Goal: Task Accomplishment & Management: Manage account settings

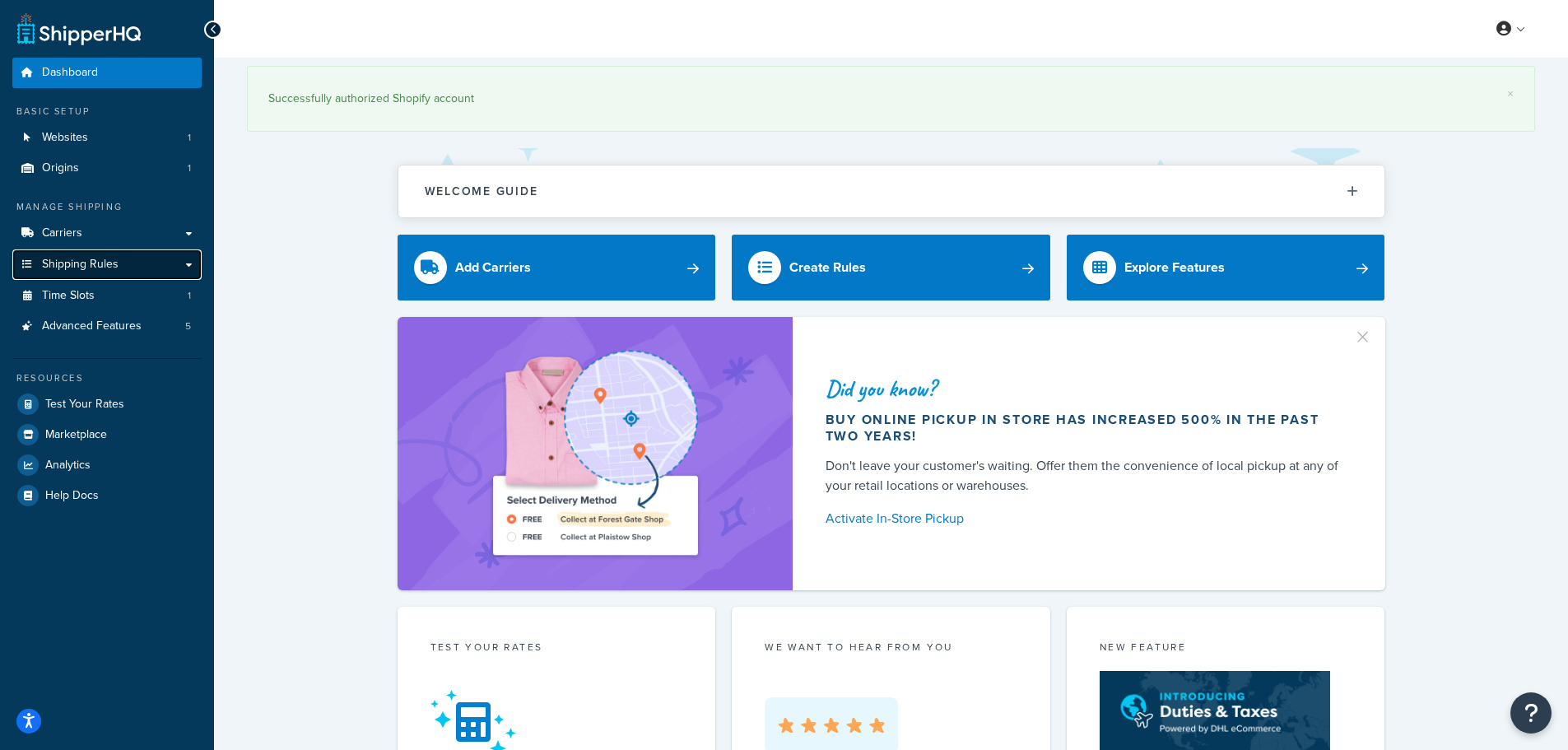
click at [124, 271] on link "Shipping Rules" at bounding box center [107, 264] width 189 height 30
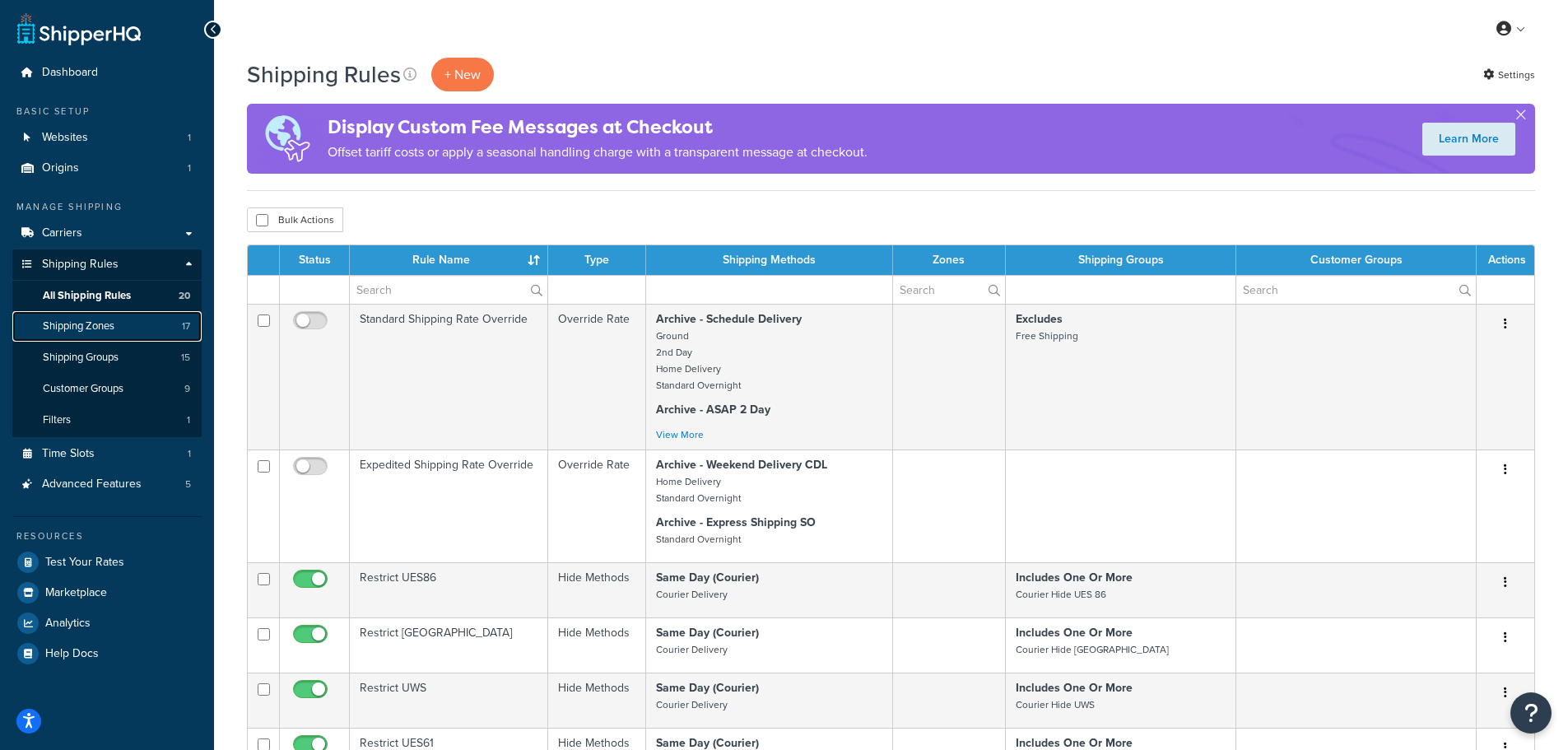
click at [96, 324] on span "Shipping Zones" at bounding box center [79, 327] width 71 height 14
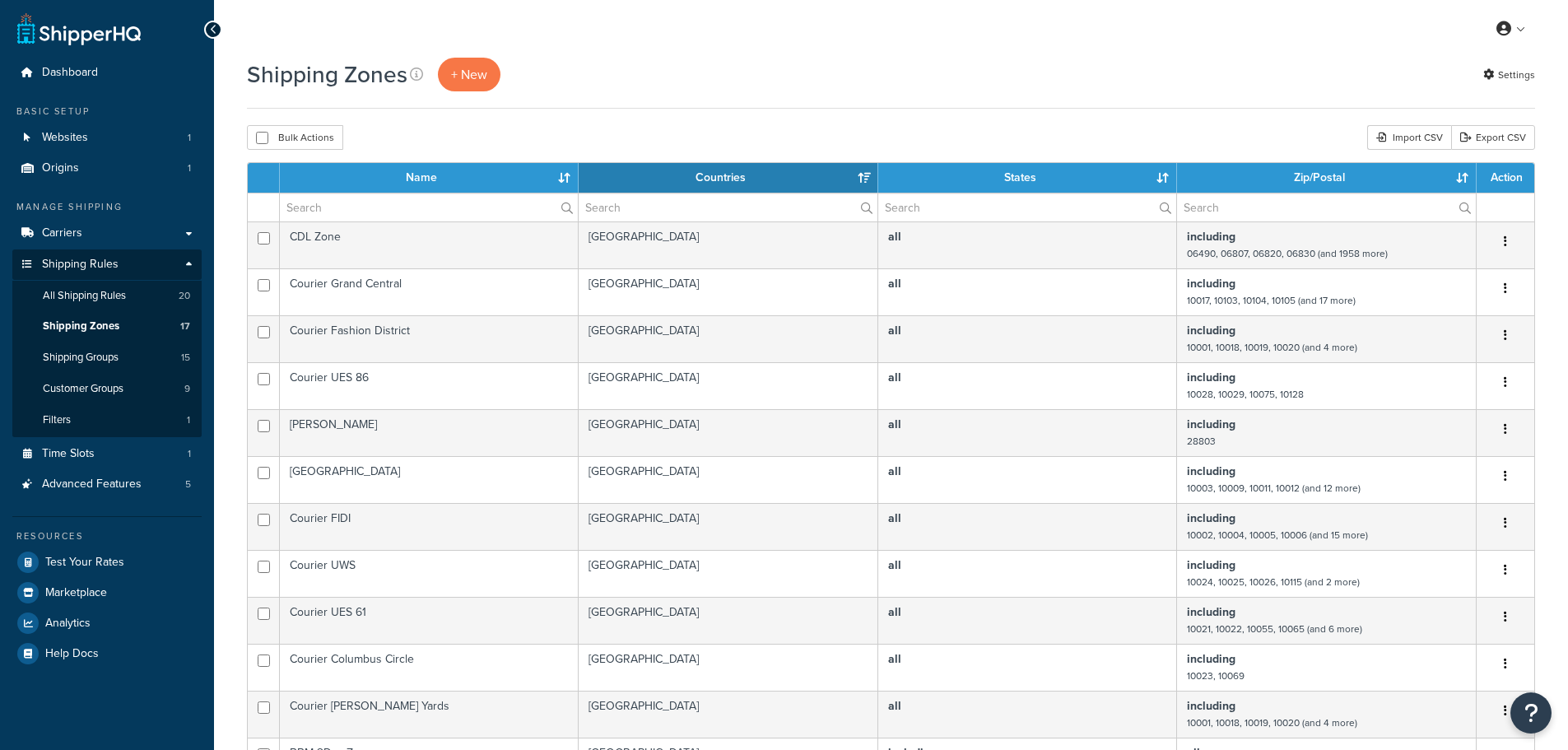
select select "15"
click at [90, 235] on link "Carriers" at bounding box center [107, 233] width 189 height 30
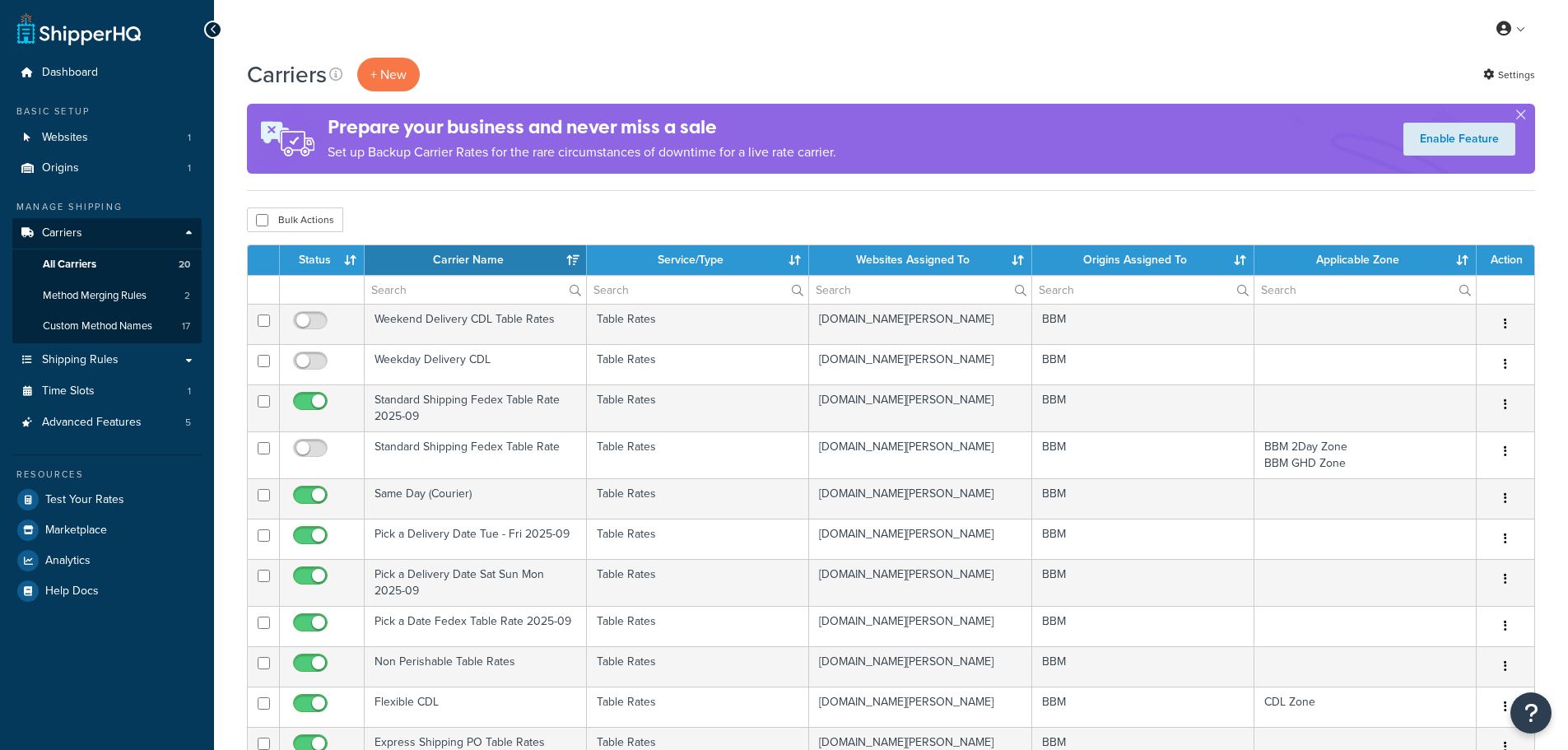
select select "15"
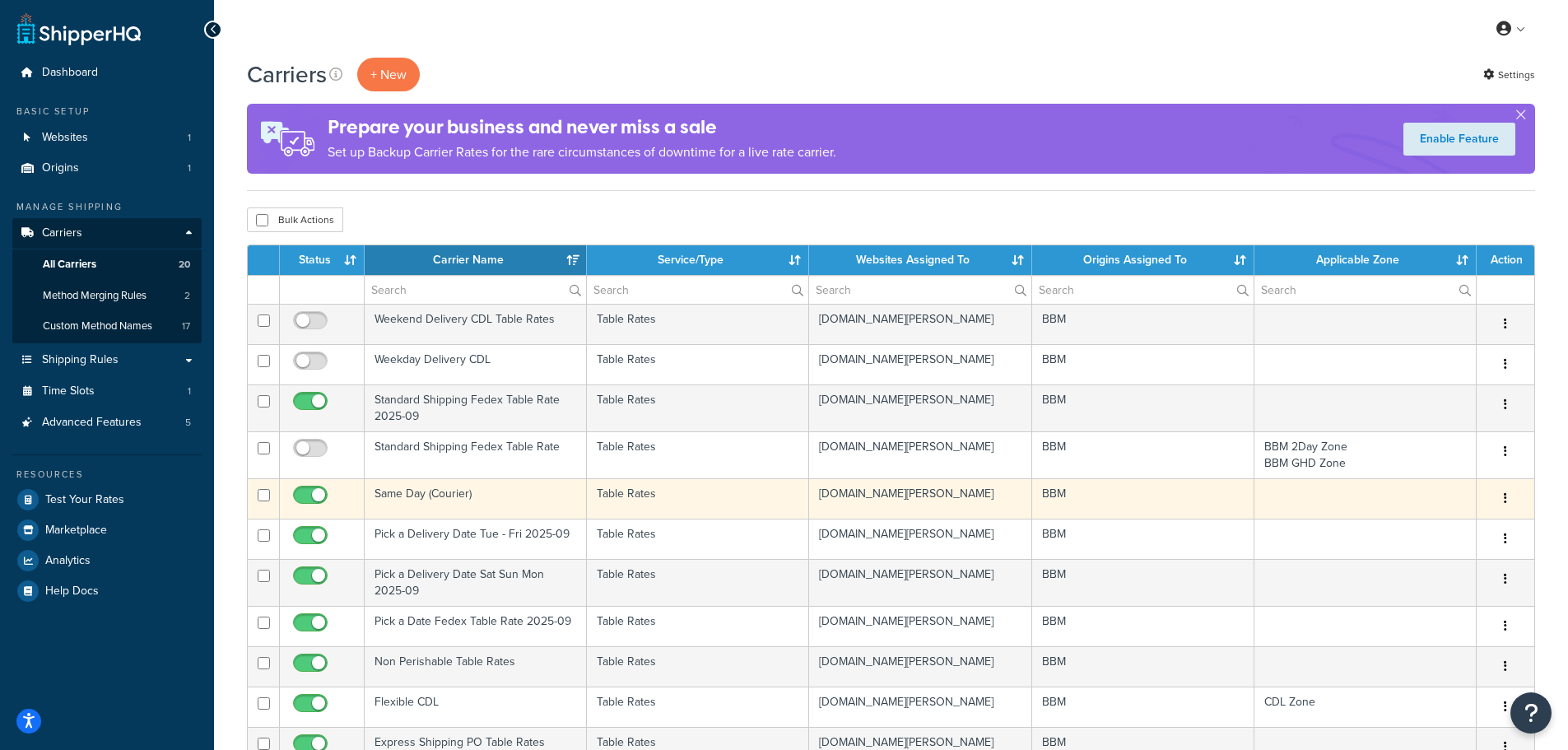
click at [413, 490] on td "Same Day (Courier)" at bounding box center [475, 498] width 222 height 40
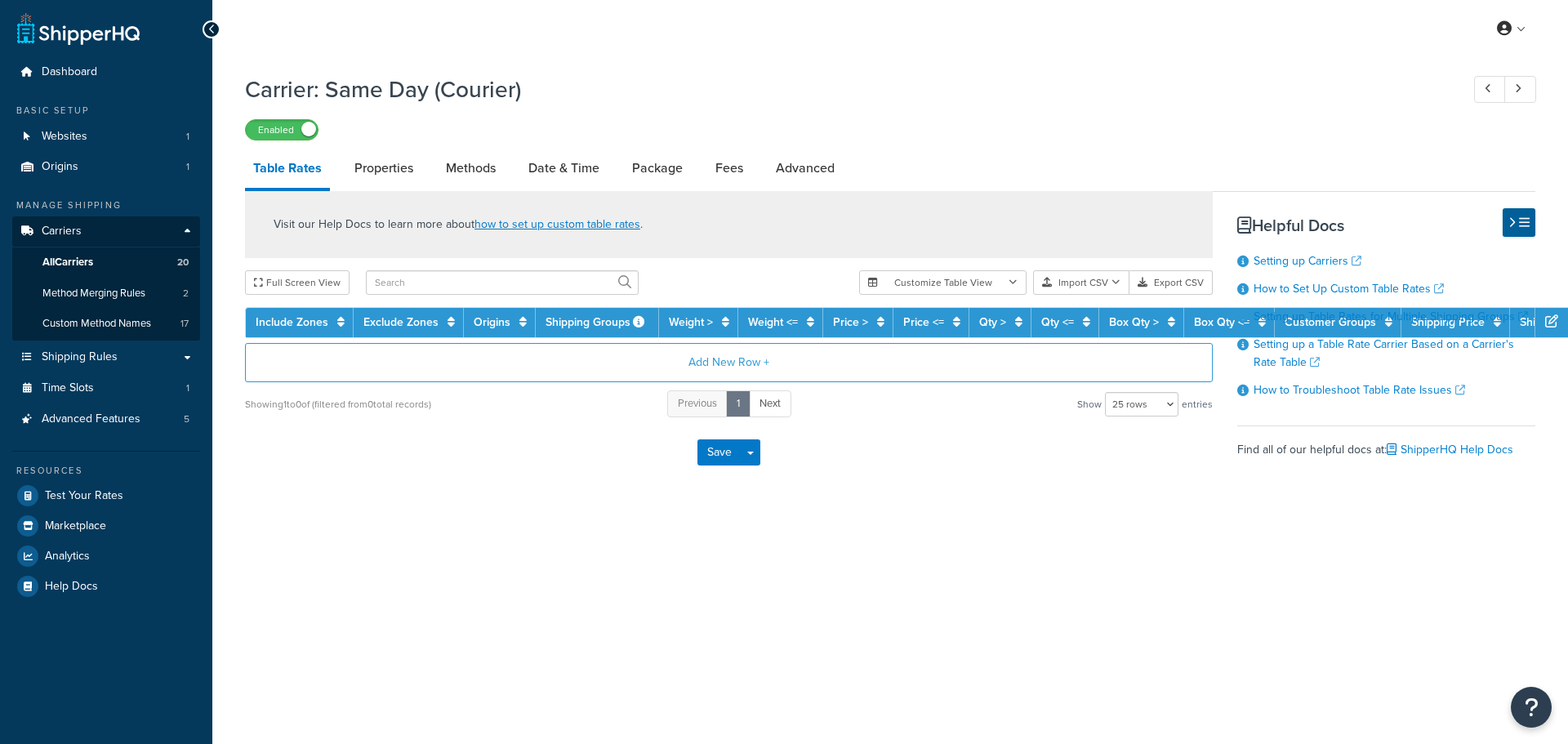
select select "25"
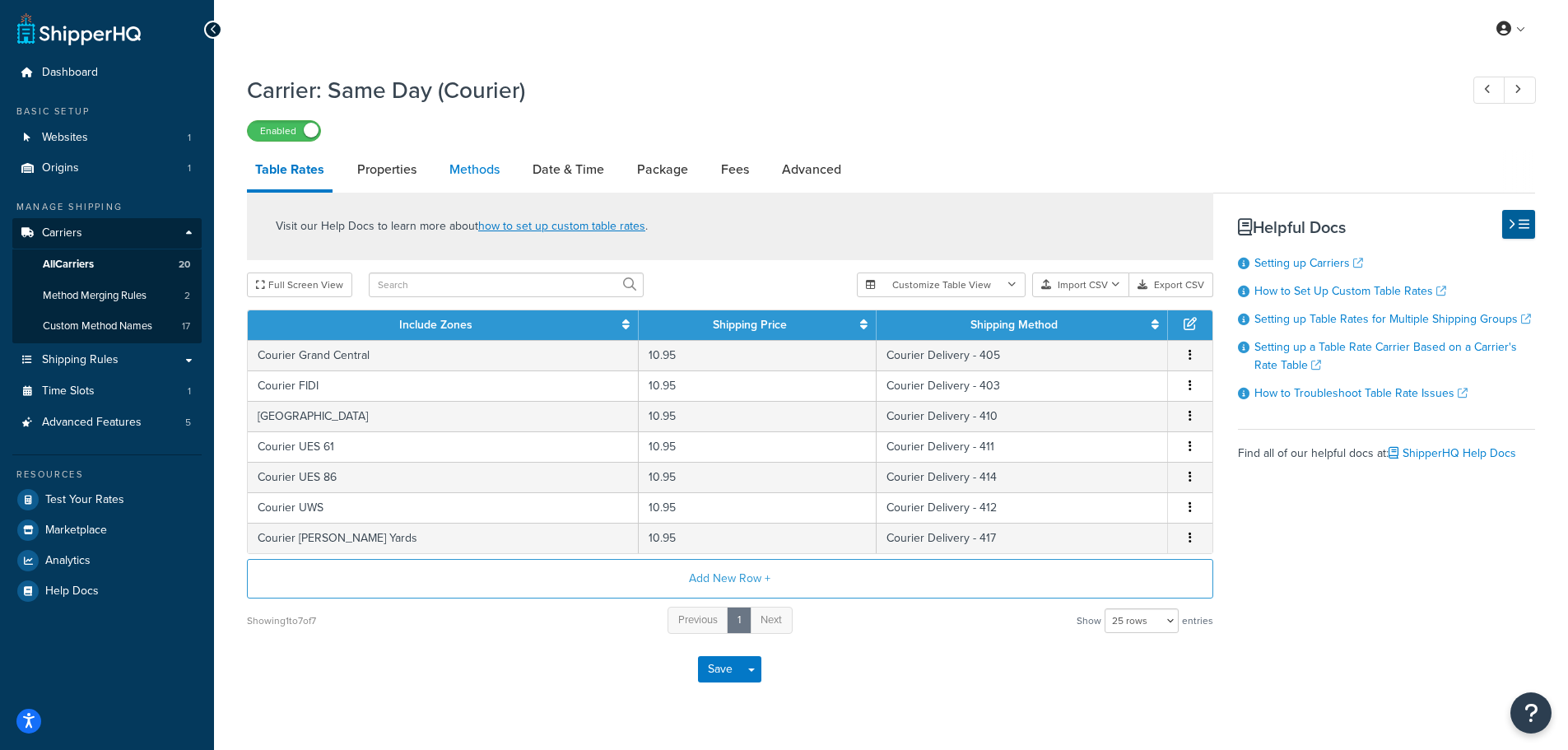
click at [484, 171] on link "Methods" at bounding box center [474, 170] width 67 height 39
select select "25"
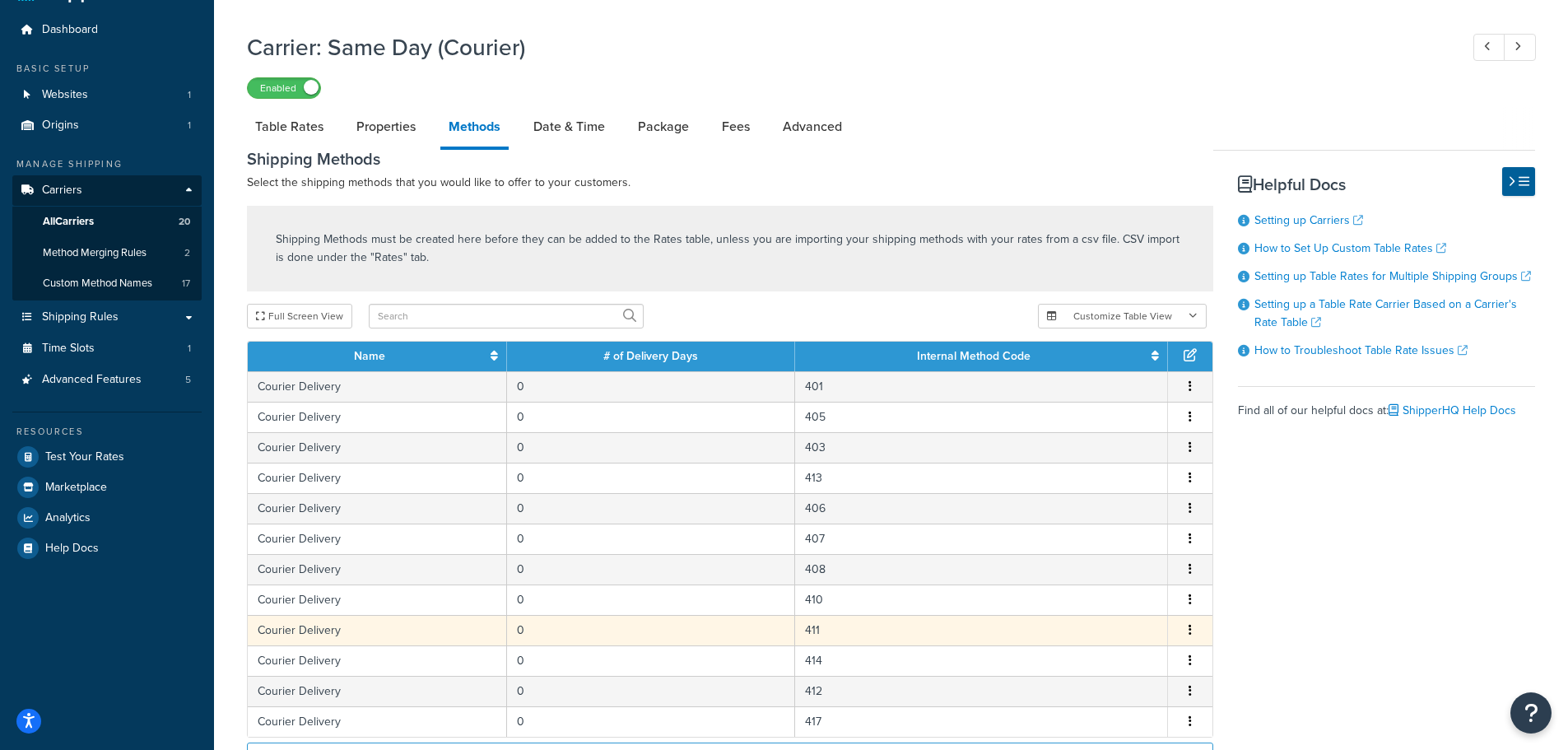
scroll to position [247, 0]
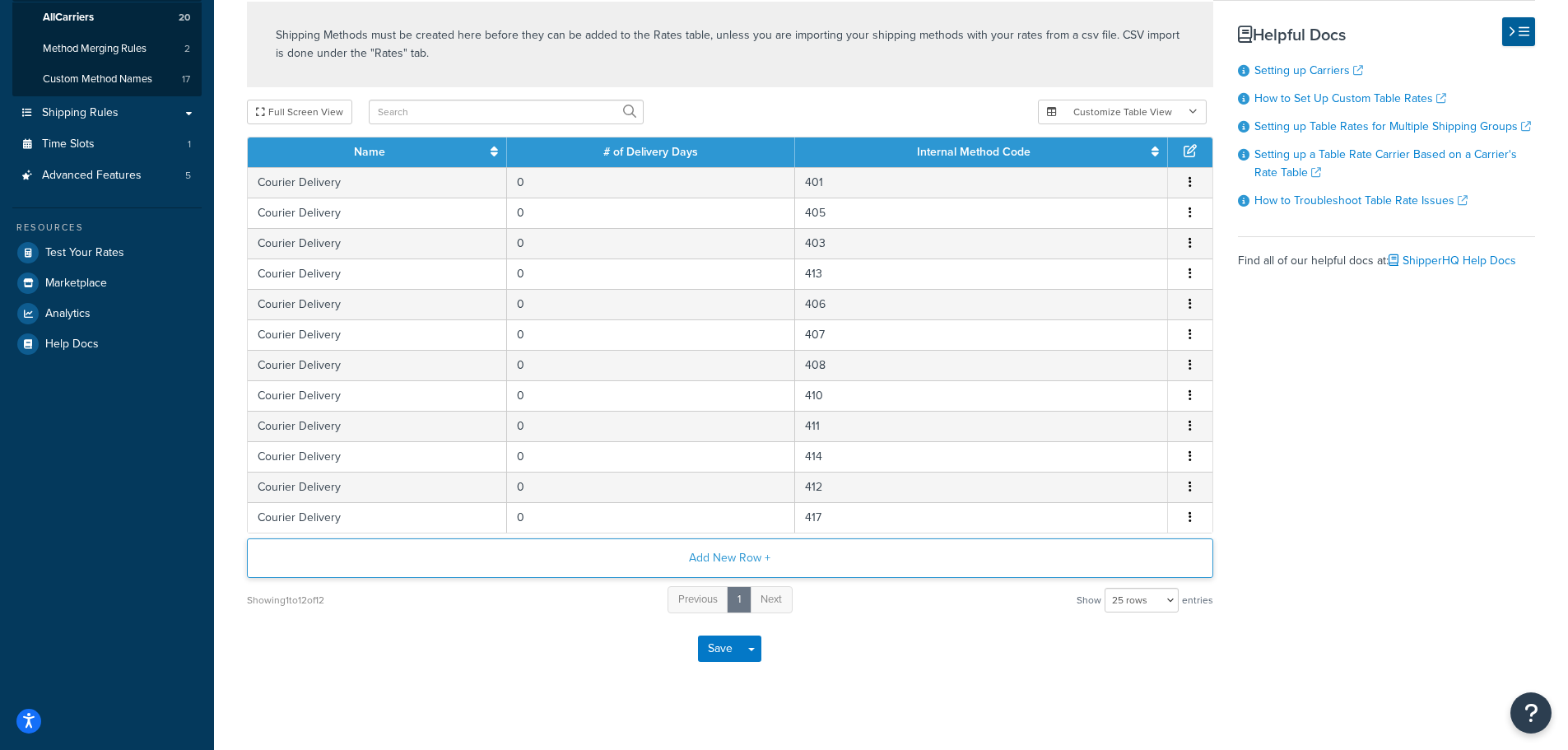
click at [720, 567] on button "Add New Row +" at bounding box center [730, 558] width 966 height 39
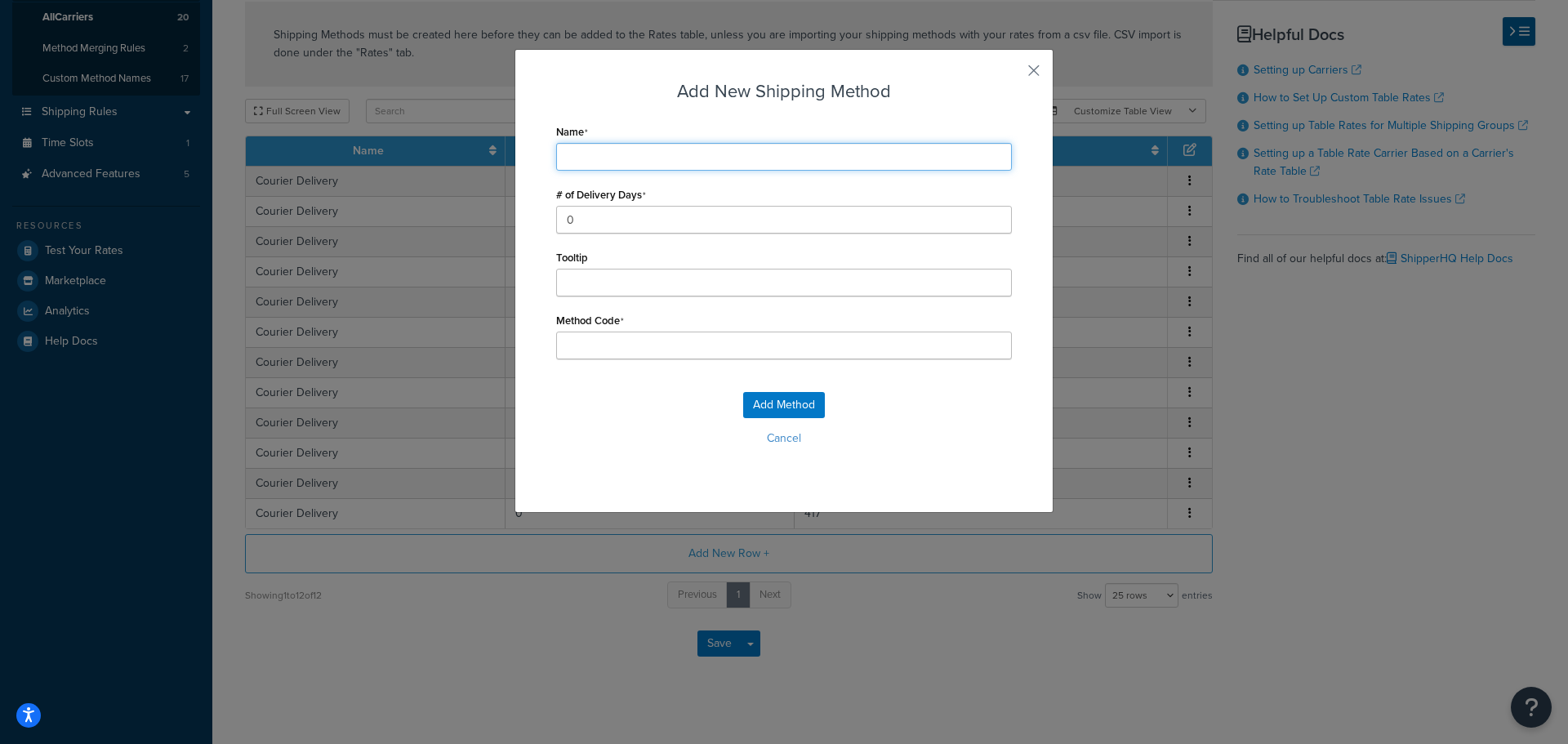
click at [605, 151] on input "Name" at bounding box center [784, 156] width 455 height 27
type input "C"
type input "Courier Delivery"
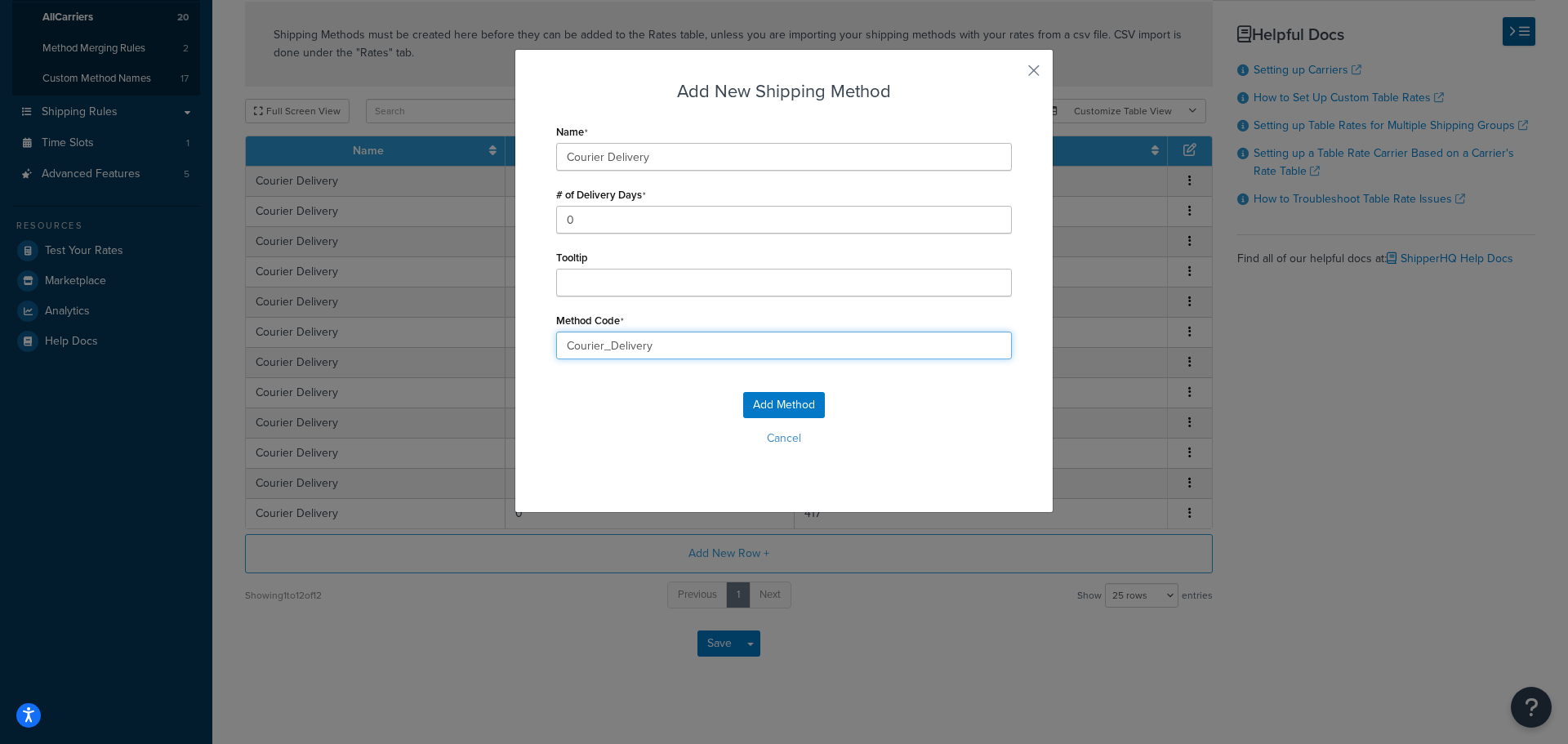
drag, startPoint x: 678, startPoint y: 349, endPoint x: 469, endPoint y: 354, distance: 209.1
click at [469, 354] on div "Add New Shipping Method Name Courier Delivery # of Delivery Days 0 Tooltip Meth…" at bounding box center [784, 372] width 1568 height 744
type input "416"
click at [755, 401] on button "Add Method" at bounding box center [784, 406] width 82 height 27
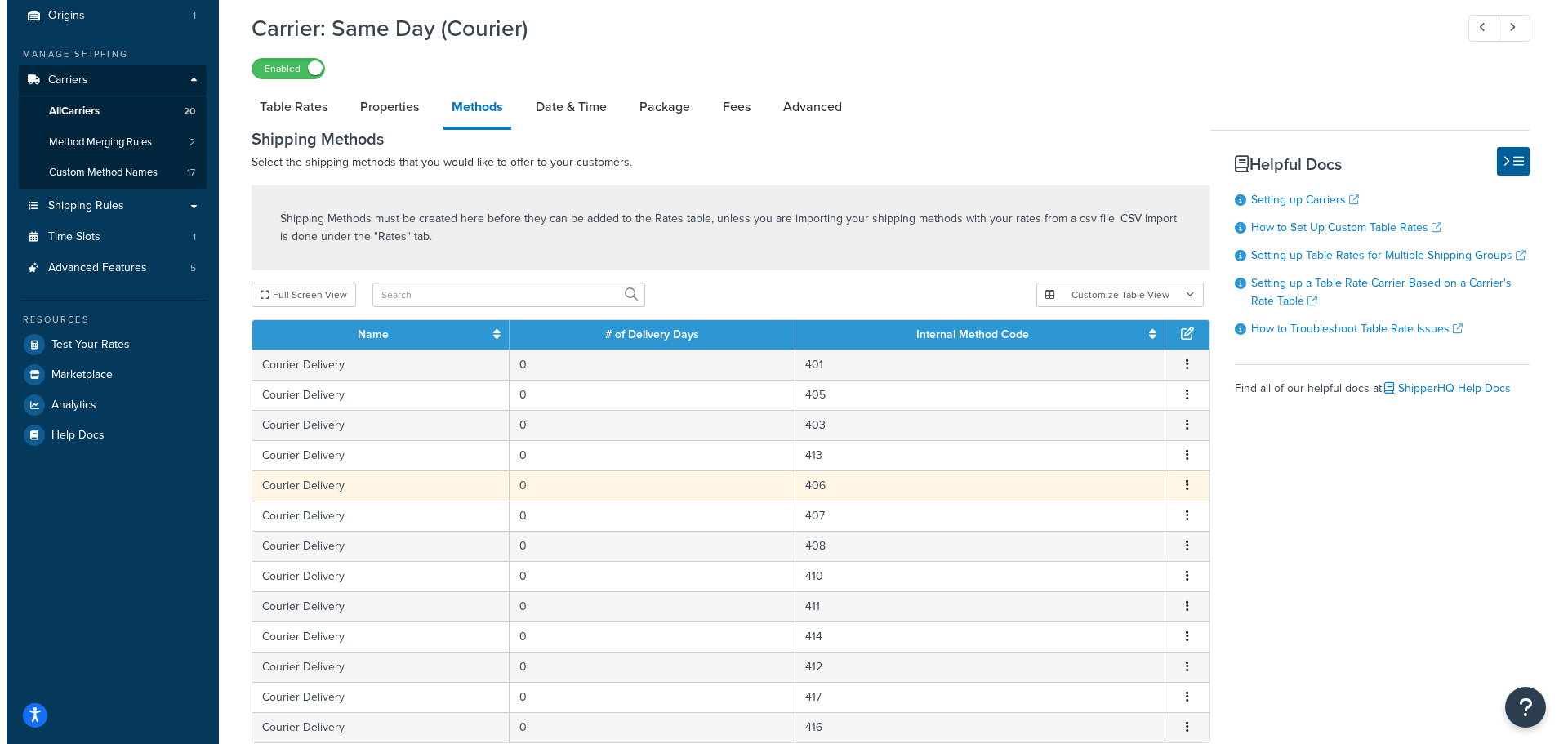
scroll to position [0, 0]
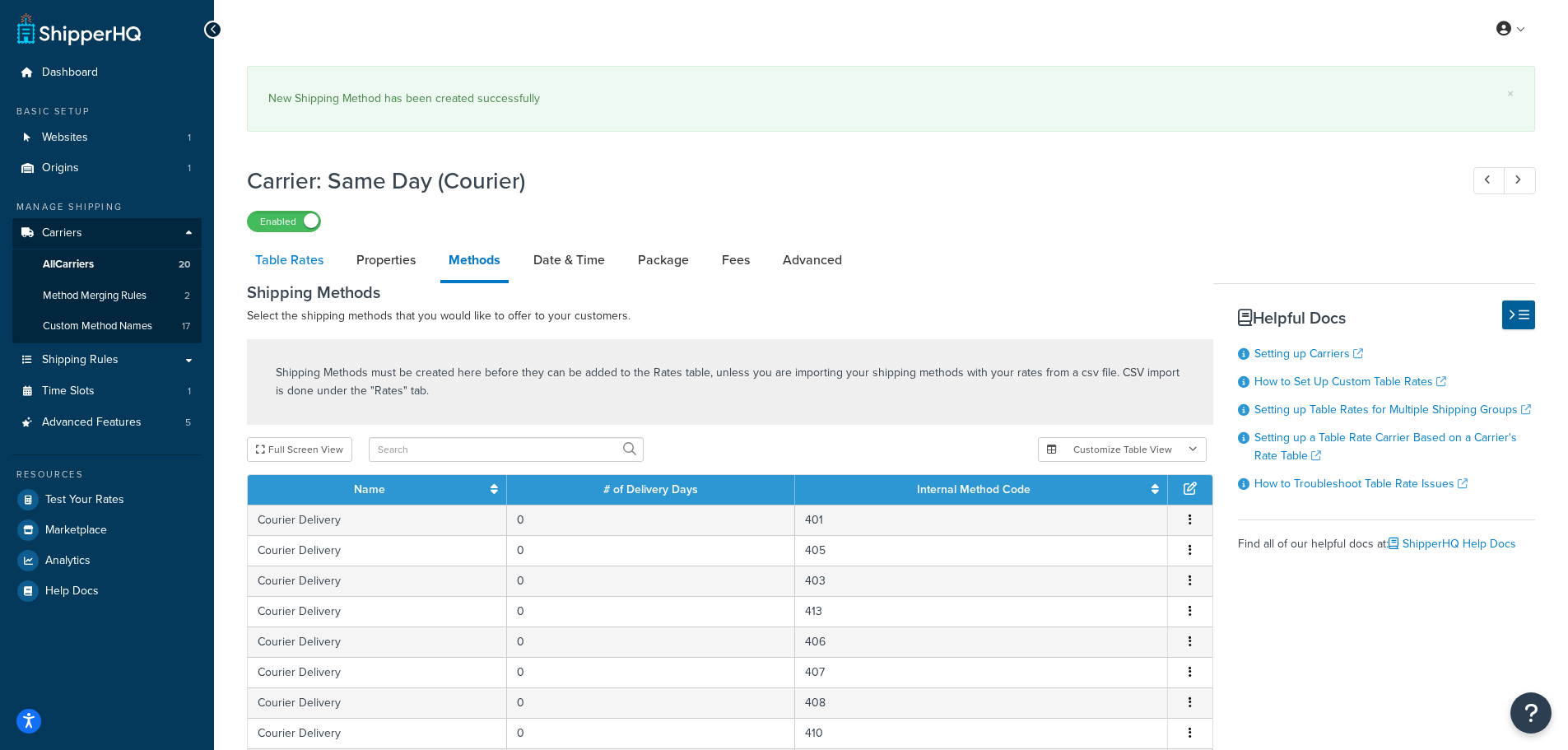
click at [303, 258] on link "Table Rates" at bounding box center [289, 260] width 85 height 39
select select "25"
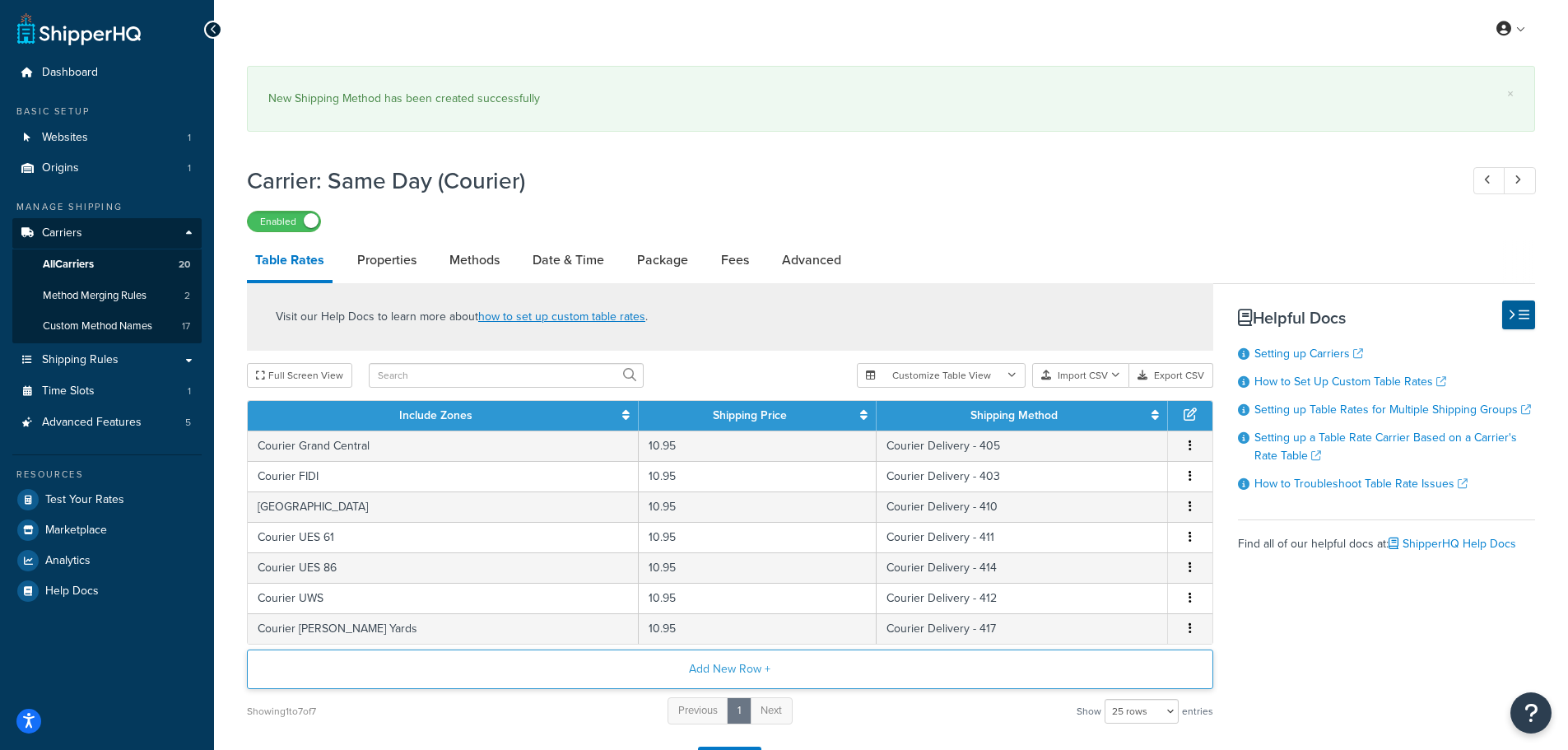
click at [732, 667] on button "Add New Row +" at bounding box center [730, 669] width 966 height 39
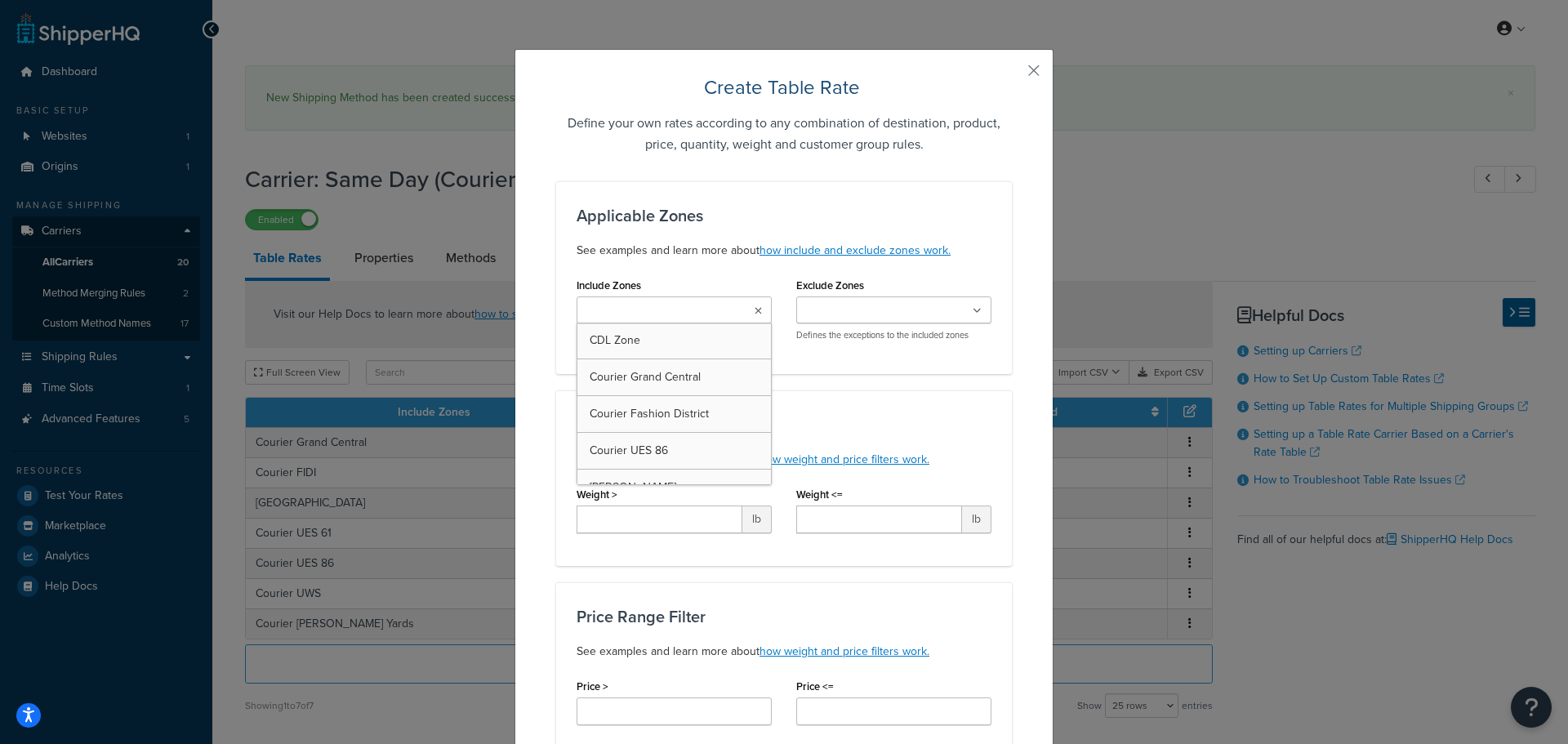
click at [666, 319] on ul at bounding box center [674, 310] width 195 height 27
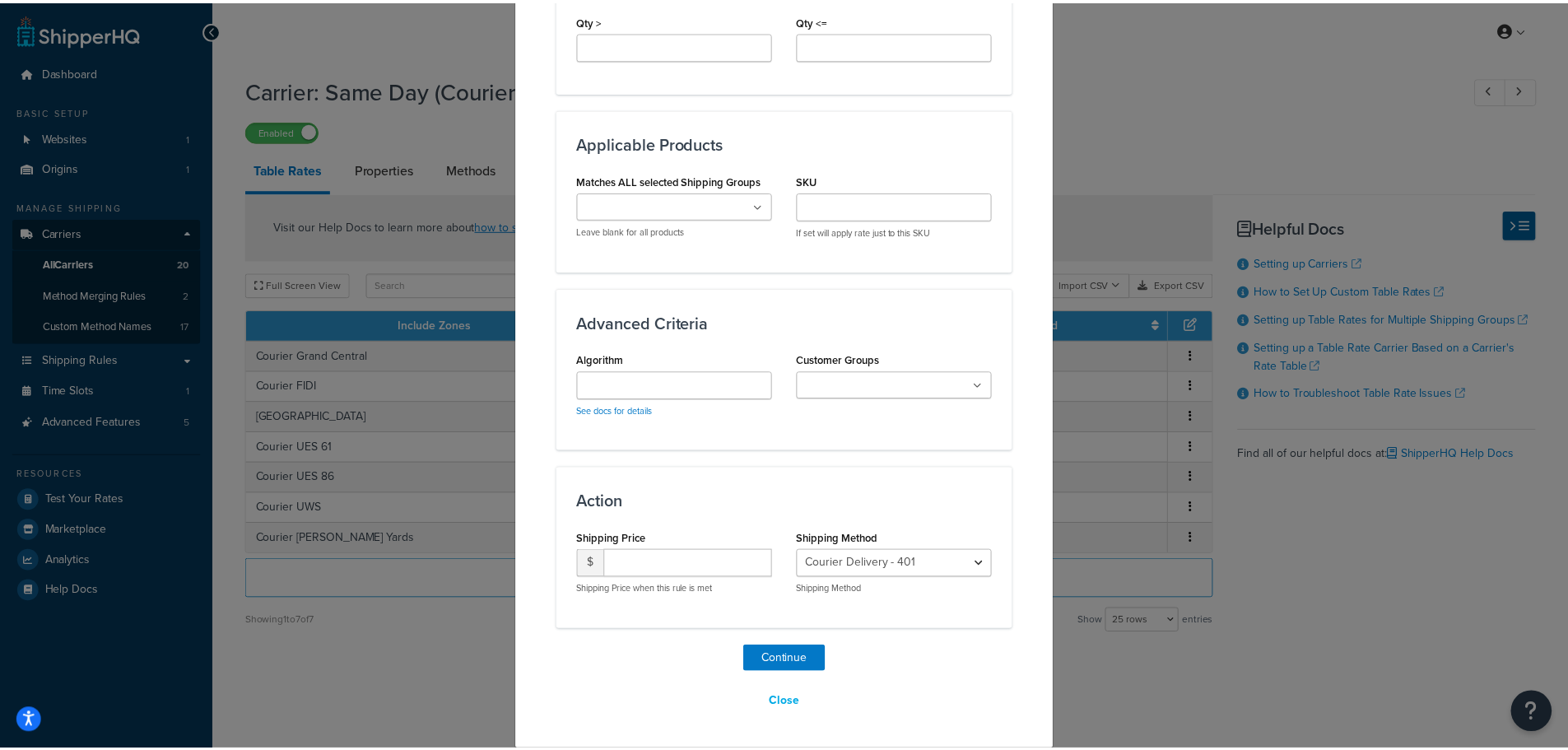
scroll to position [862, 0]
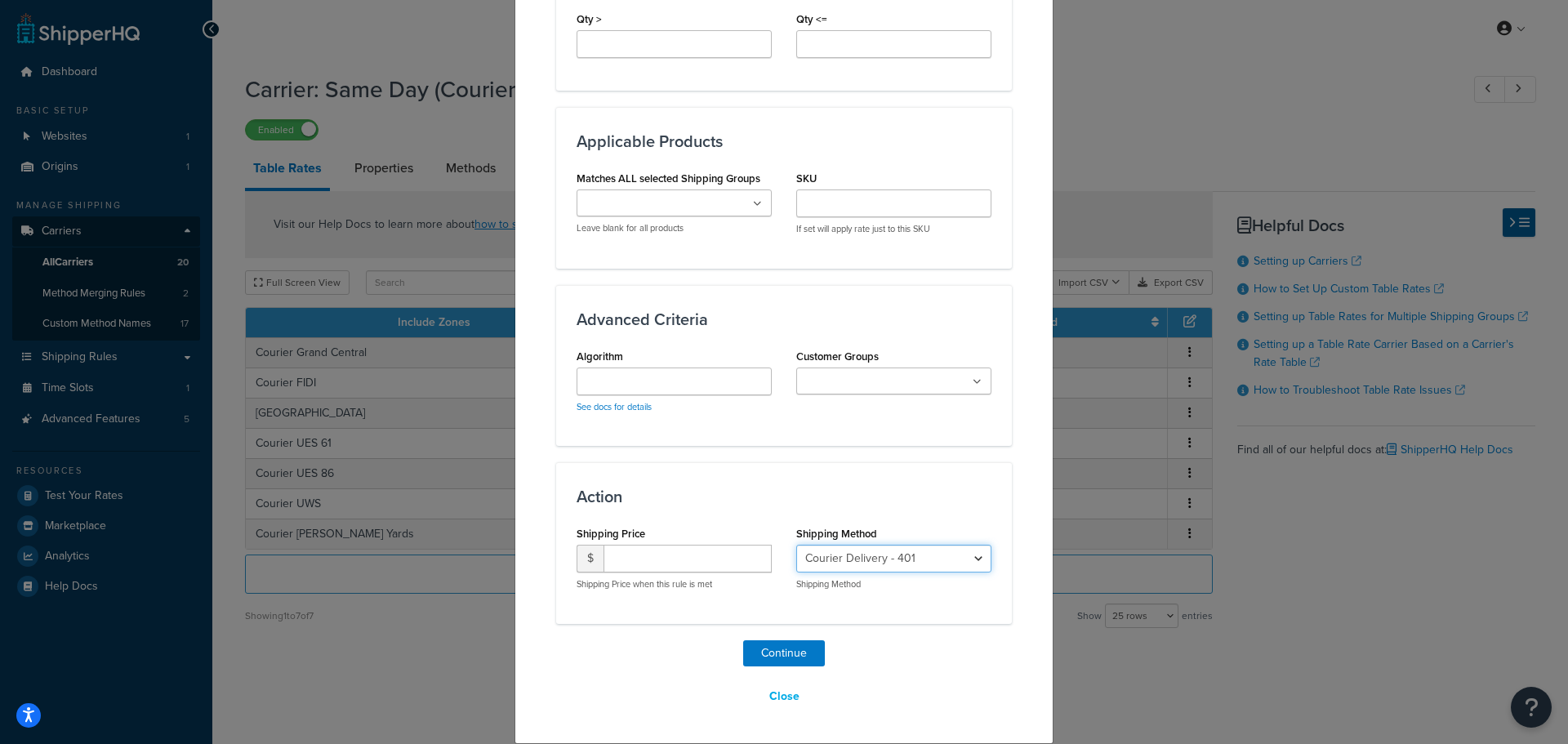
click at [894, 568] on select "Courier Delivery - 401 Courier Delivery - 405 Courier Delivery - 403 Courier De…" at bounding box center [894, 558] width 195 height 27
select select "183253"
click at [796, 545] on select "Courier Delivery - 401 Courier Delivery - 405 Courier Delivery - 403 Courier De…" at bounding box center [894, 558] width 195 height 27
click at [687, 551] on input "number" at bounding box center [687, 558] width 168 height 27
type input "10.95"
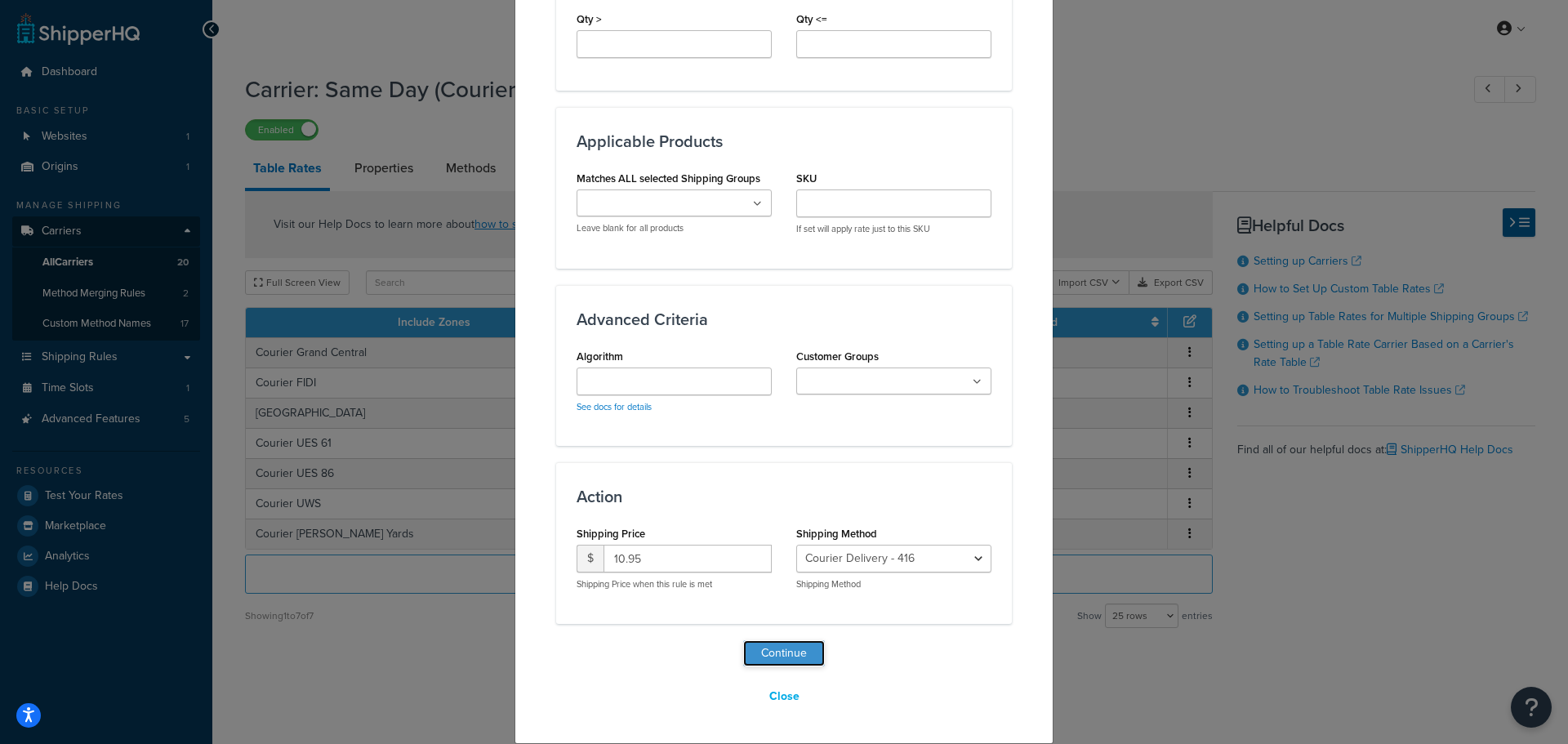
click at [776, 646] on button "Continue" at bounding box center [784, 654] width 82 height 27
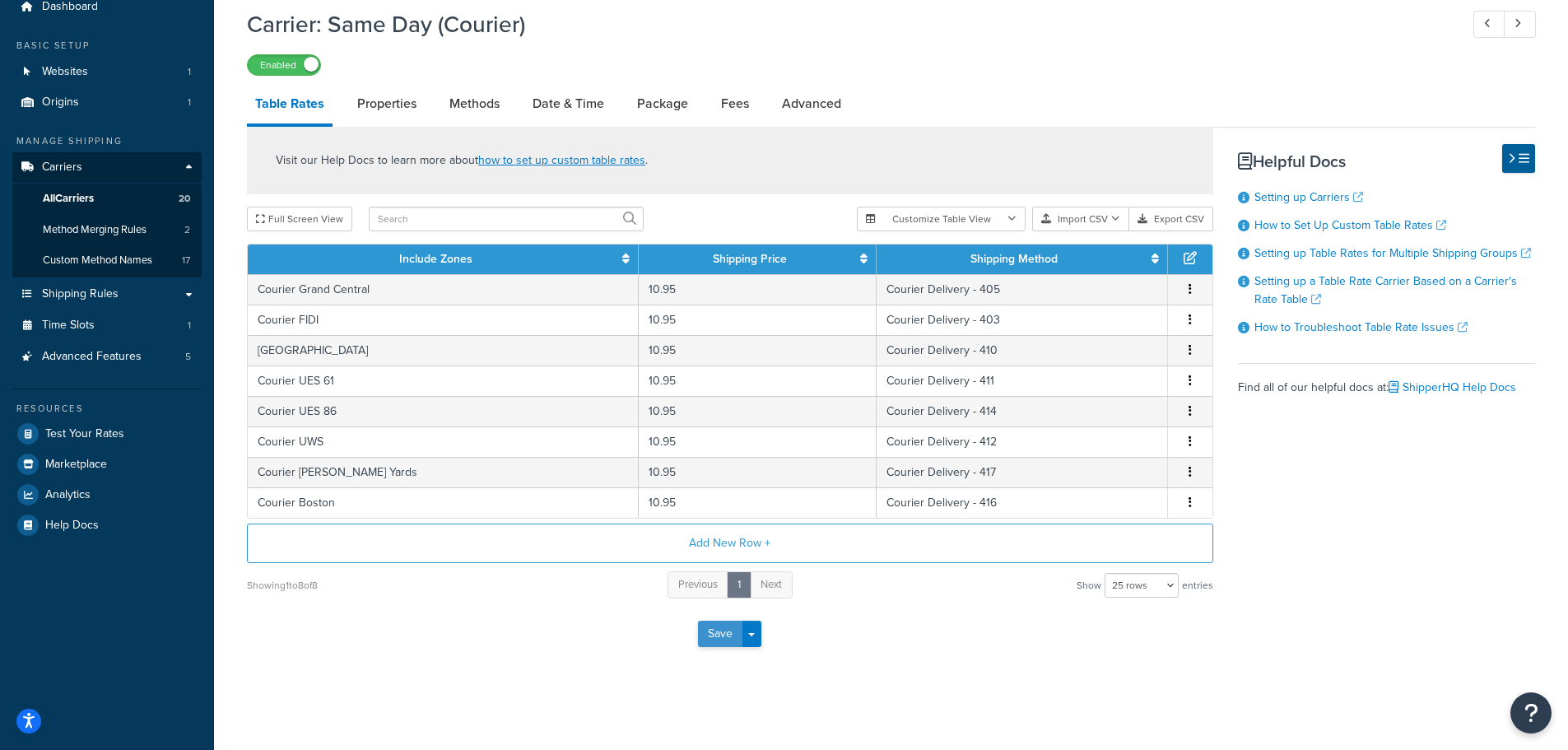
scroll to position [66, 0]
click at [720, 641] on button "Save" at bounding box center [721, 634] width 45 height 27
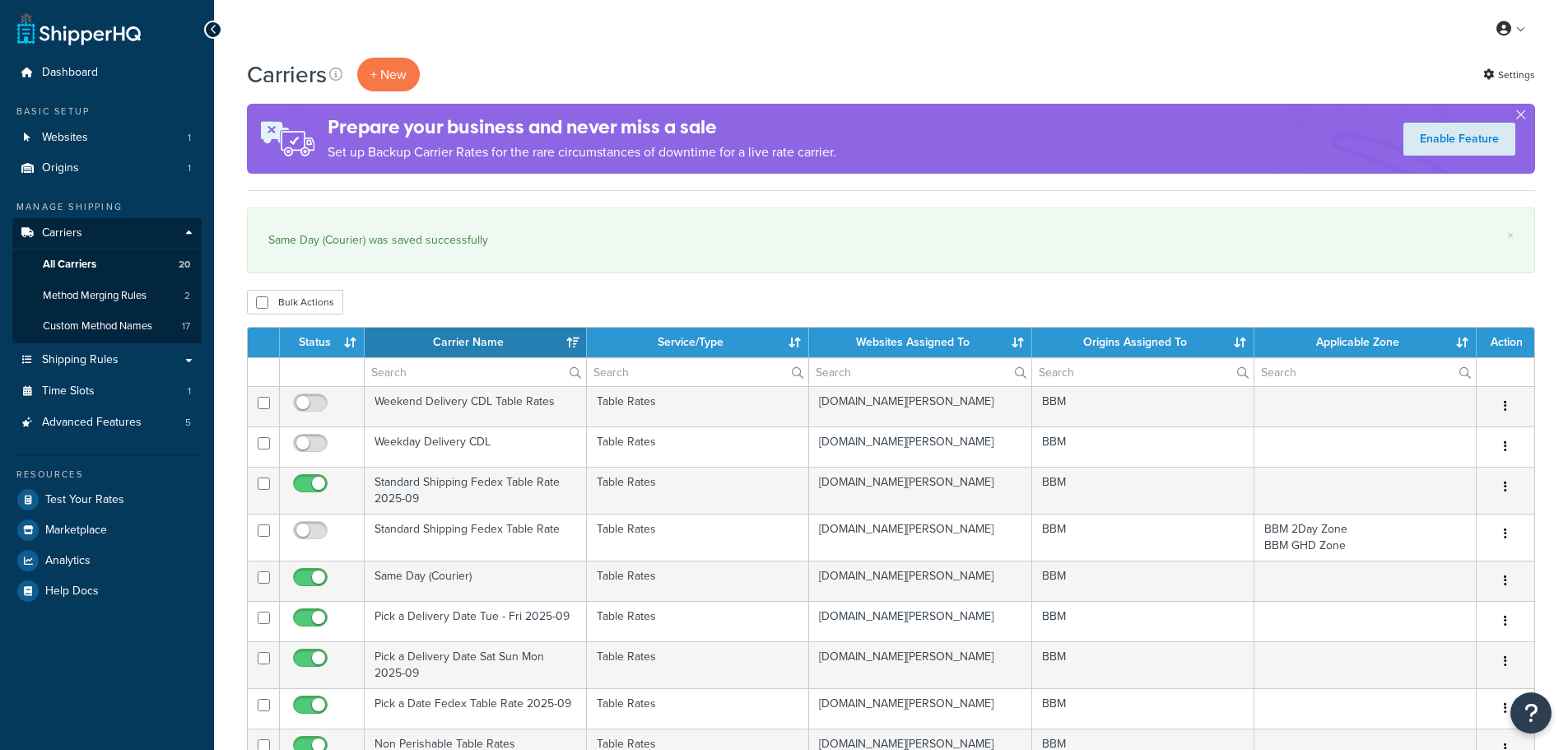
select select "15"
click at [87, 356] on span "Shipping Rules" at bounding box center [80, 360] width 77 height 14
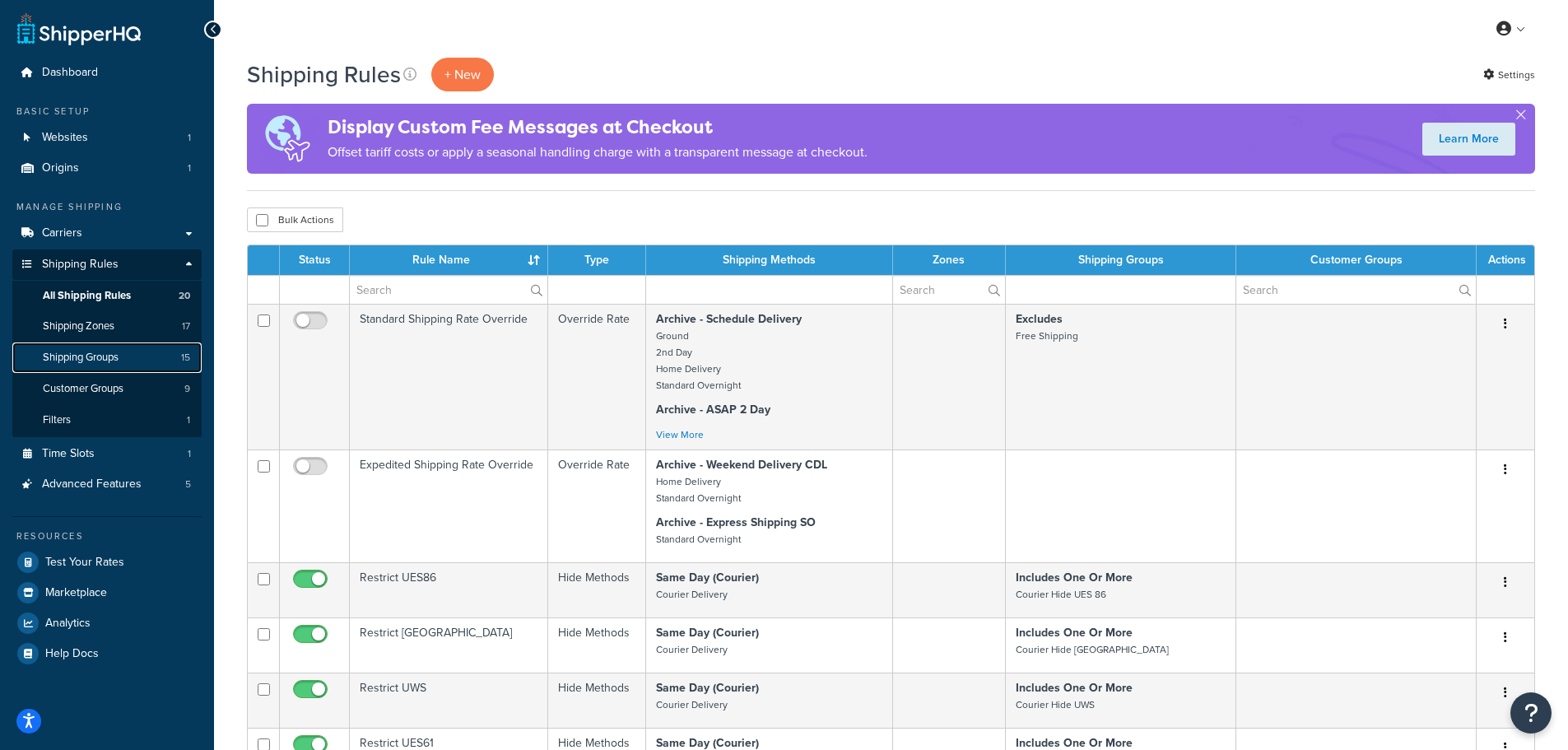
click at [86, 353] on span "Shipping Groups" at bounding box center [80, 358] width 76 height 14
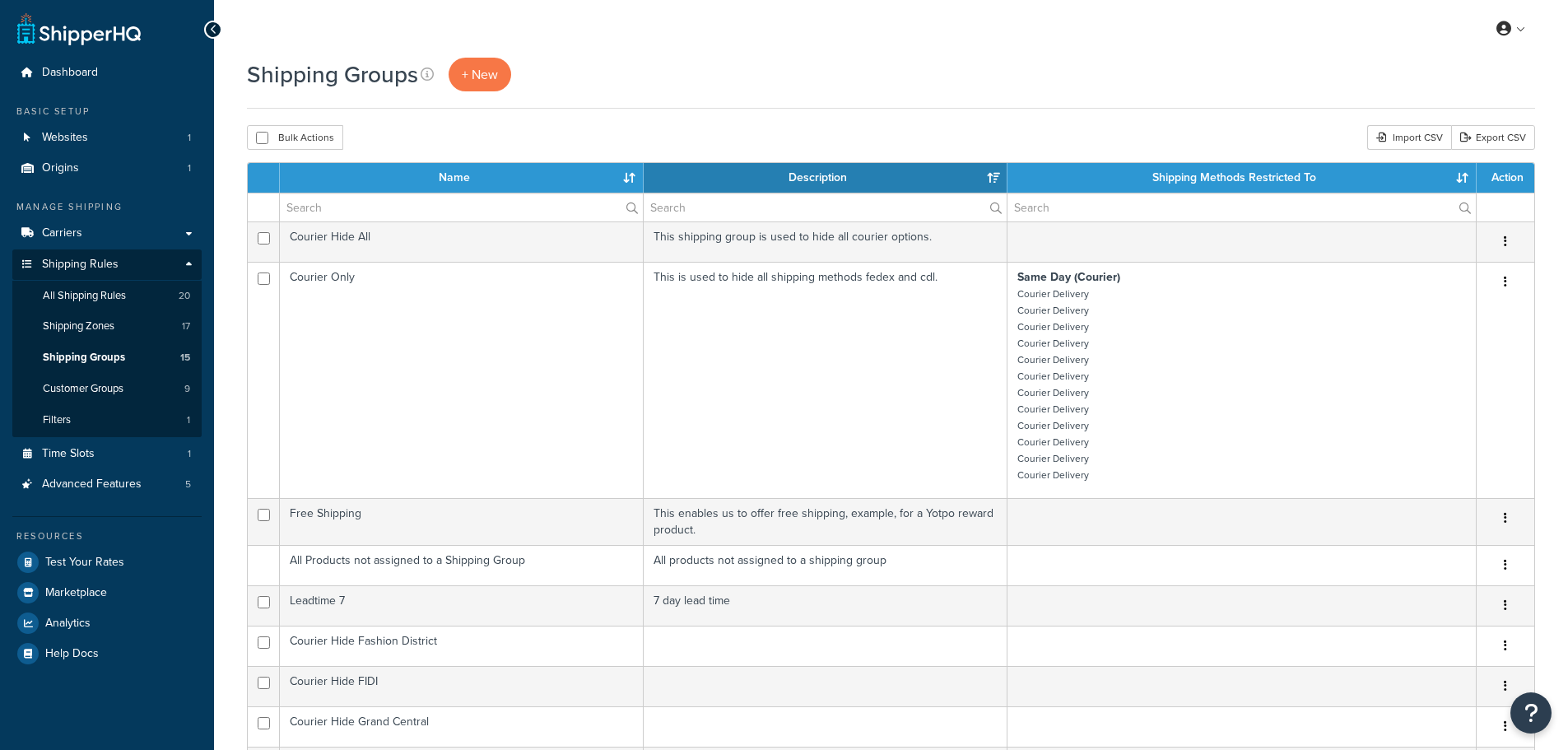
select select "15"
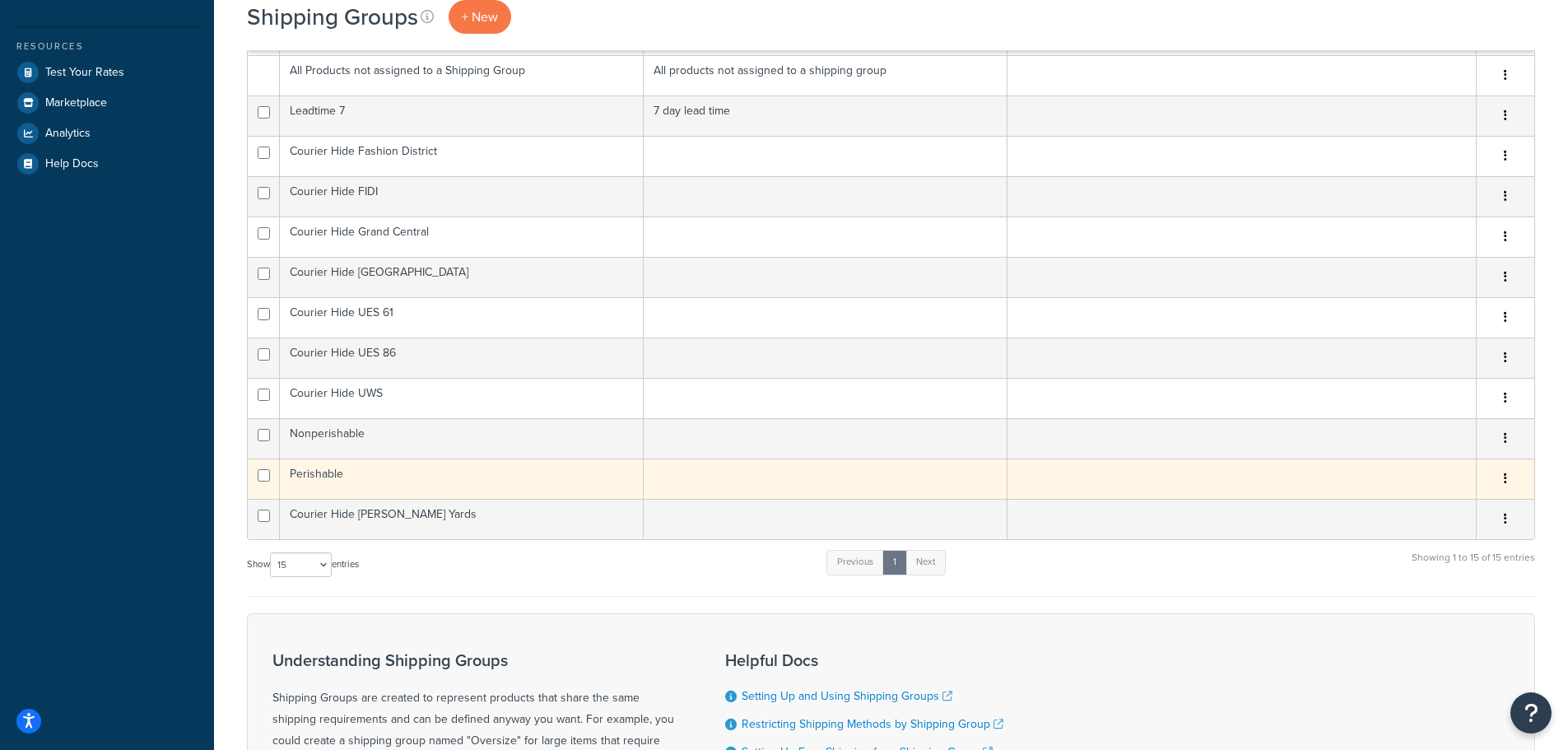
scroll to position [494, 0]
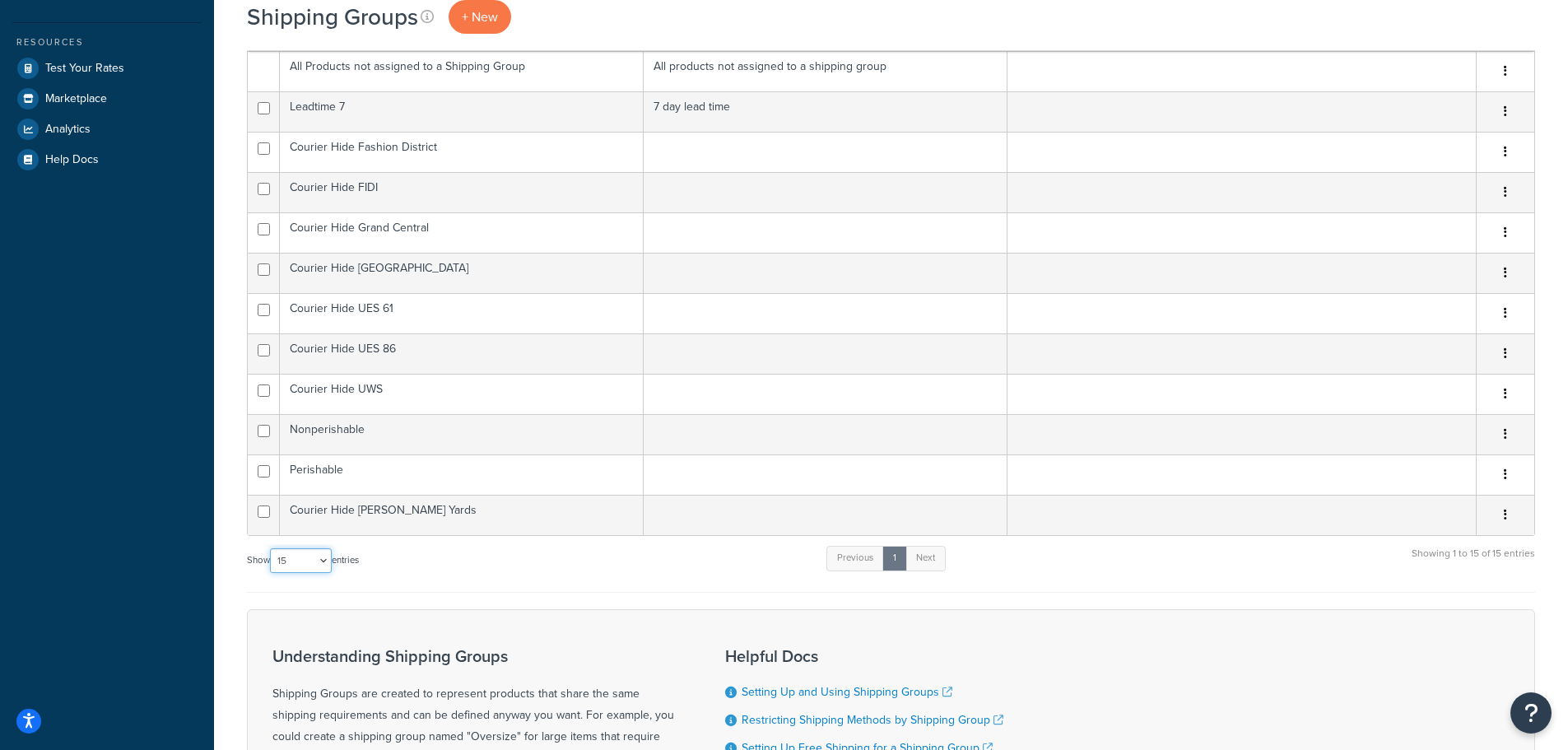
click at [329, 567] on select "10 15 25 50 100" at bounding box center [300, 561] width 62 height 25
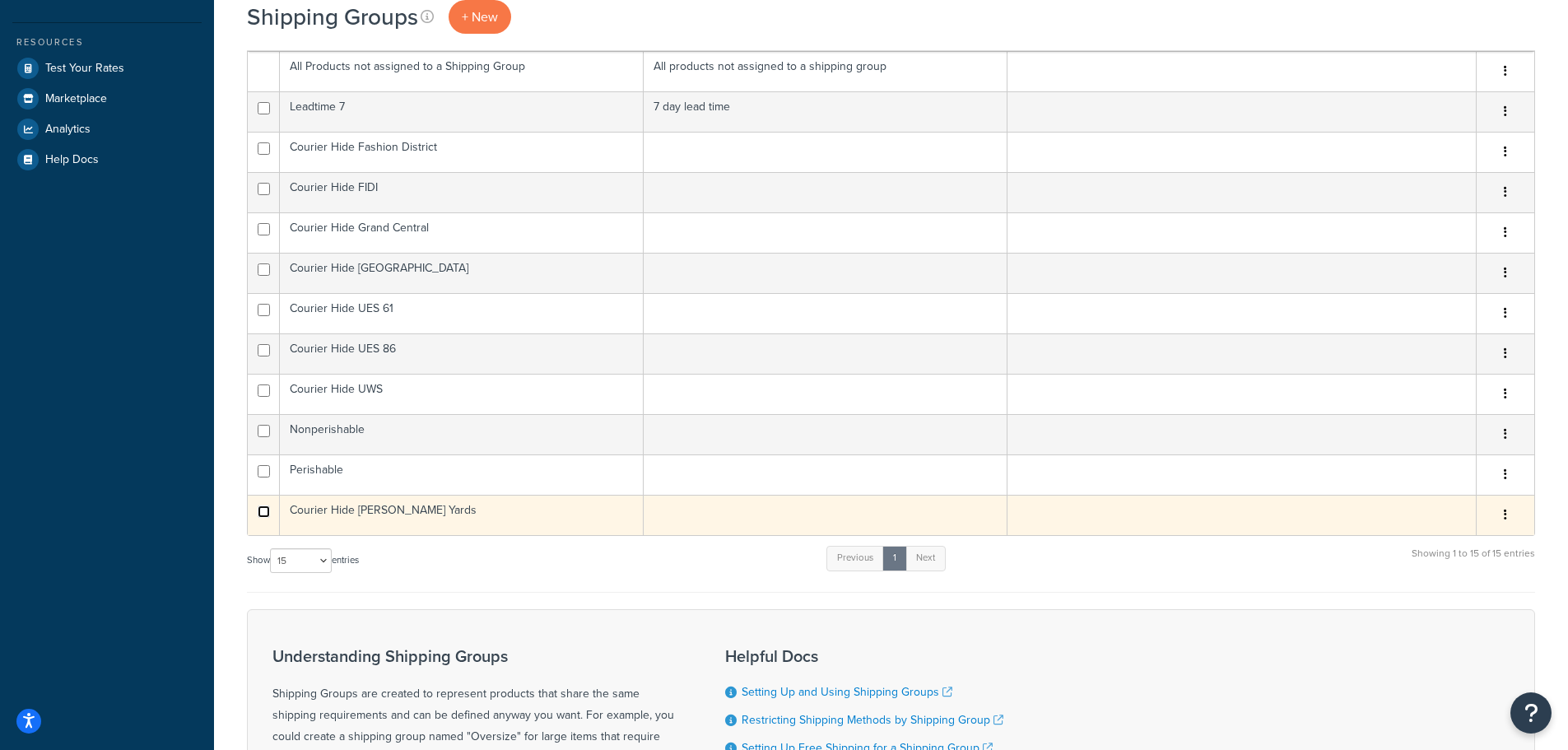
click at [266, 518] on input "checkbox" at bounding box center [264, 512] width 13 height 12
checkbox input "true"
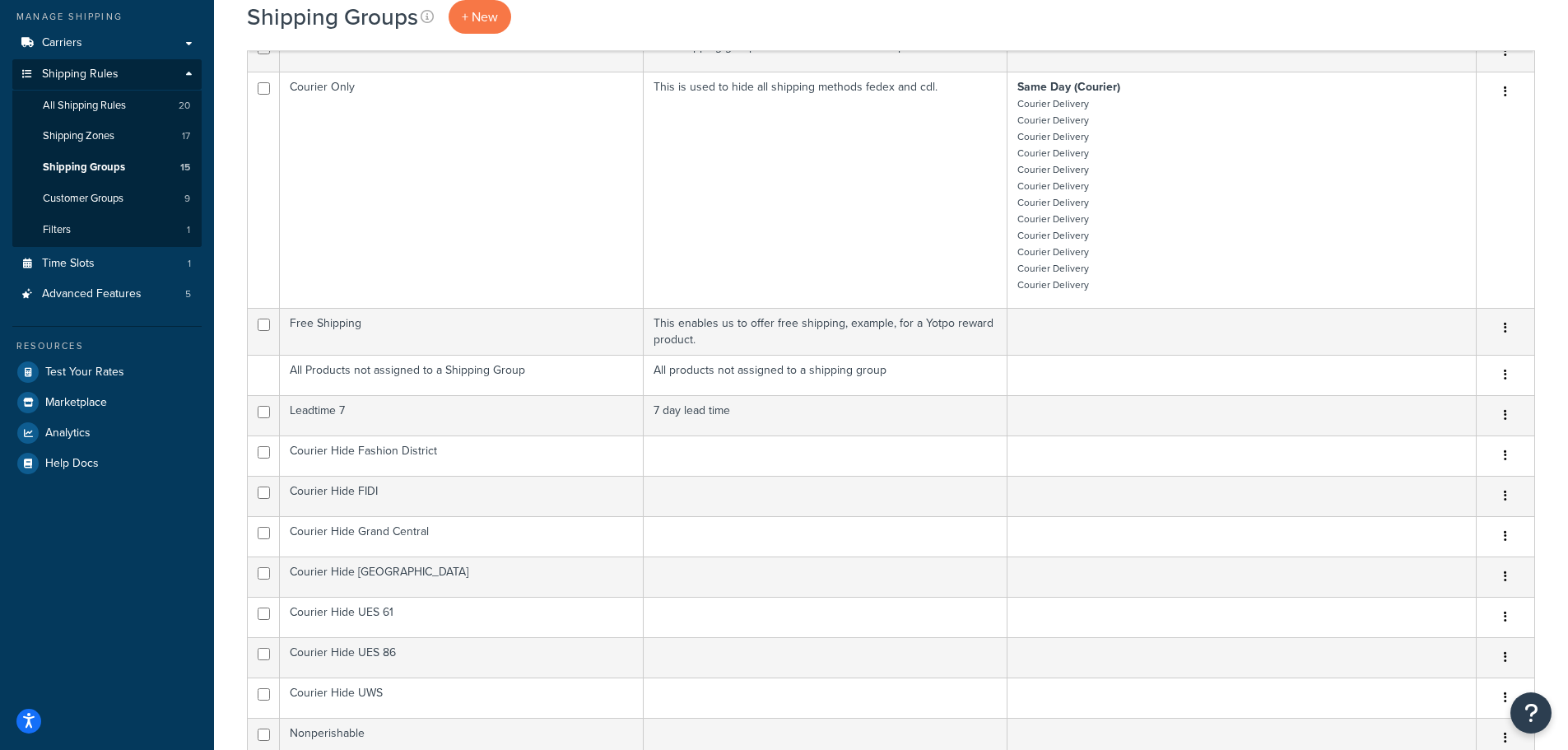
scroll to position [0, 0]
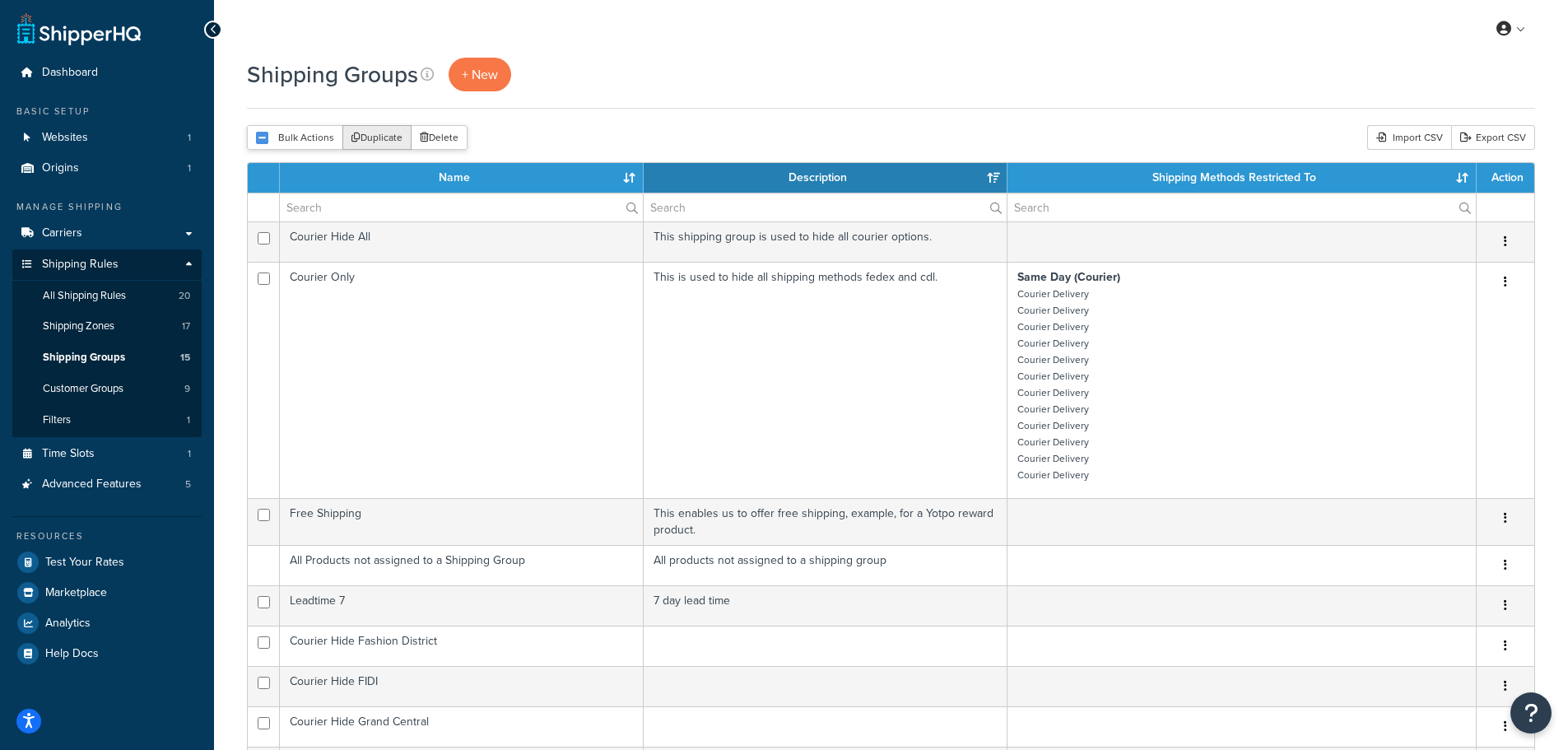
click at [378, 141] on button "Duplicate" at bounding box center [377, 138] width 69 height 25
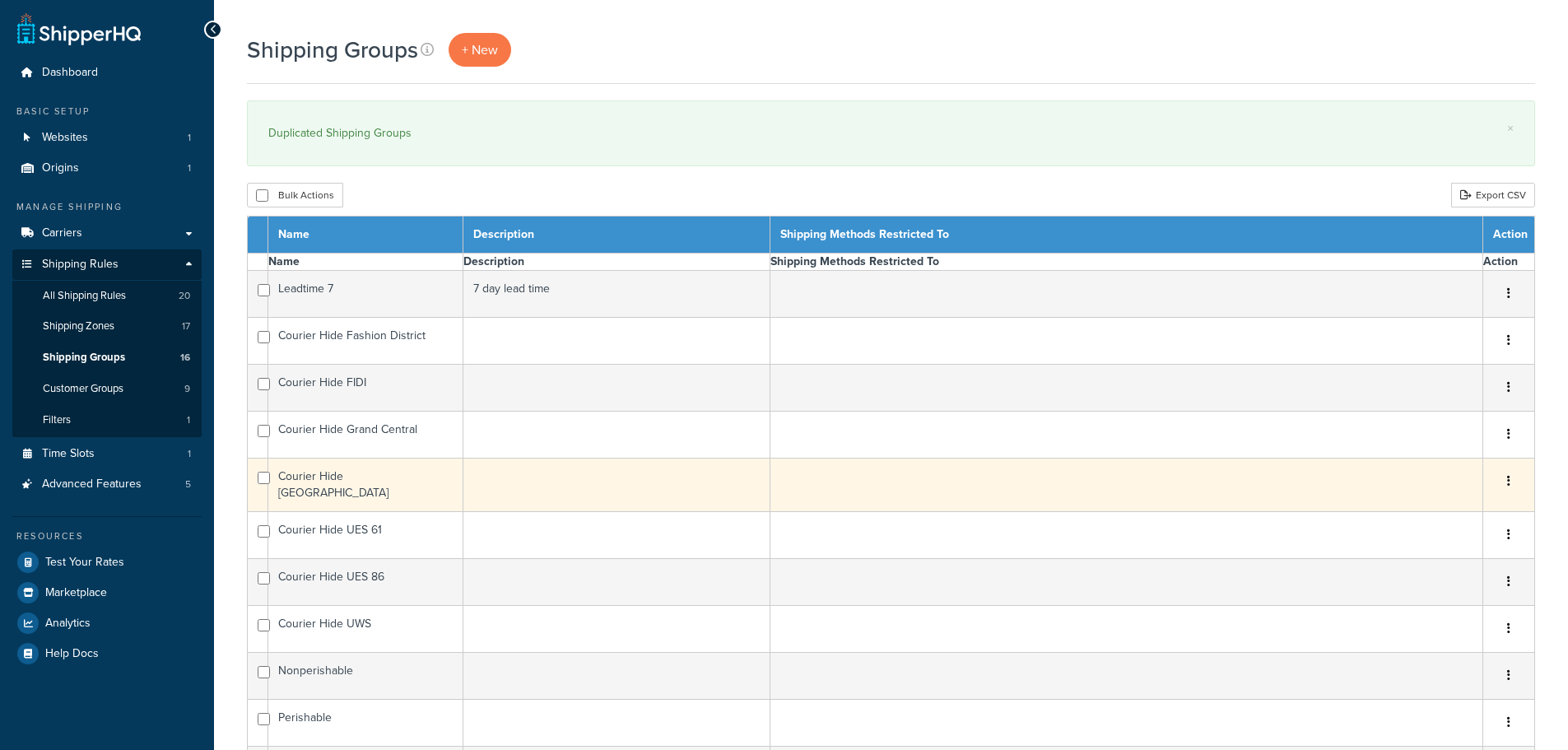
select select "15"
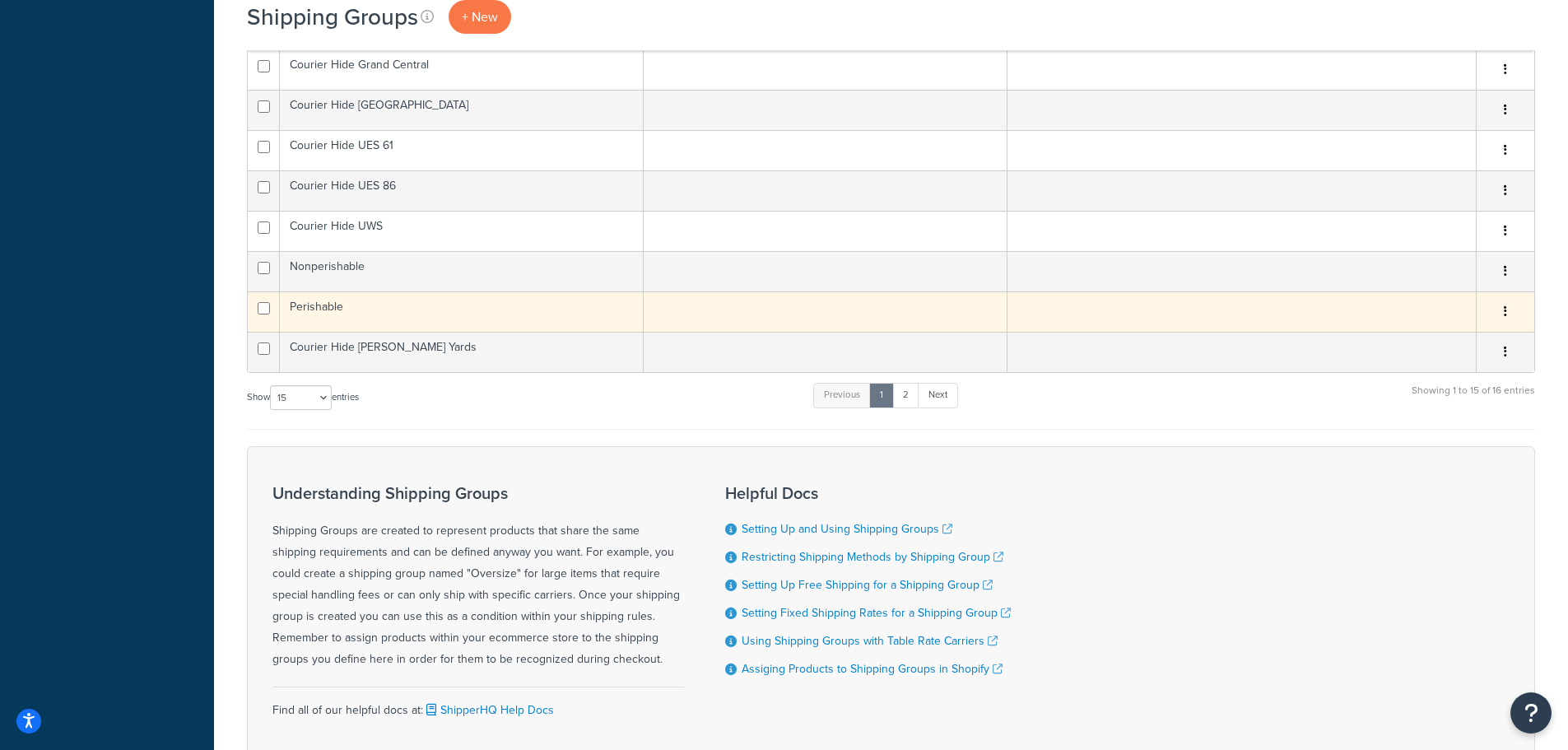
scroll to position [741, 0]
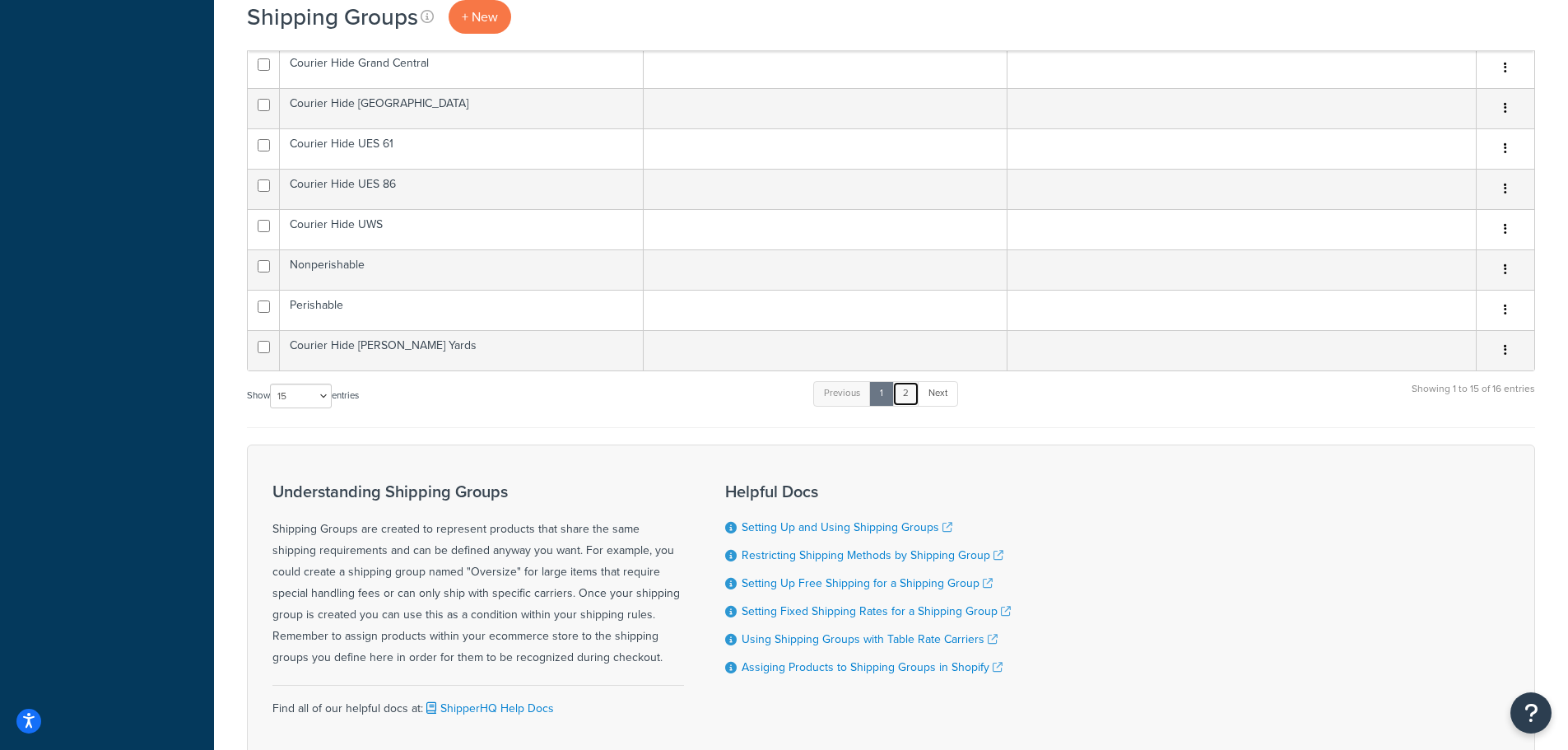
click at [912, 394] on link "2" at bounding box center [905, 394] width 27 height 25
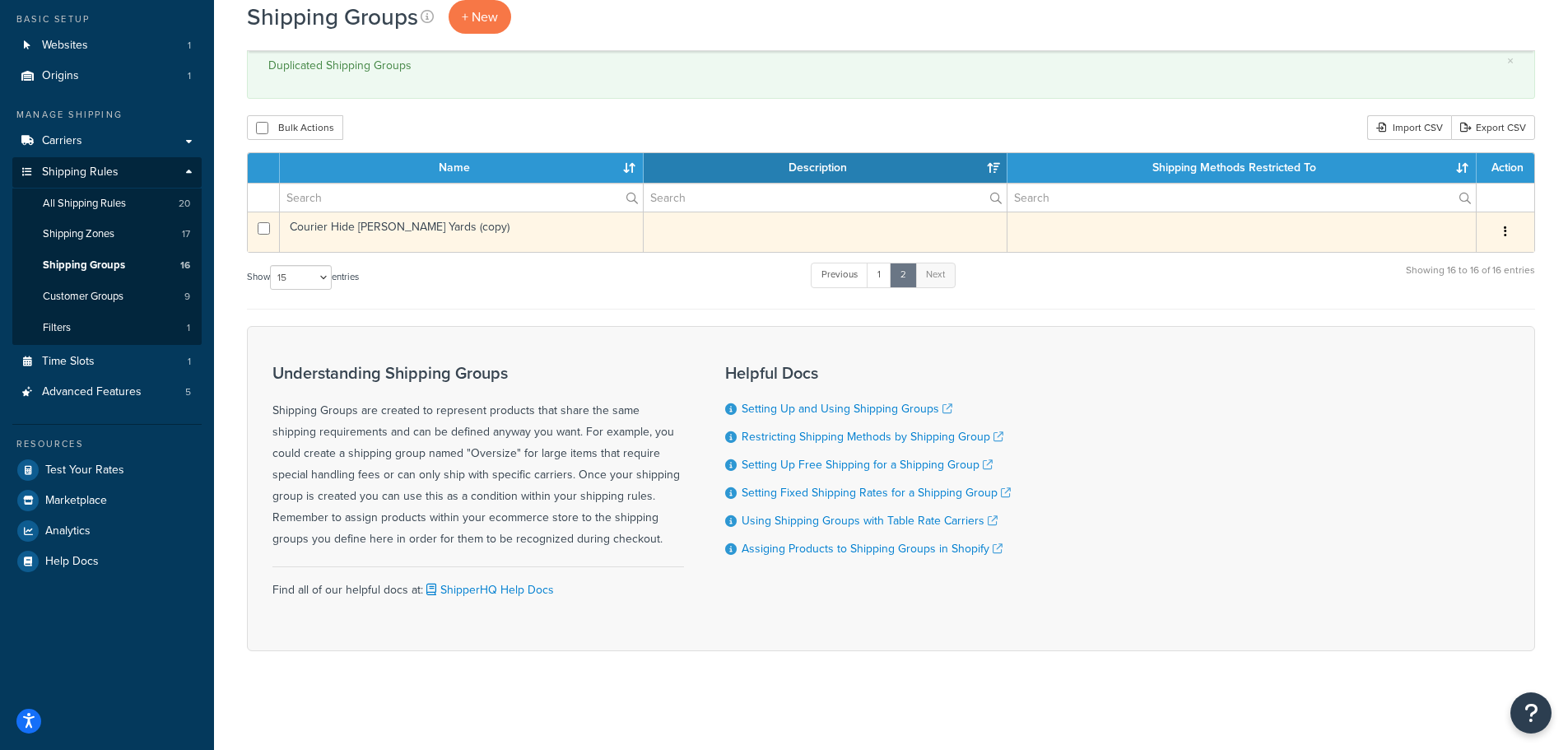
click at [420, 228] on td "Courier Hide Hudson Yards (copy)" at bounding box center [461, 231] width 363 height 40
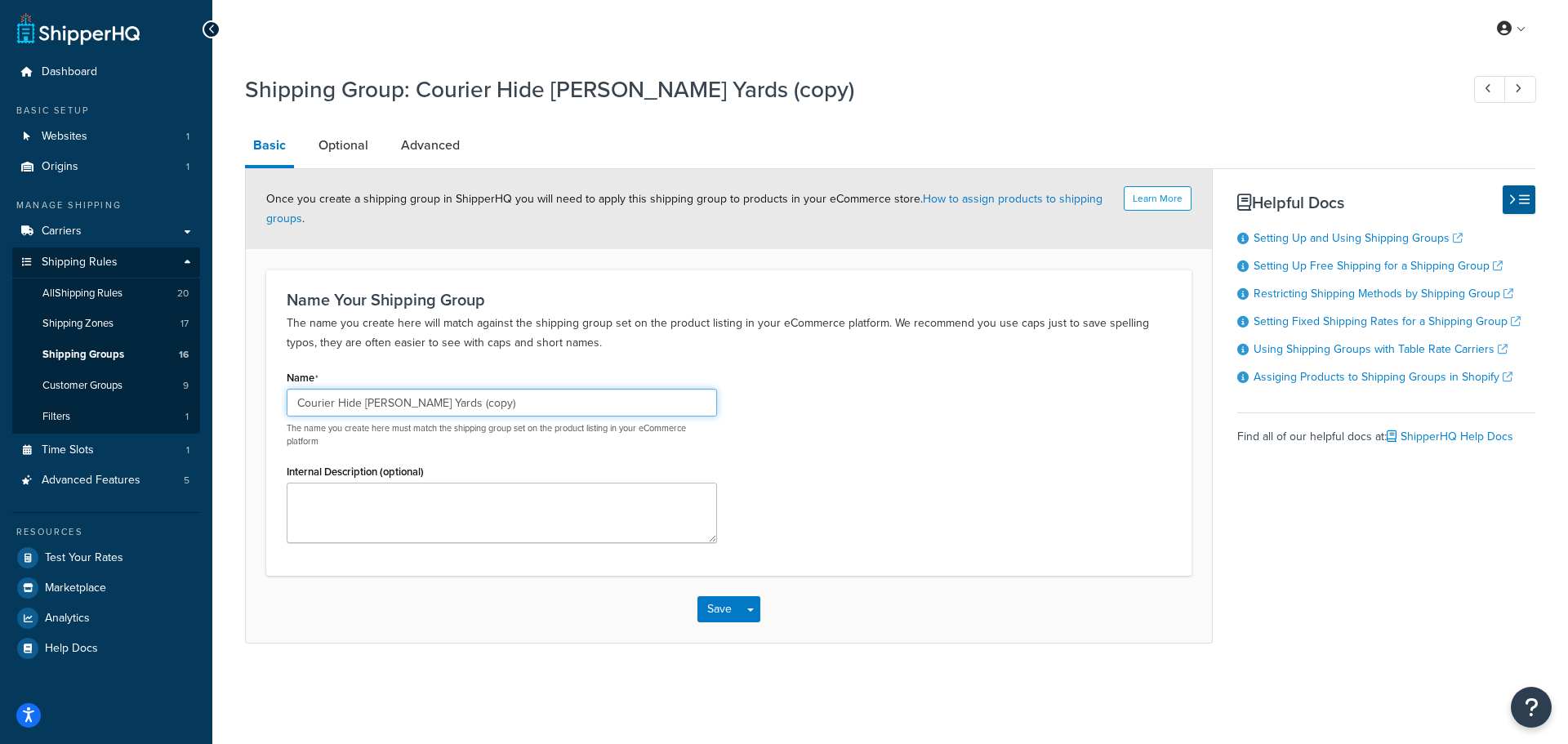
drag, startPoint x: 365, startPoint y: 402, endPoint x: 526, endPoint y: 405, distance: 161.0
click at [526, 405] on input "Courier Hide Hudson Yards (copy)" at bounding box center [502, 402] width 431 height 27
type input "Courier Hide Boston"
click at [349, 160] on link "Optional" at bounding box center [343, 145] width 66 height 39
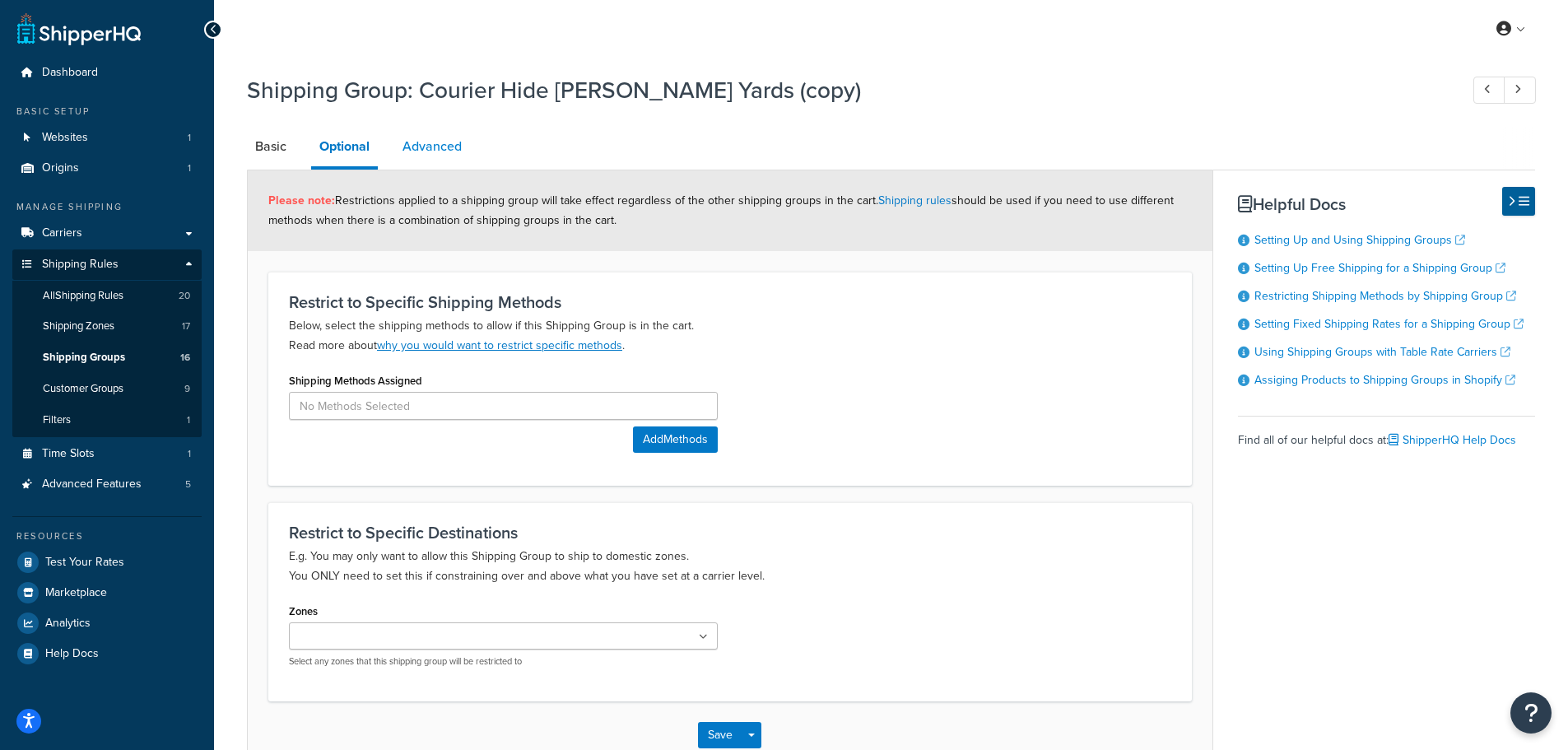
click at [425, 144] on link "Advanced" at bounding box center [432, 146] width 76 height 39
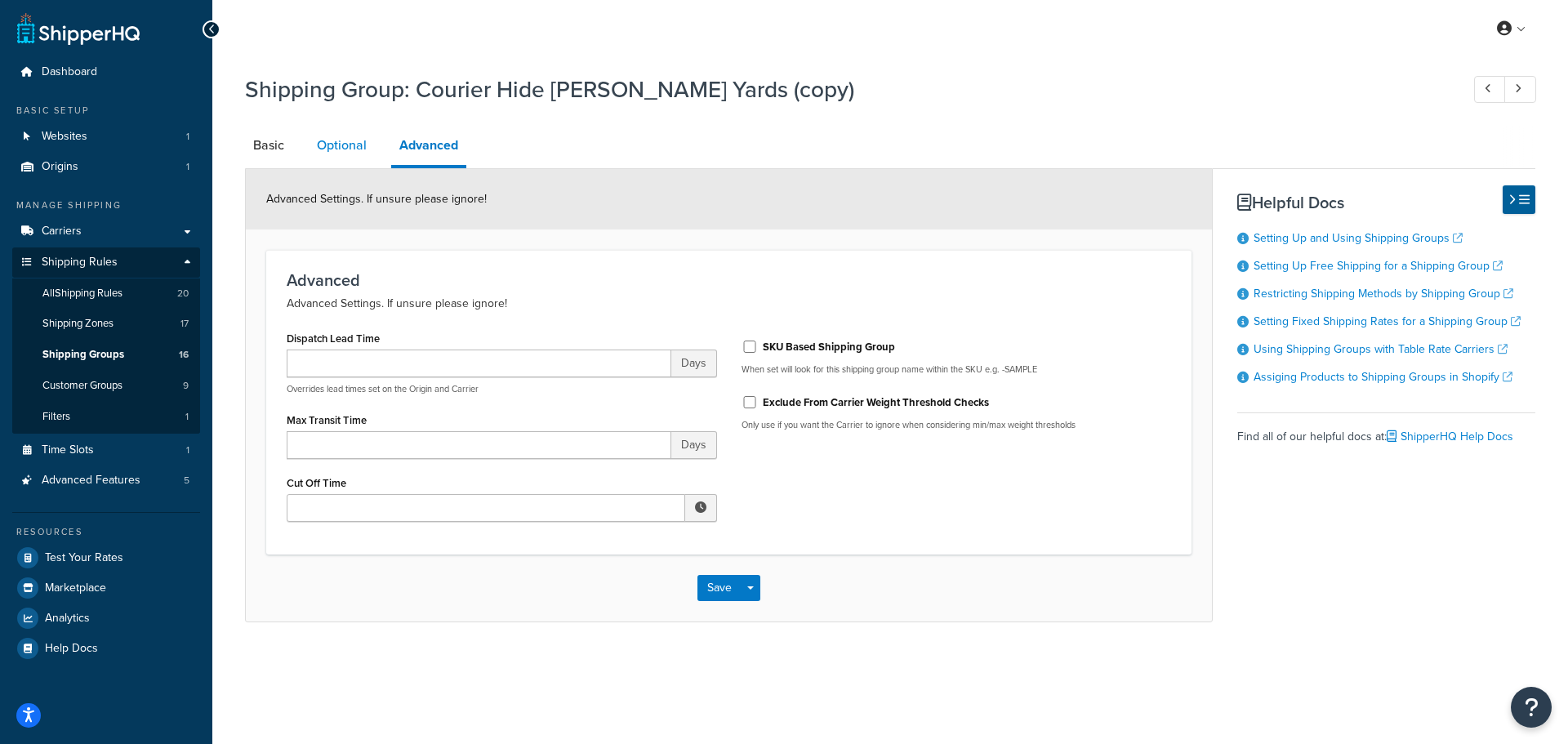
click at [361, 144] on link "Optional" at bounding box center [341, 145] width 66 height 39
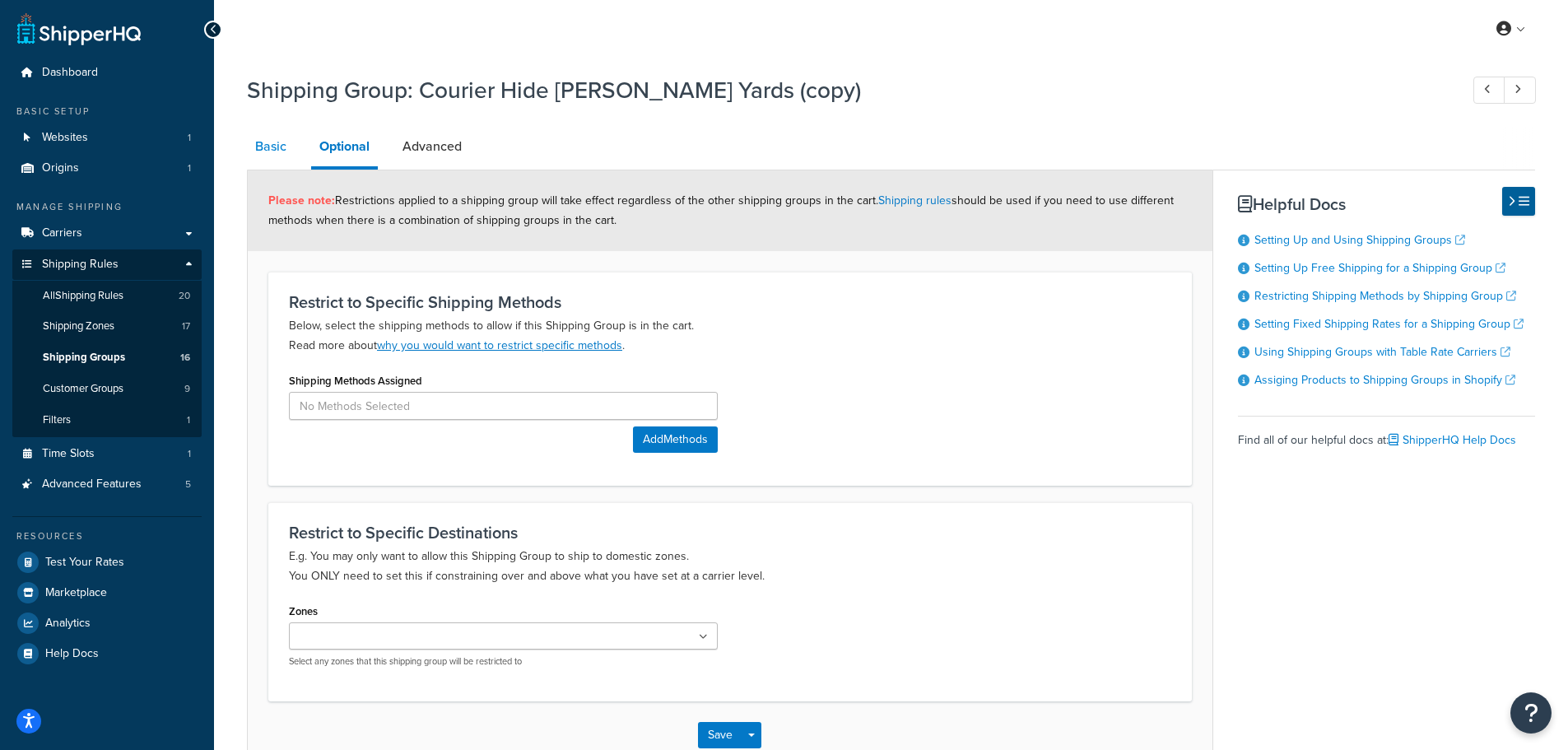
click at [277, 146] on link "Basic" at bounding box center [271, 146] width 47 height 39
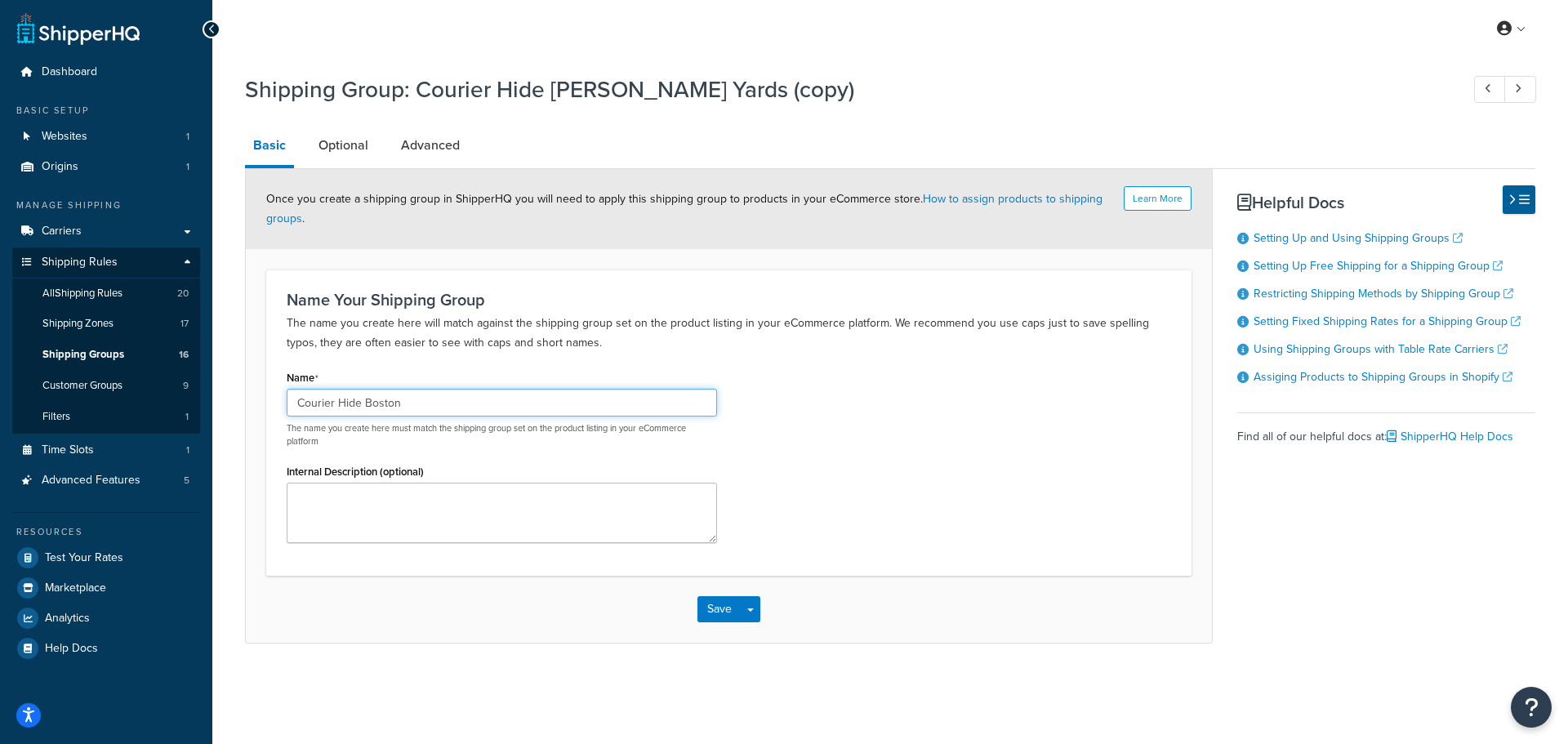
drag, startPoint x: 431, startPoint y: 404, endPoint x: 208, endPoint y: 400, distance: 223.0
click at [208, 400] on div "Dashboard Basic Setup Websites 1 Origins 1 Manage Shipping Carriers Carriers Al…" at bounding box center [784, 372] width 1568 height 744
click at [717, 611] on button "Save" at bounding box center [719, 609] width 44 height 27
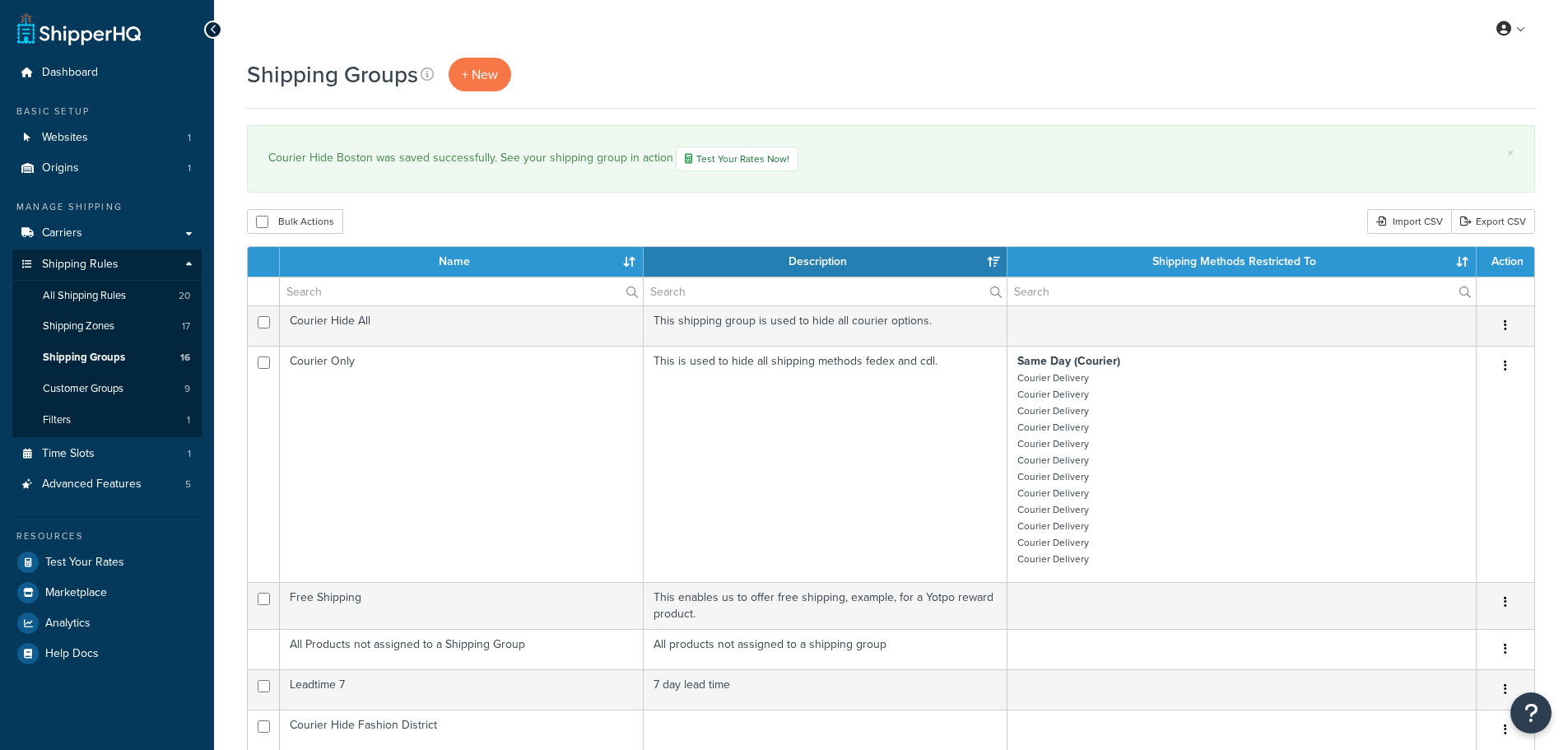
select select "15"
click at [101, 293] on span "All Shipping Rules" at bounding box center [84, 296] width 83 height 14
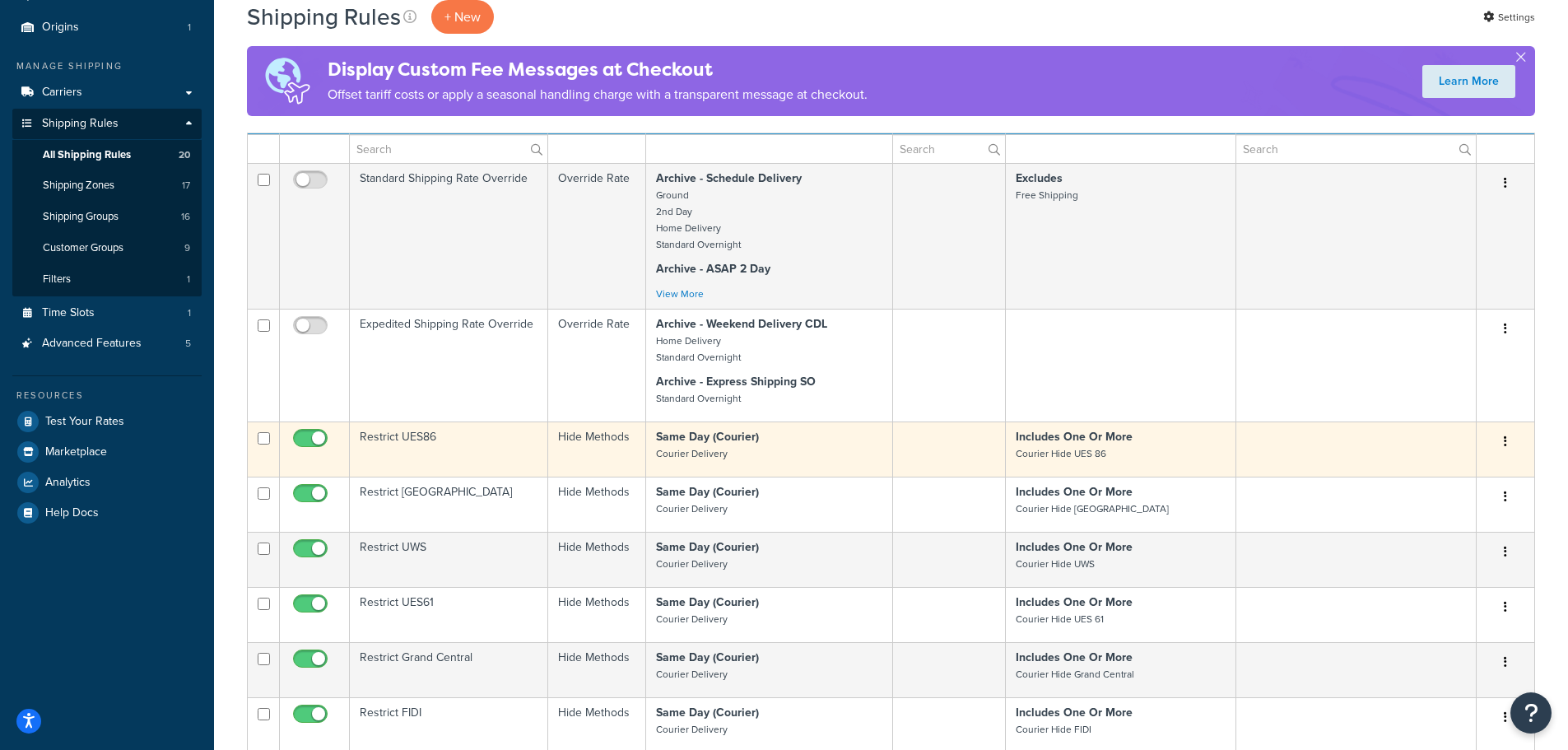
scroll to position [247, 0]
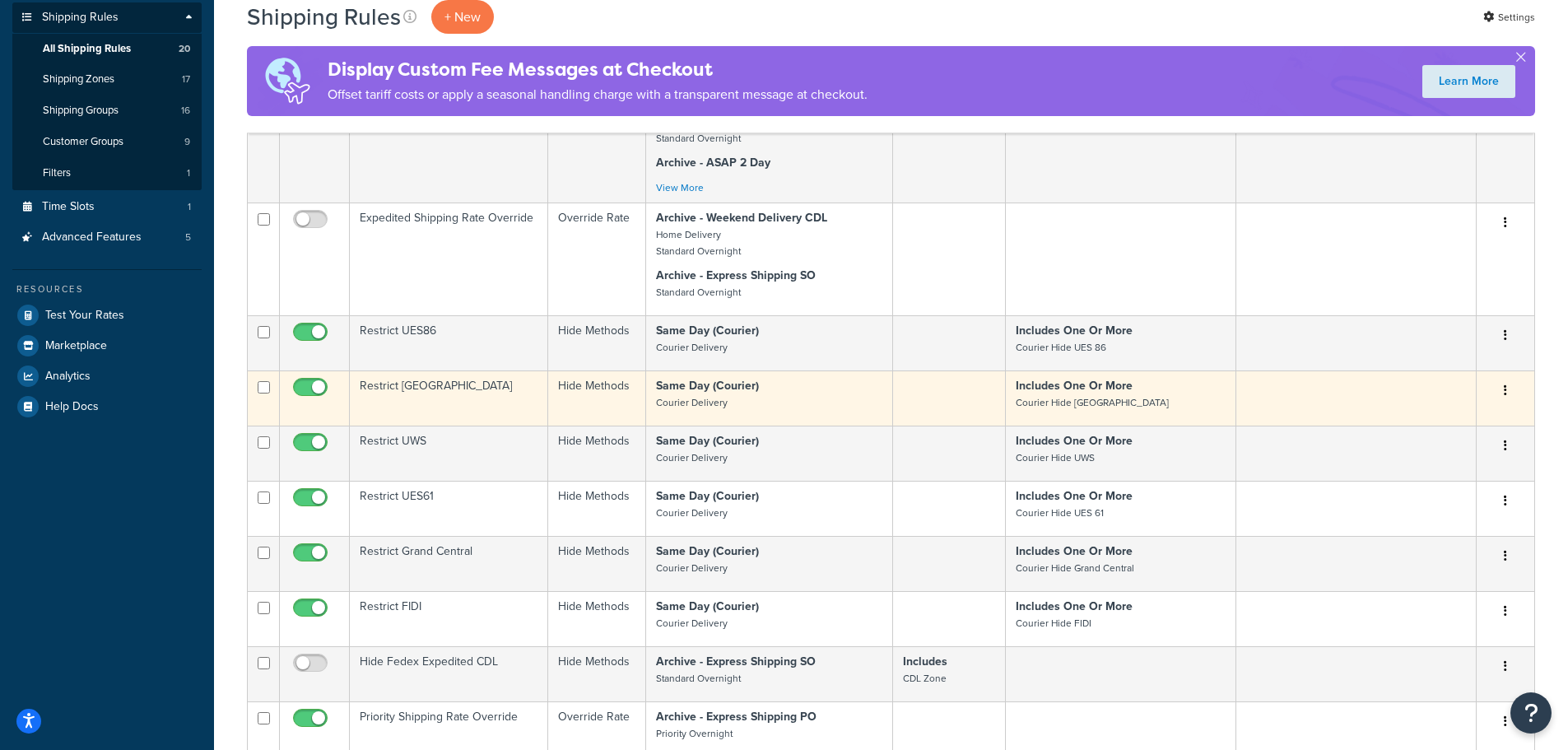
click at [259, 388] on input "checkbox" at bounding box center [264, 388] width 13 height 12
checkbox input "true"
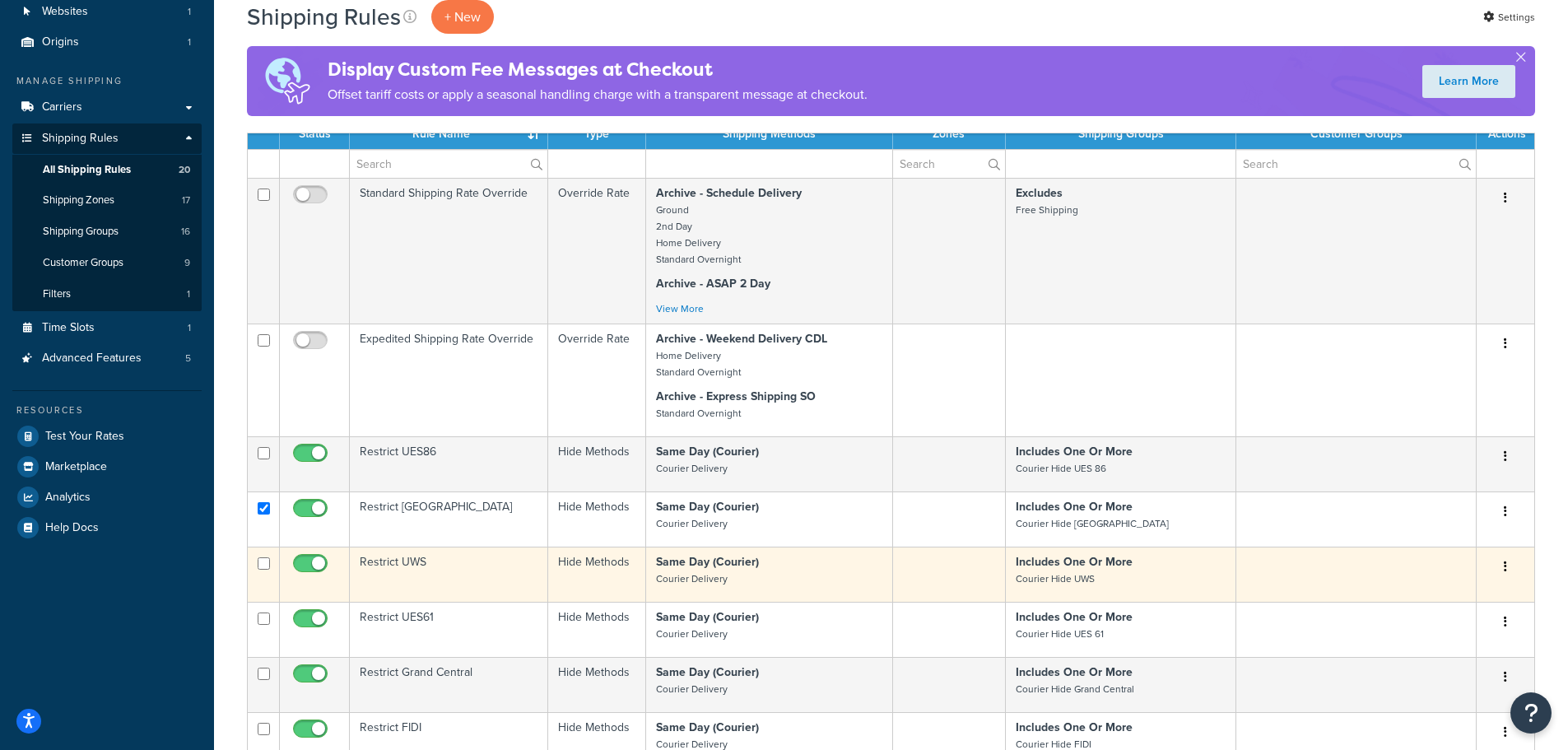
scroll to position [0, 0]
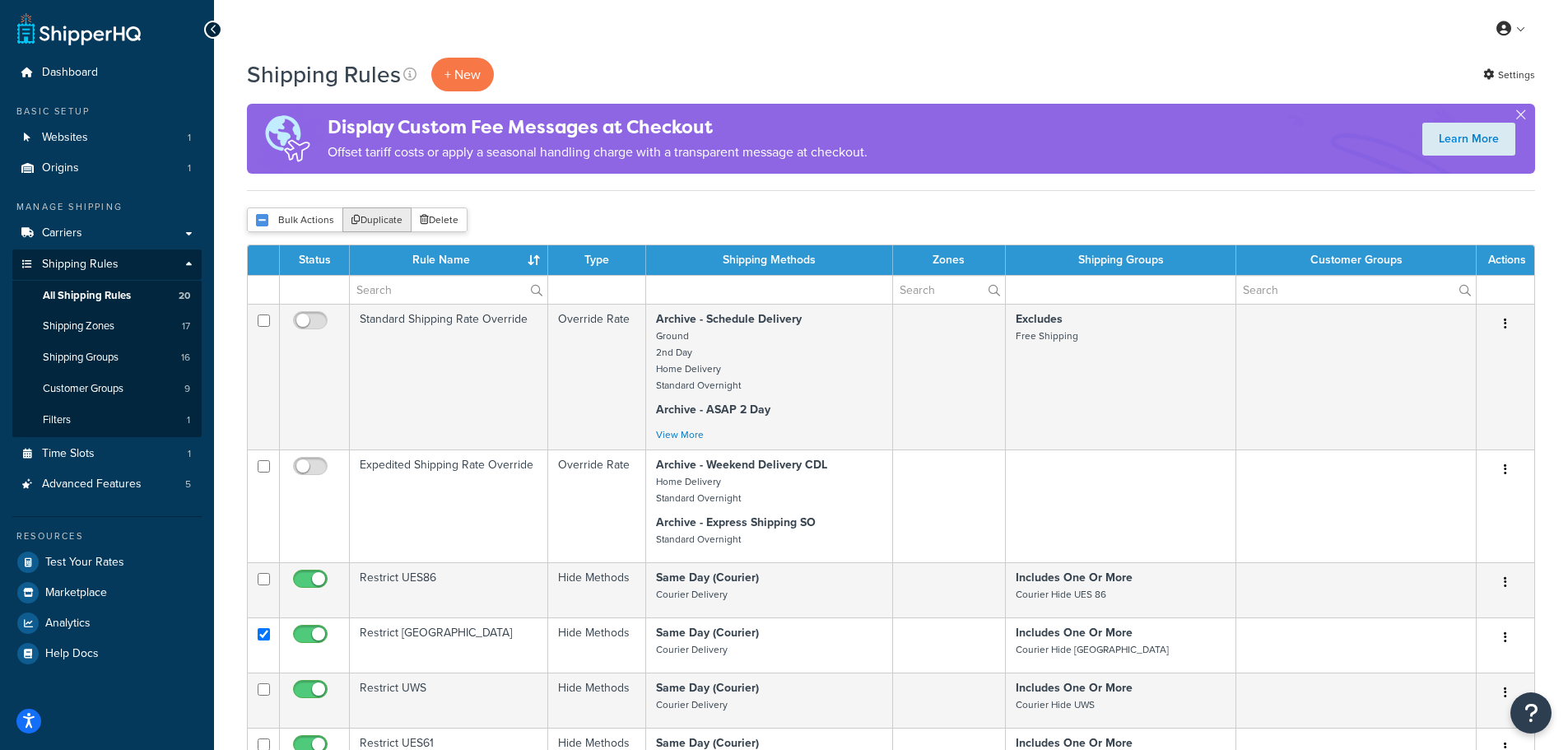
click at [385, 224] on button "Duplicate" at bounding box center [377, 220] width 69 height 25
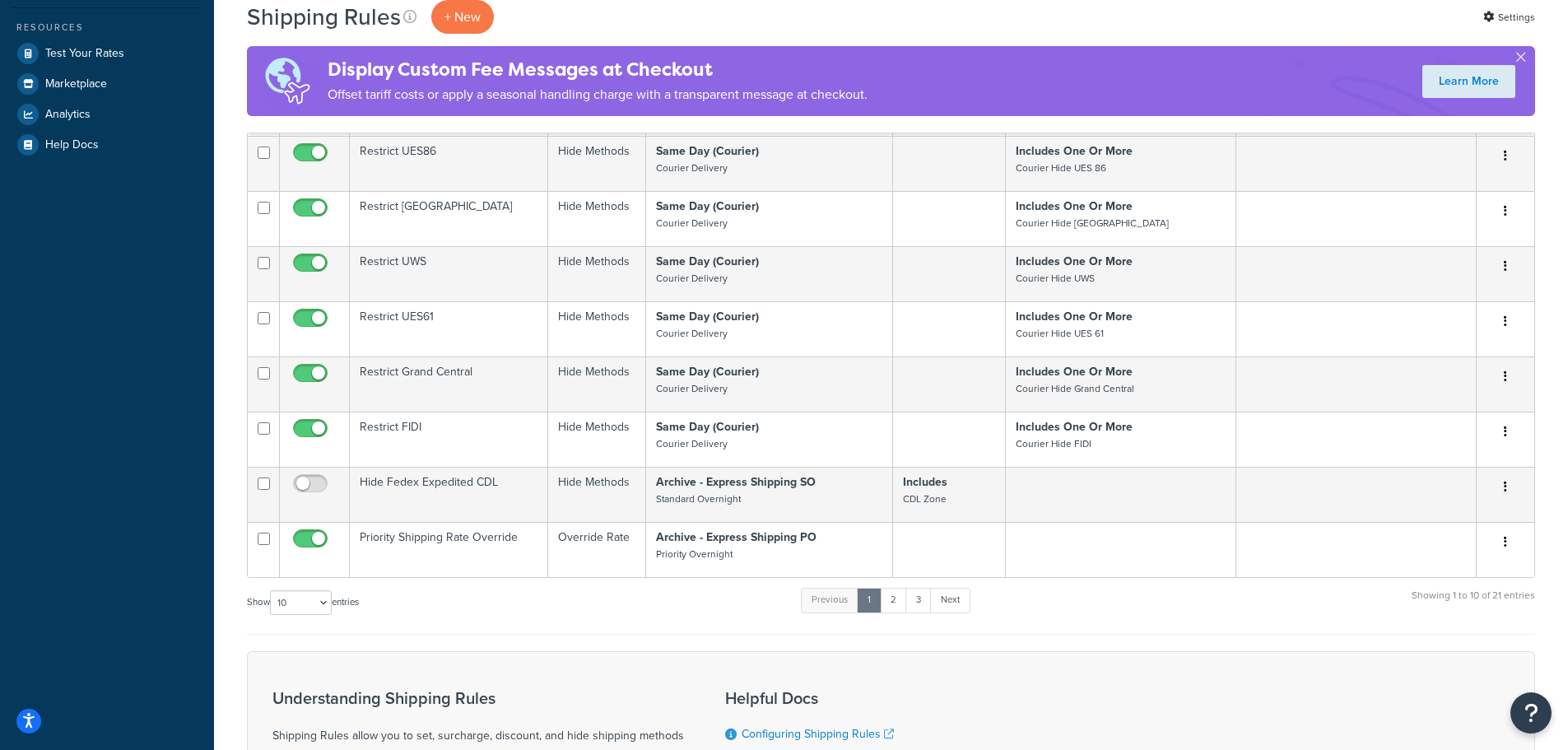
scroll to position [804, 0]
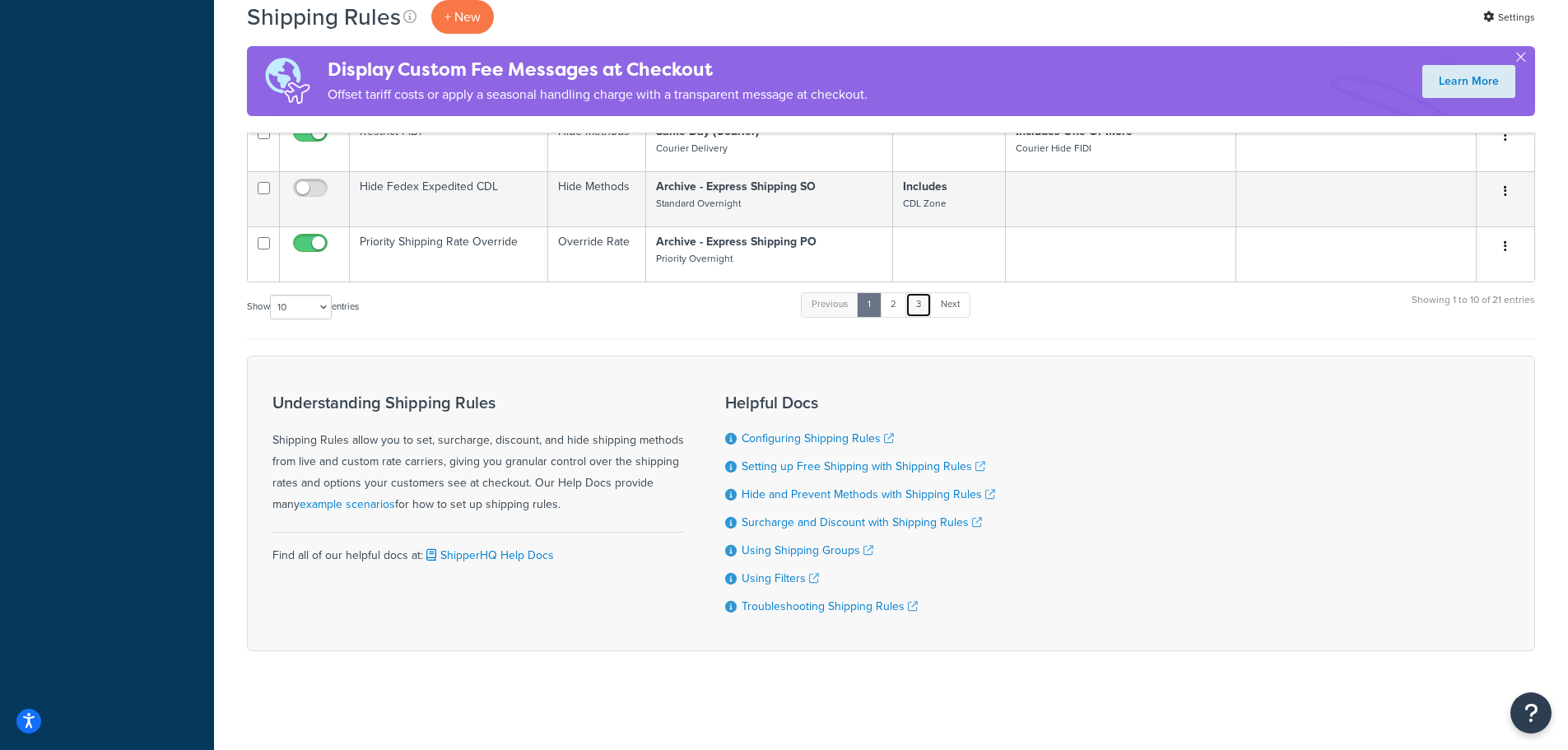
click at [926, 304] on link "3" at bounding box center [919, 304] width 27 height 25
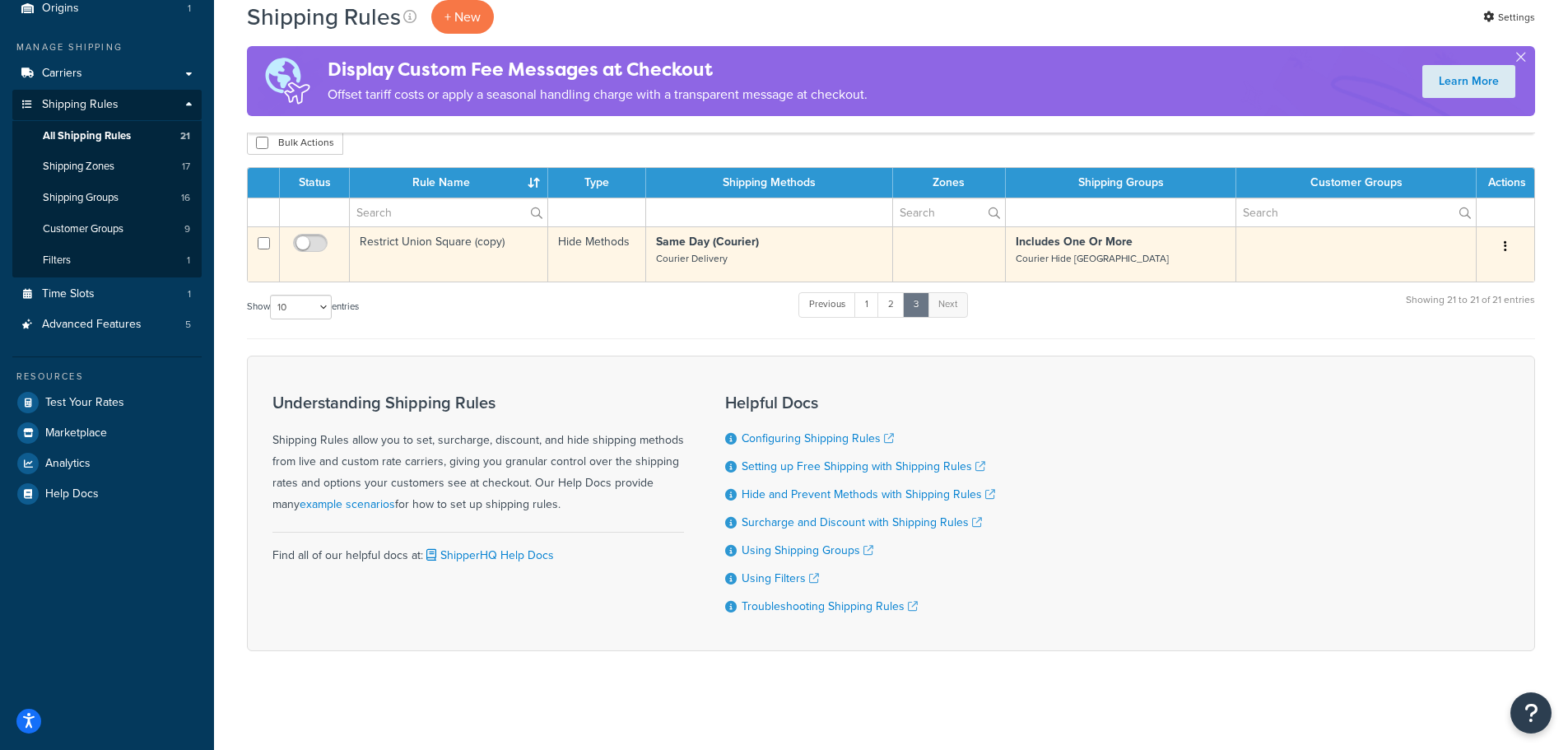
click at [435, 253] on td "Restrict Union Square (copy)" at bounding box center [449, 254] width 198 height 55
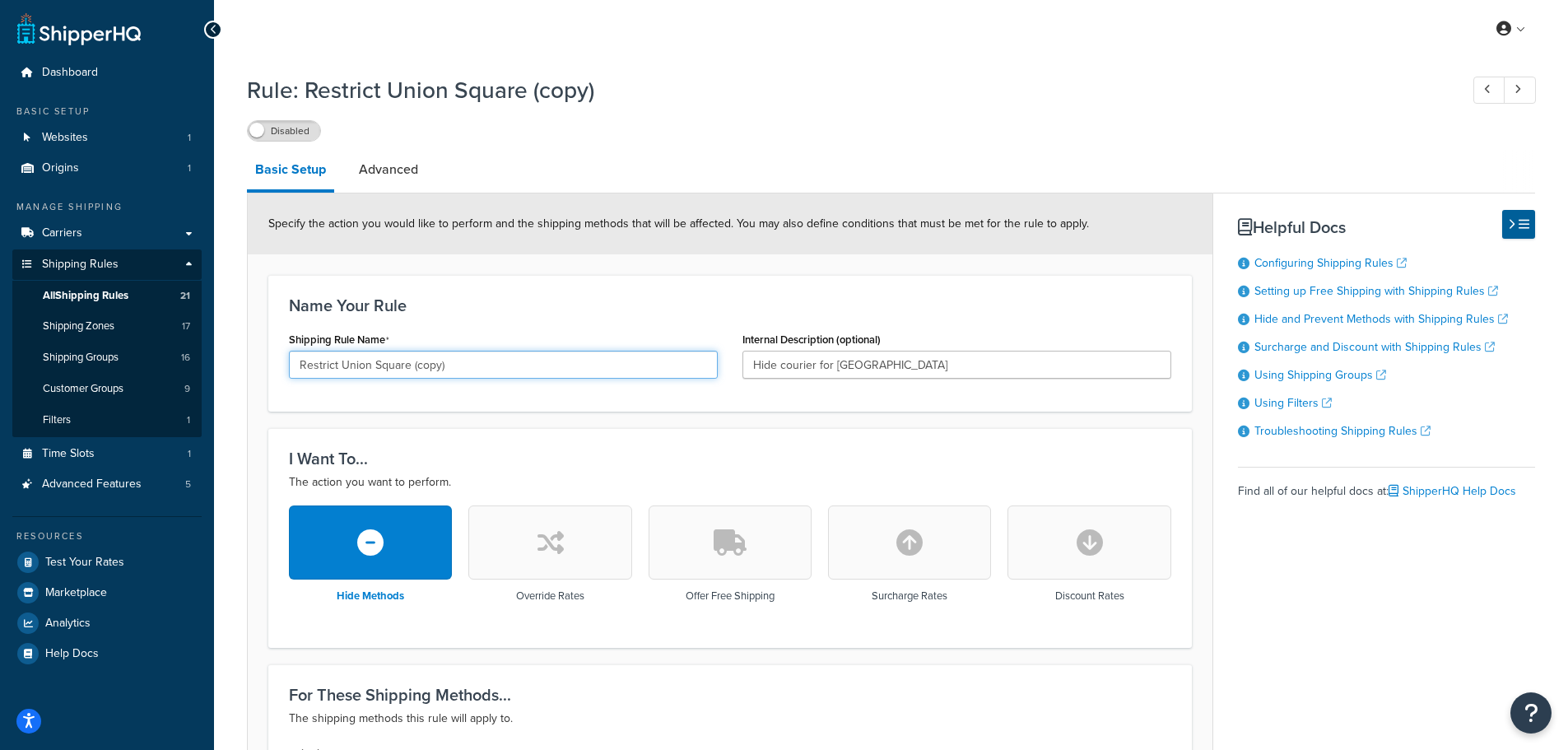
drag, startPoint x: 342, startPoint y: 367, endPoint x: 529, endPoint y: 366, distance: 187.0
click at [528, 367] on input "Restrict Union Square (copy)" at bounding box center [504, 364] width 429 height 28
type input "Restrict Boston"
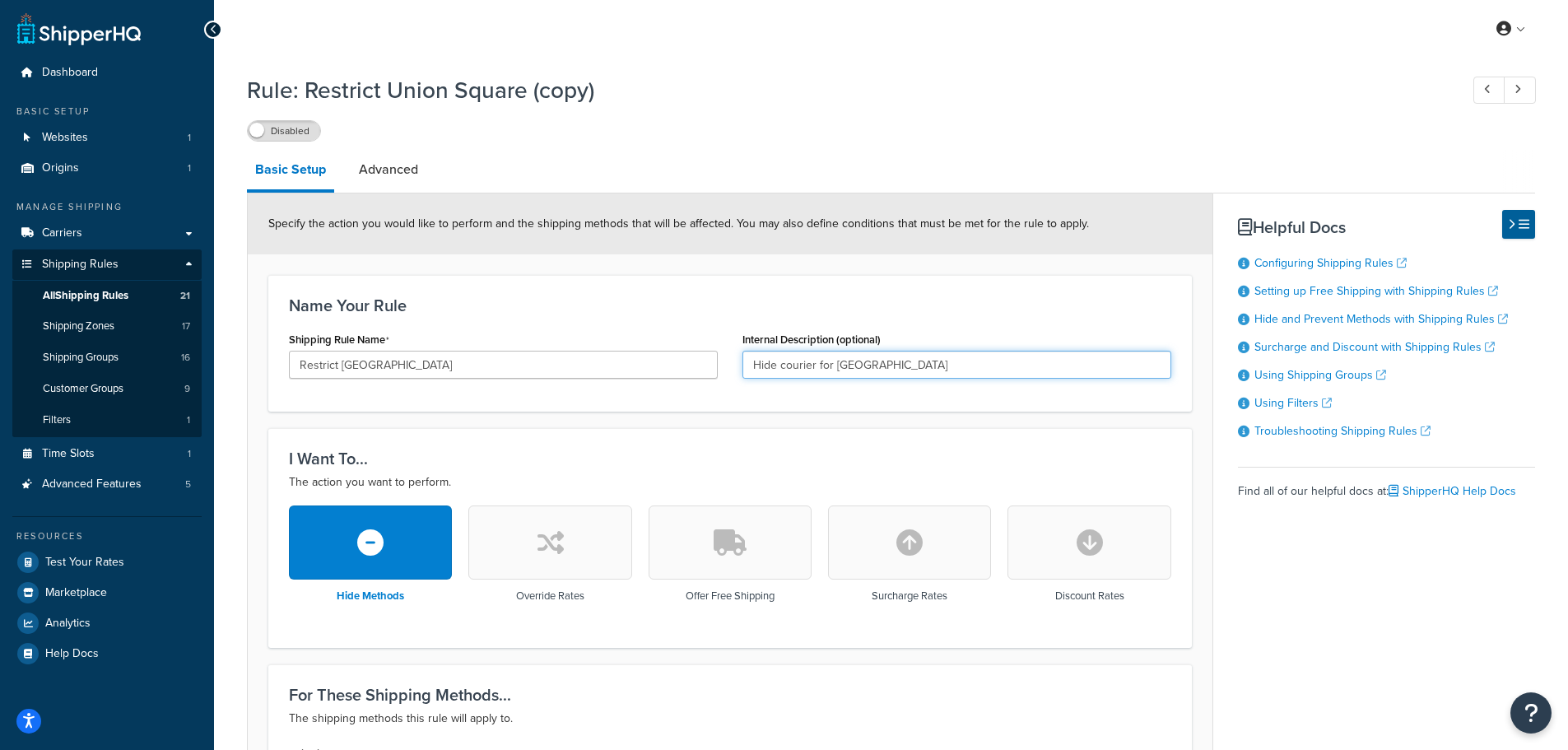
click at [892, 365] on input "Hide courier for Union Square" at bounding box center [957, 364] width 429 height 28
drag, startPoint x: 835, startPoint y: 363, endPoint x: 1090, endPoint y: 363, distance: 255.0
click at [1090, 363] on input "Hide courier for Union Square" at bounding box center [957, 364] width 429 height 28
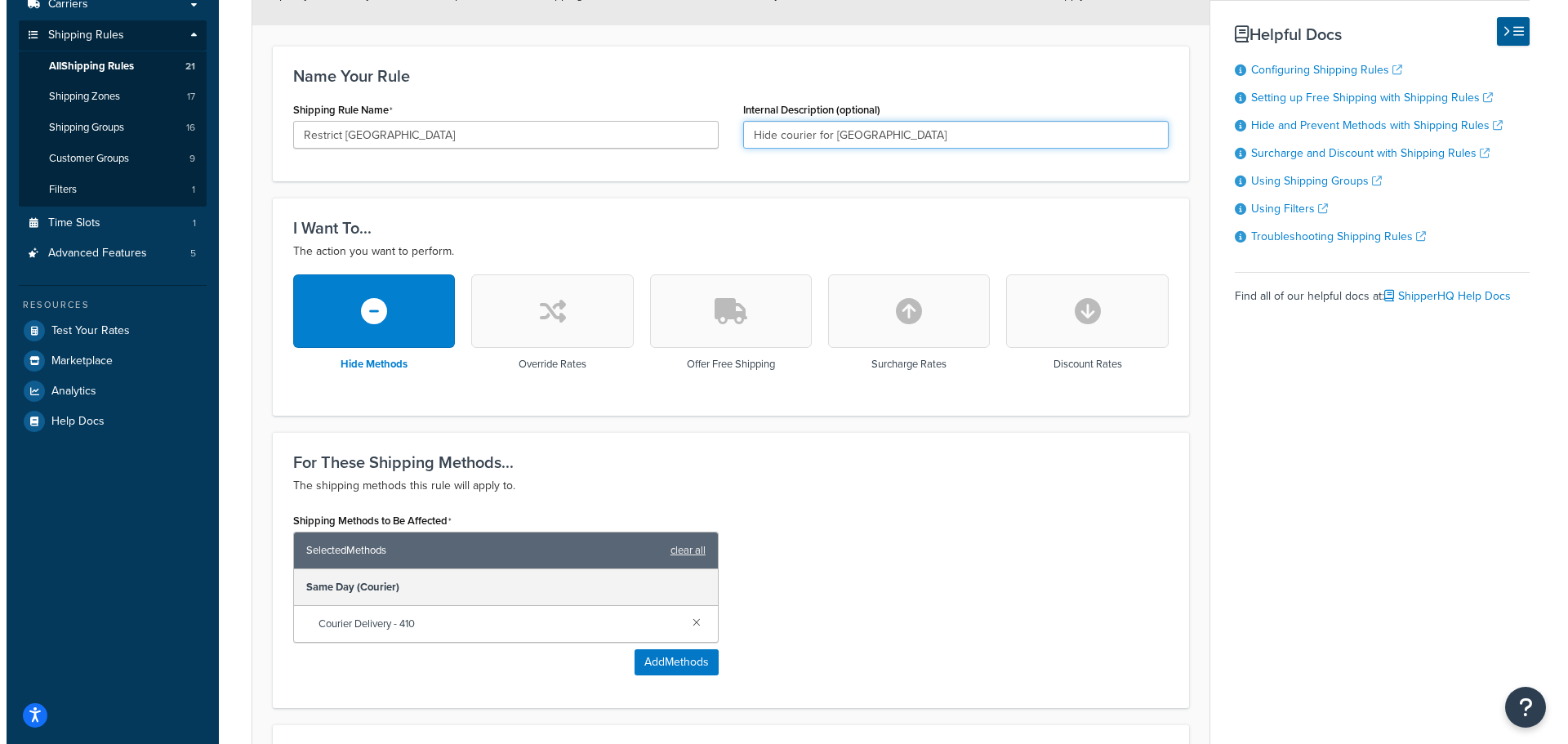
scroll to position [327, 0]
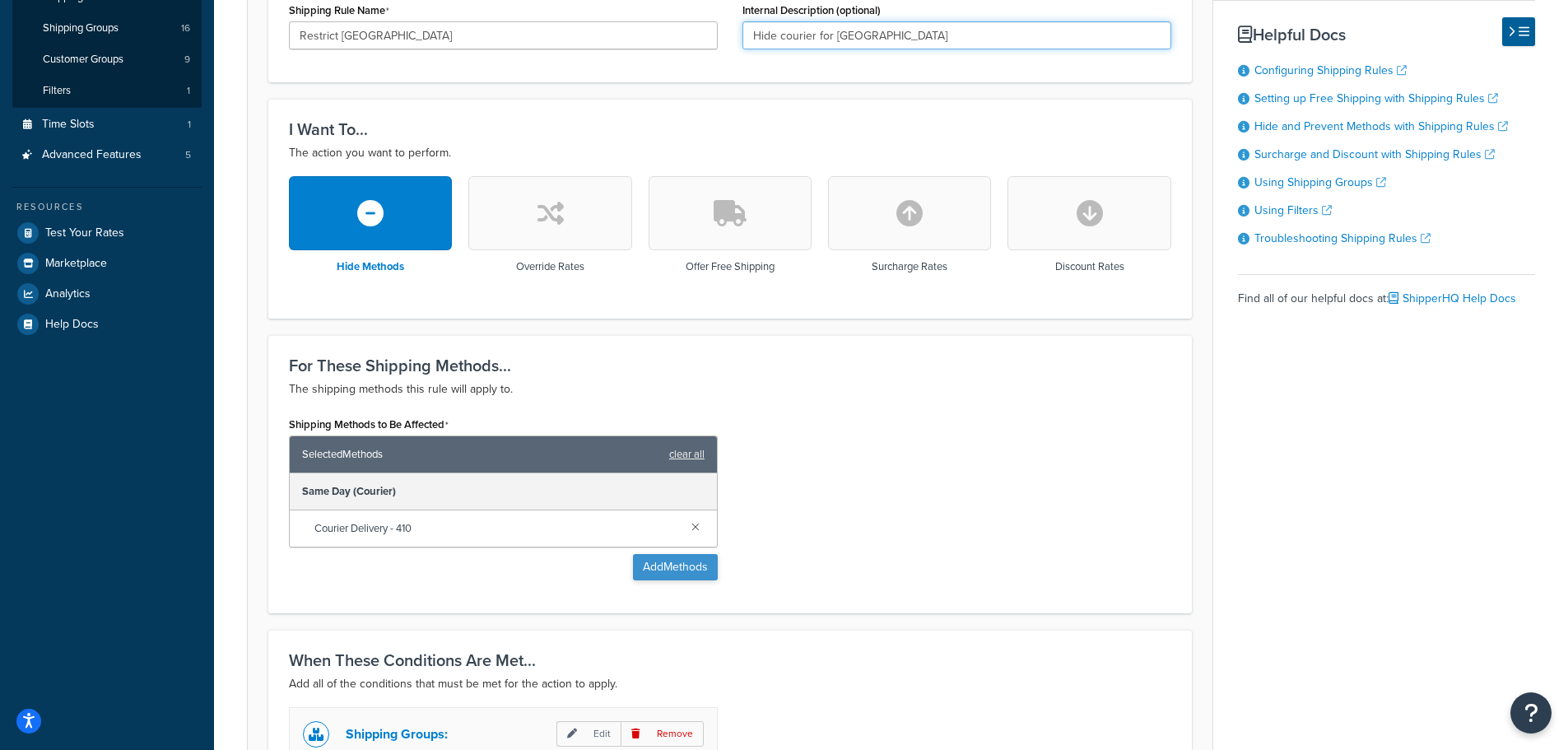
type input "Hide courier for Boston"
click at [705, 563] on button "Add Methods" at bounding box center [675, 567] width 85 height 27
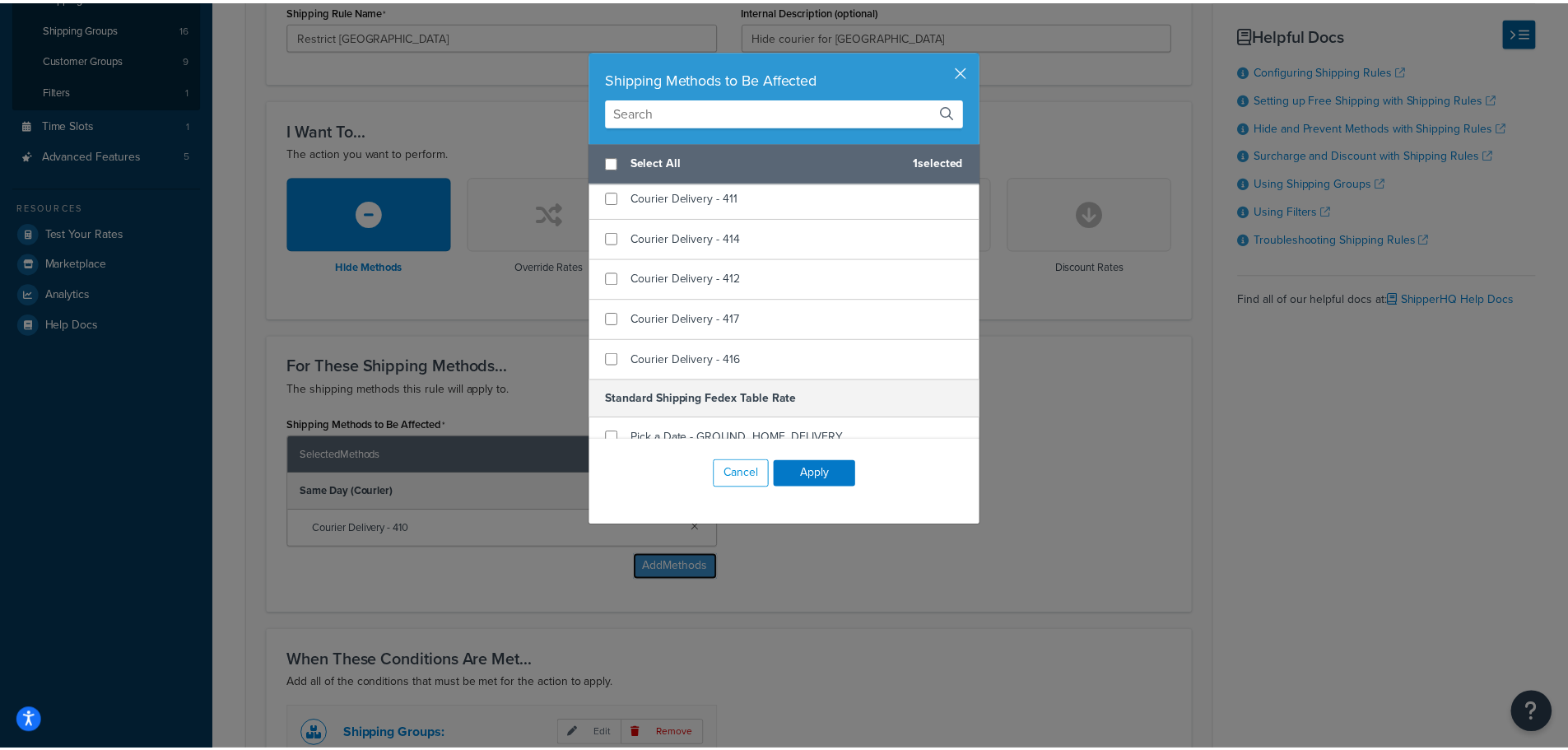
scroll to position [1235, 0]
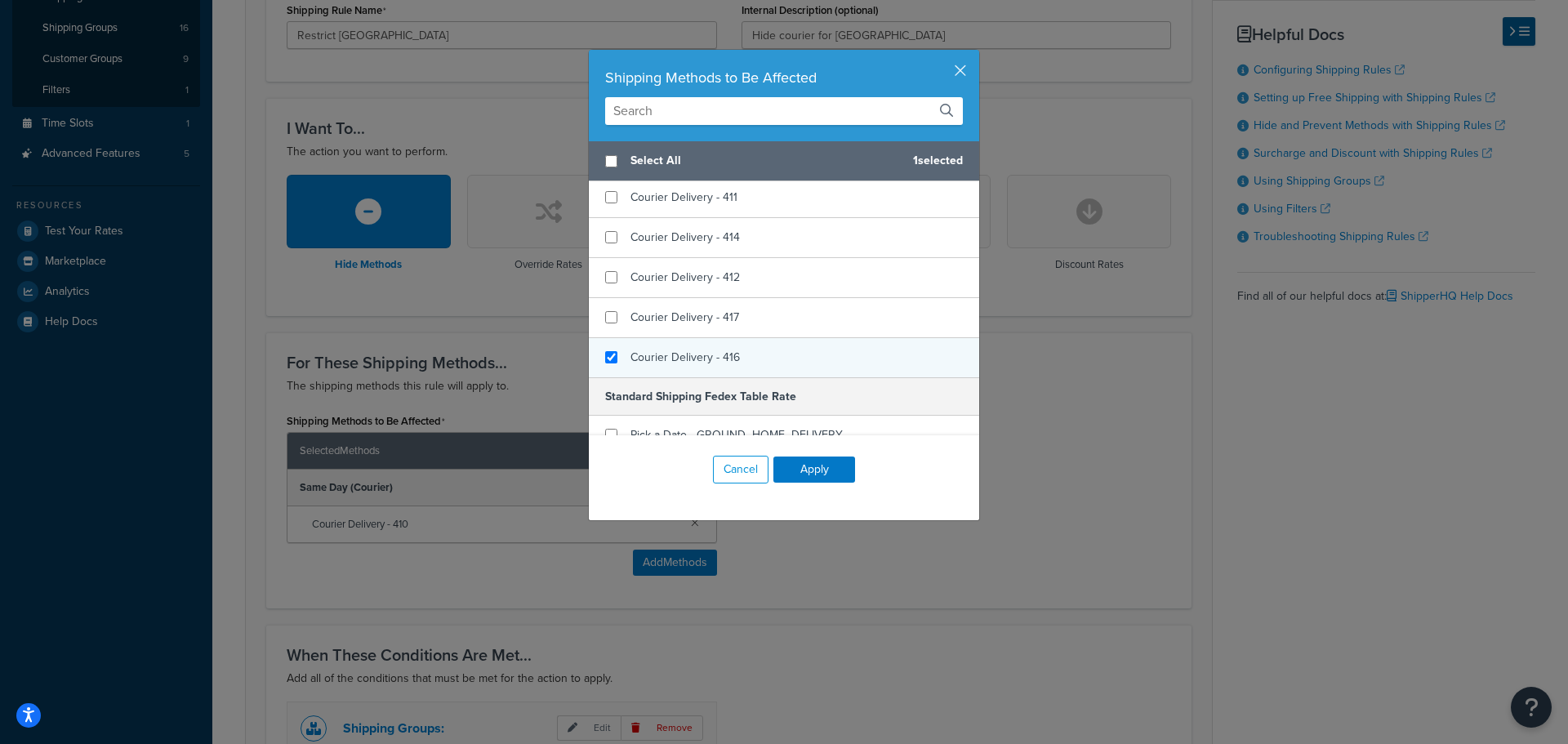
checkbox input "true"
click at [639, 357] on span "Courier Delivery - 416" at bounding box center [686, 357] width 110 height 17
click at [813, 469] on button "Apply" at bounding box center [814, 469] width 82 height 27
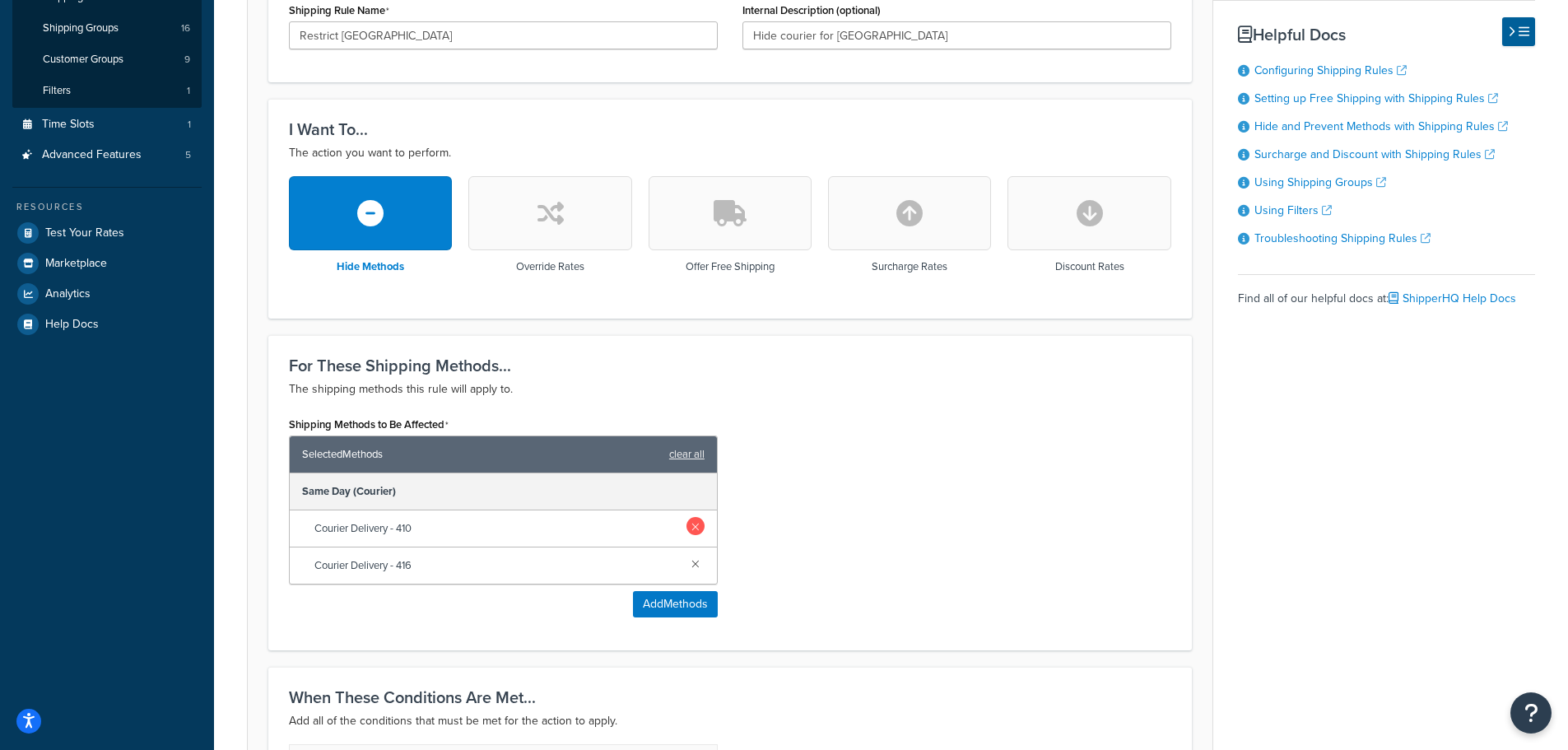
click at [696, 524] on link at bounding box center [696, 526] width 18 height 18
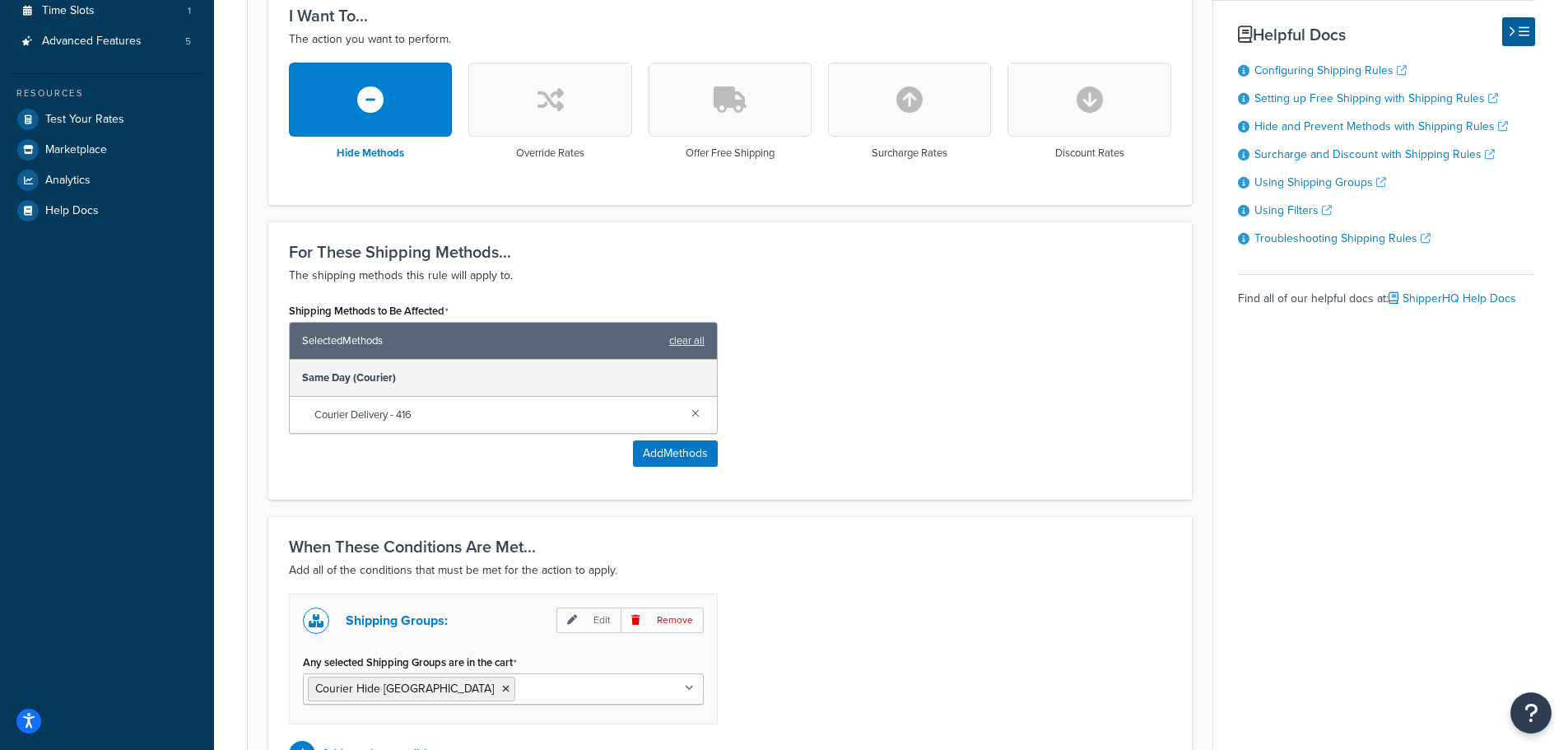
scroll to position [494, 0]
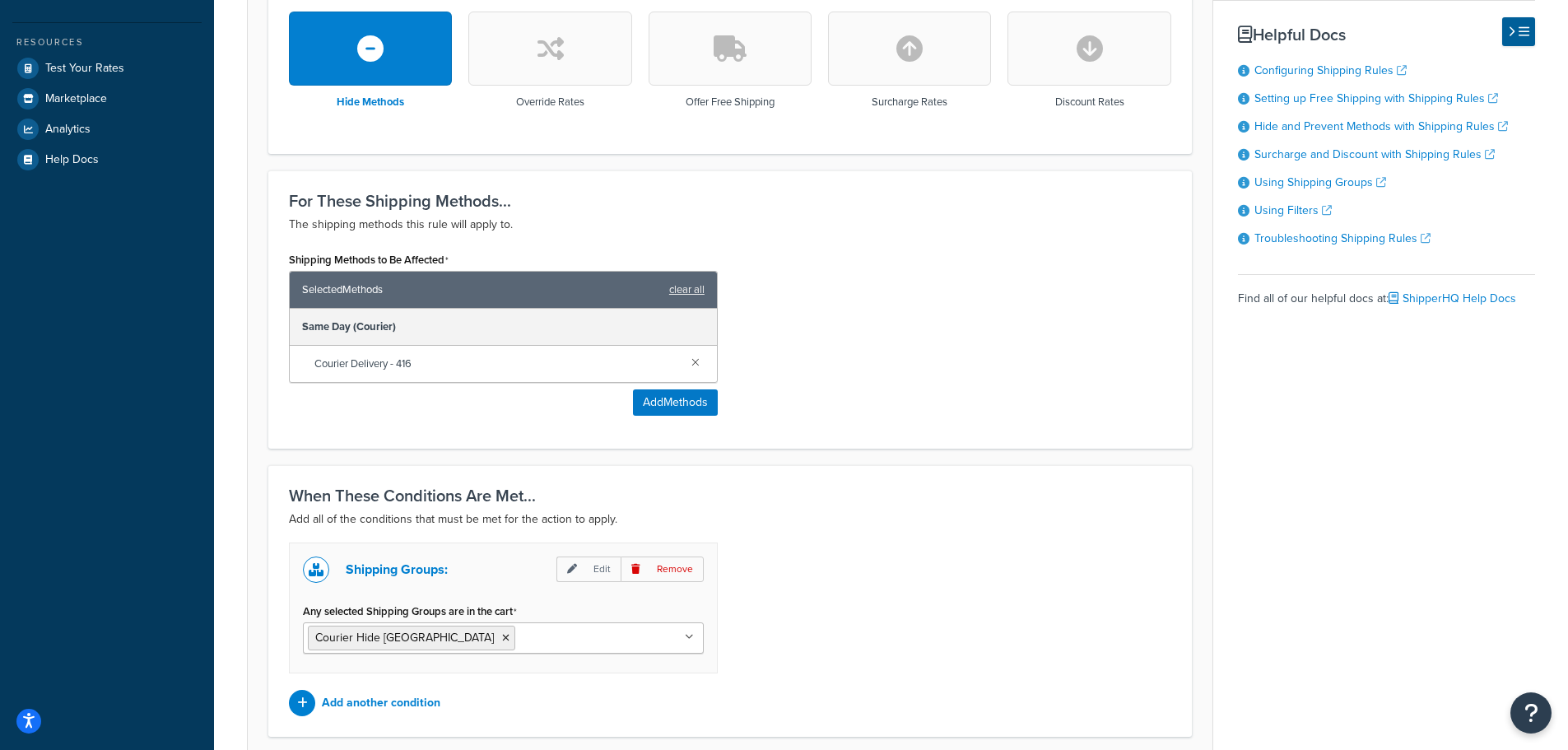
click at [627, 640] on ul "Courier Hide Union Square" at bounding box center [503, 638] width 401 height 31
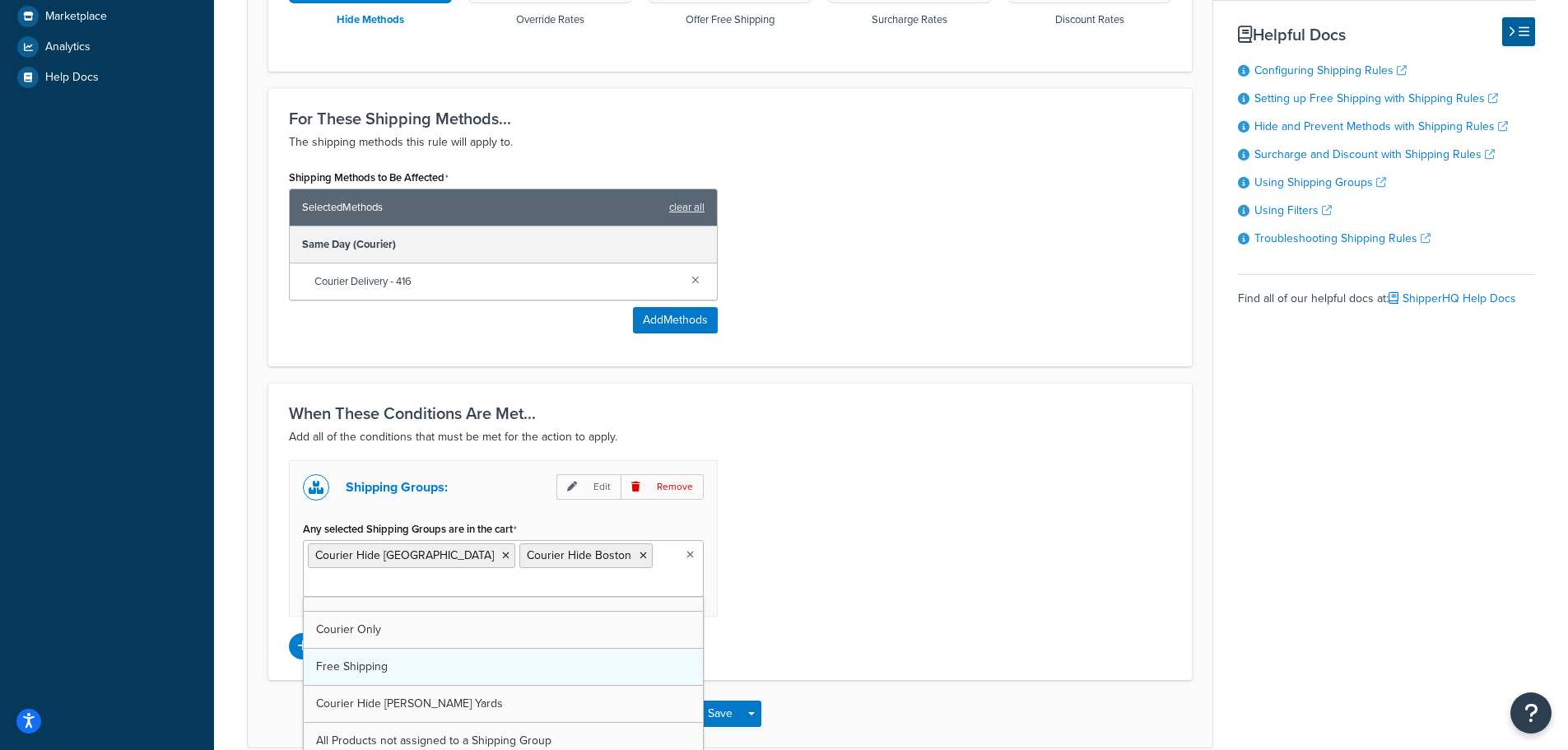
scroll to position [354, 0]
click at [502, 556] on icon at bounding box center [505, 555] width 7 height 10
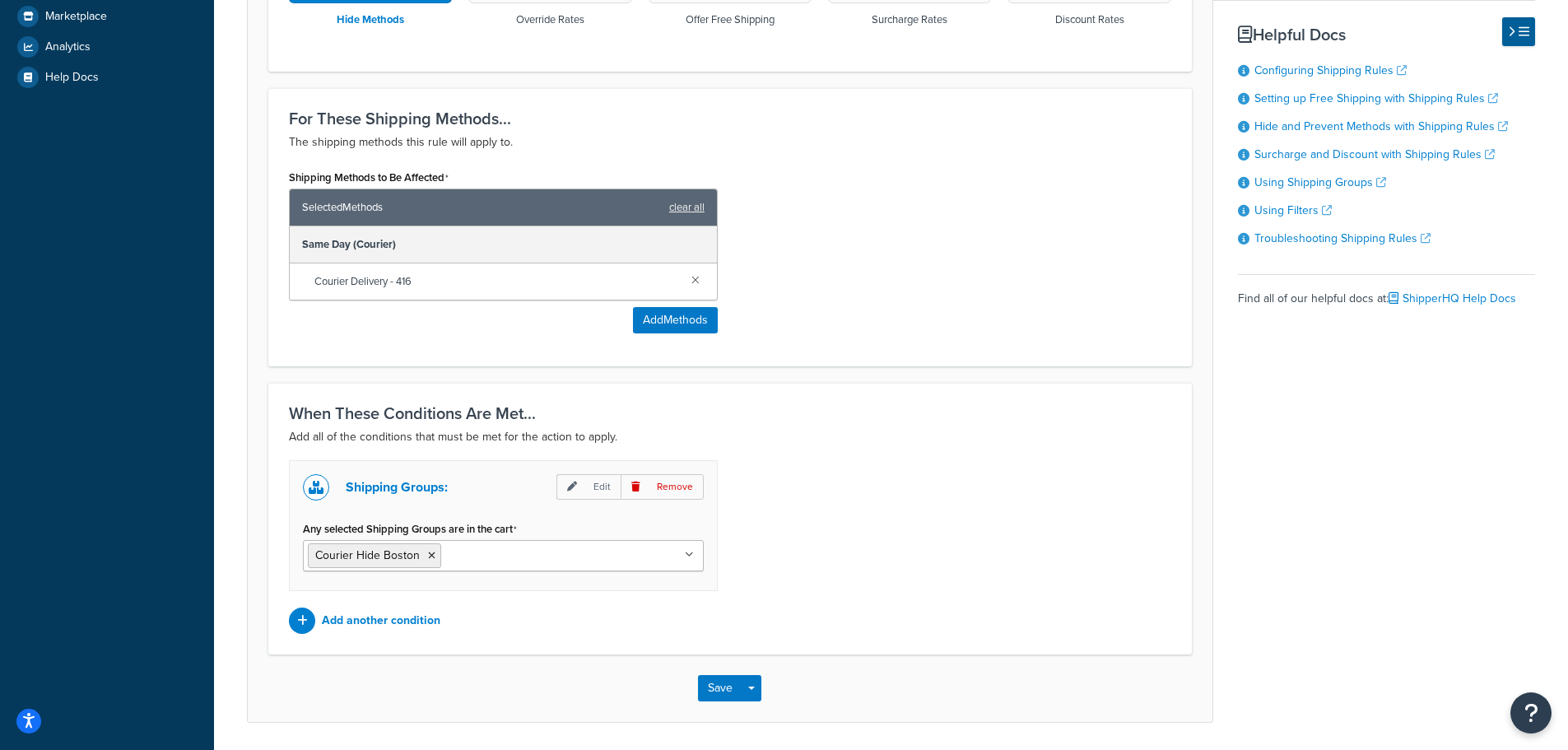
click at [820, 533] on div "Shipping Groups: Edit Remove Any selected Shipping Groups are in the cart Couri…" at bounding box center [730, 546] width 907 height 174
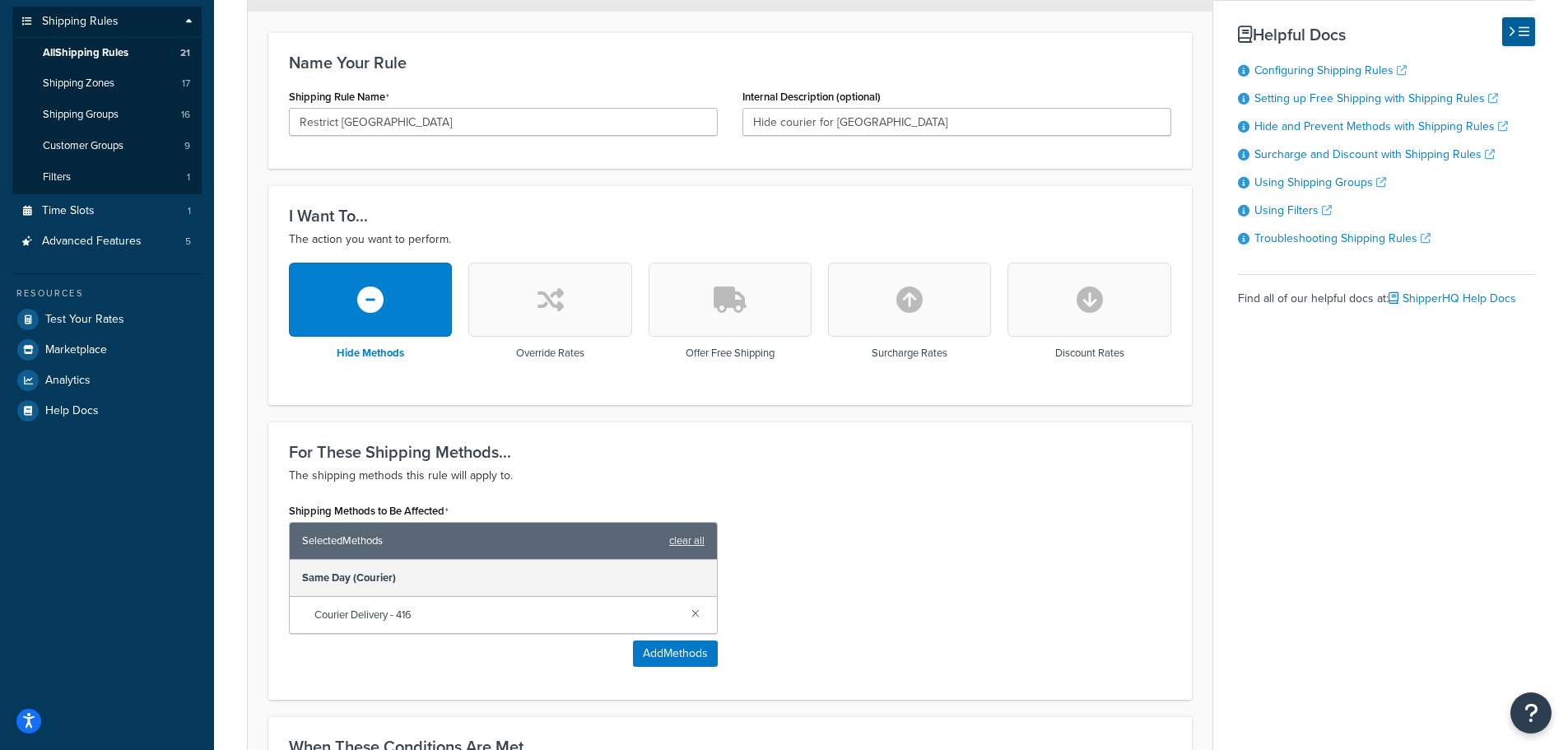
scroll to position [0, 0]
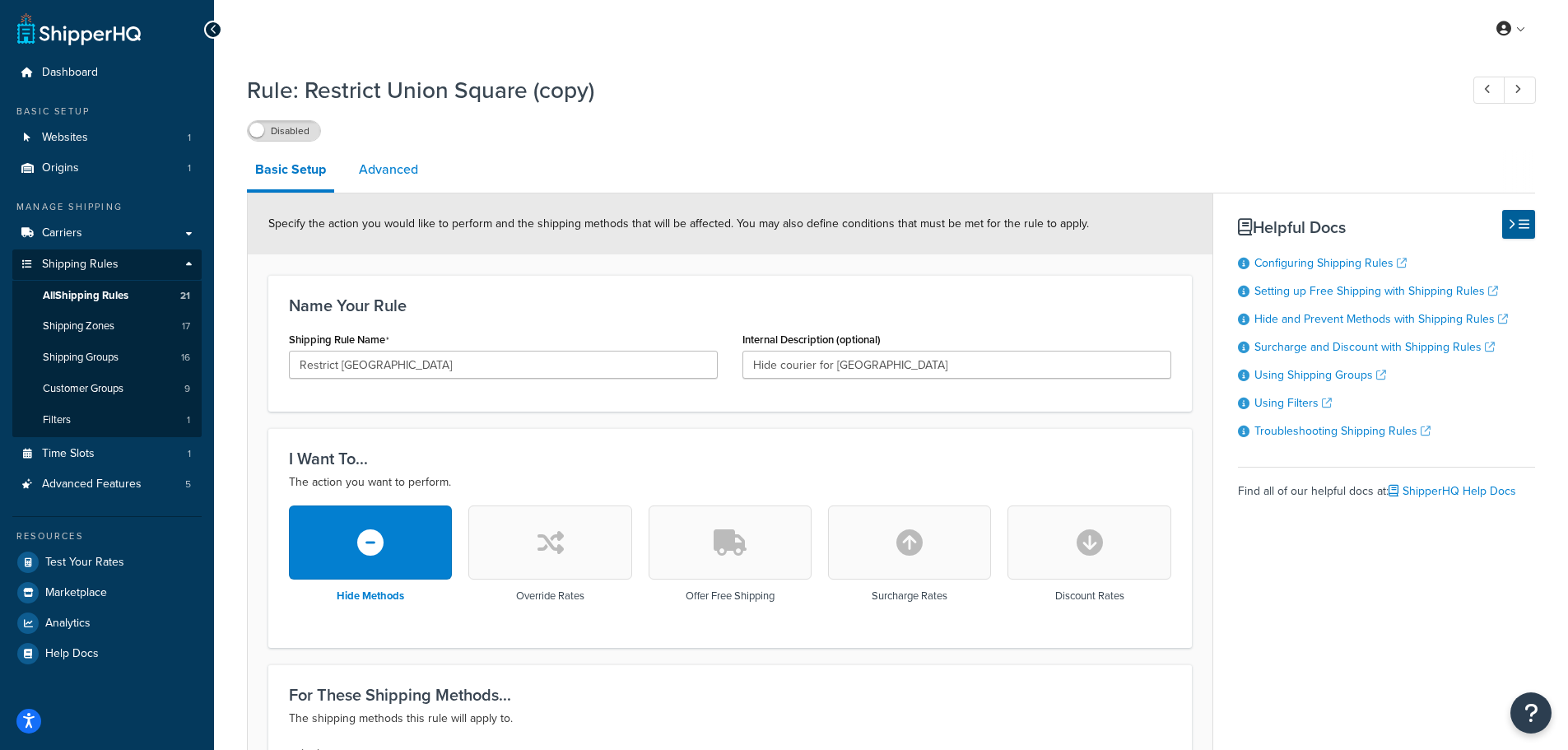
click at [399, 162] on link "Advanced" at bounding box center [388, 170] width 76 height 39
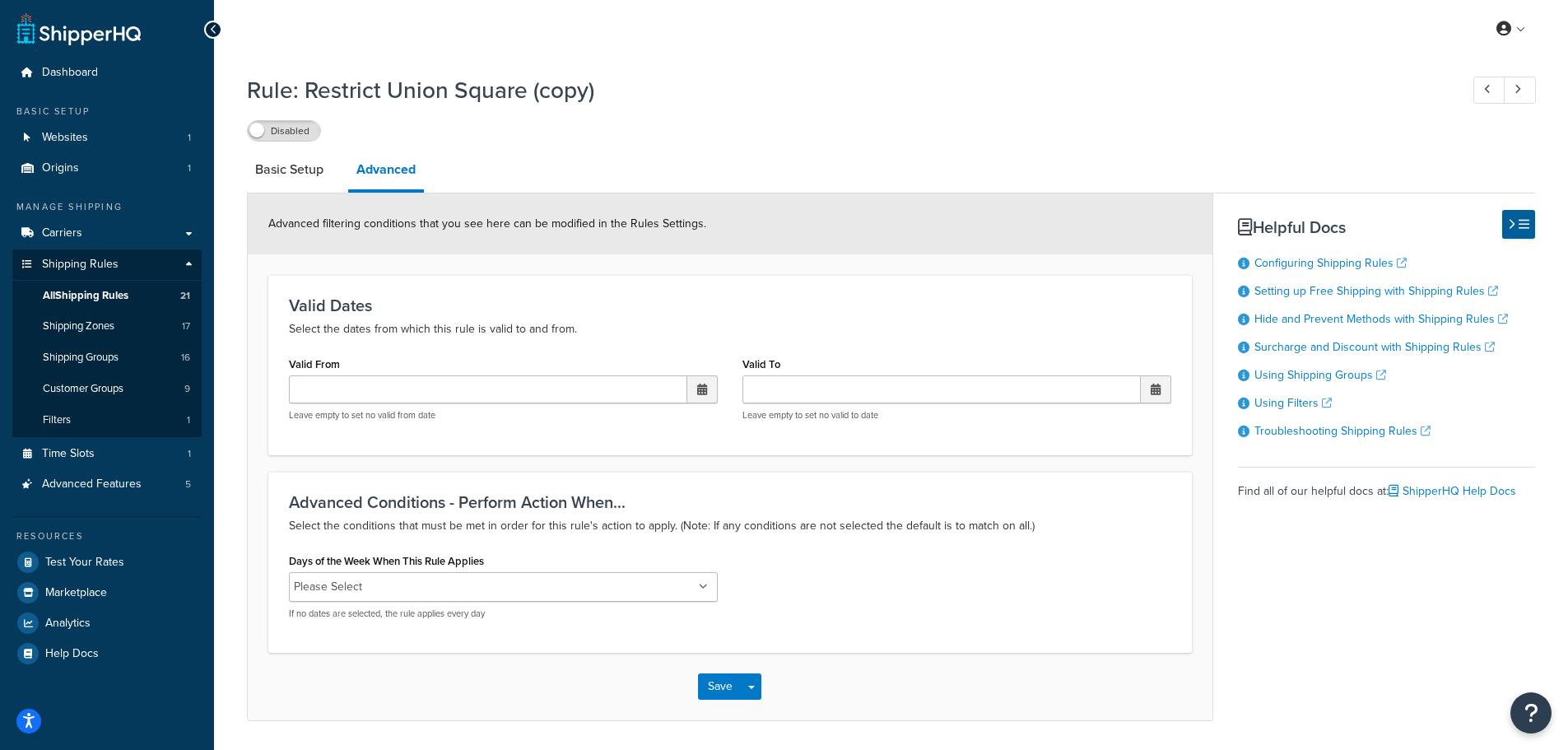
click at [338, 168] on li "Basic Setup" at bounding box center [297, 170] width 101 height 39
click at [294, 171] on link "Basic Setup" at bounding box center [289, 170] width 85 height 39
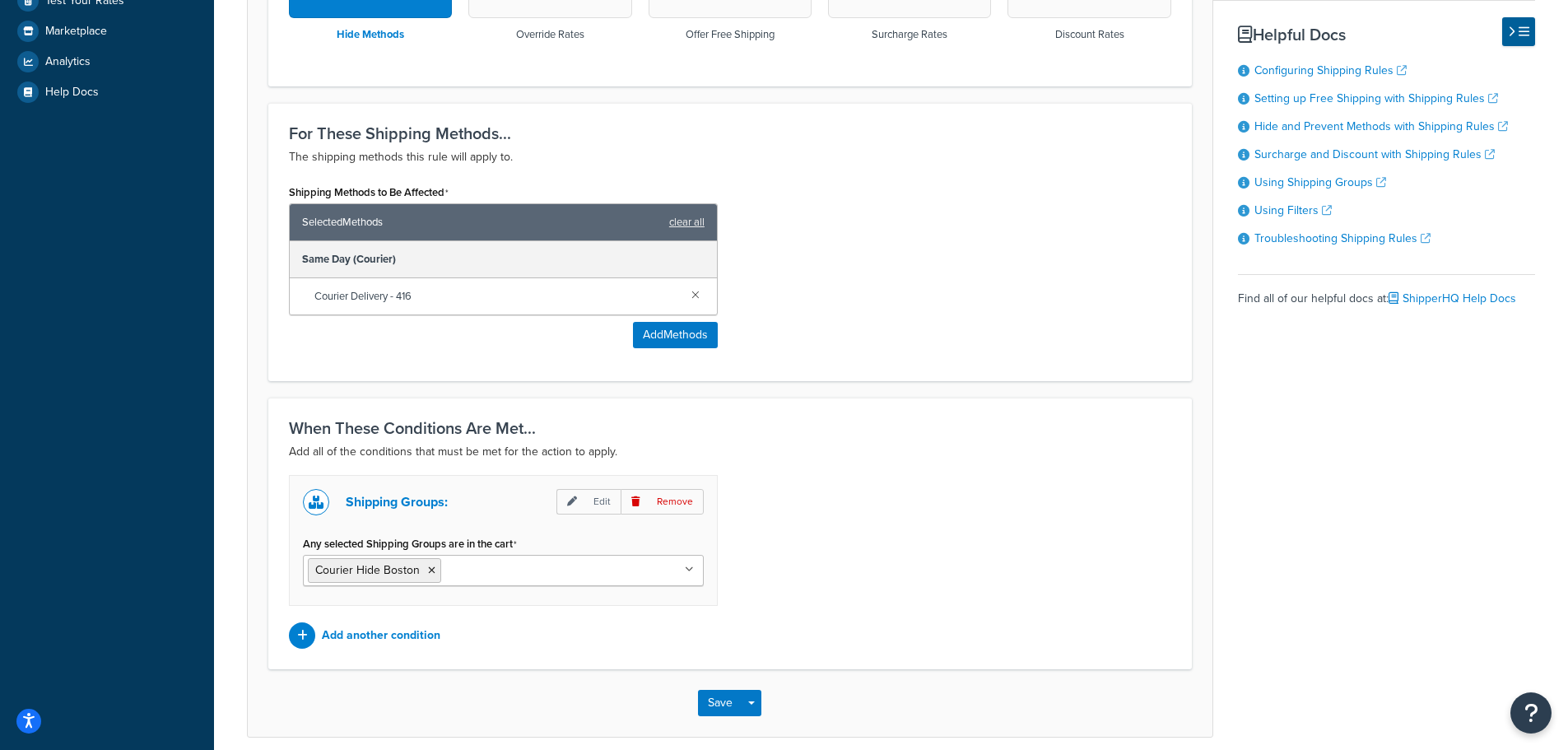
scroll to position [631, 0]
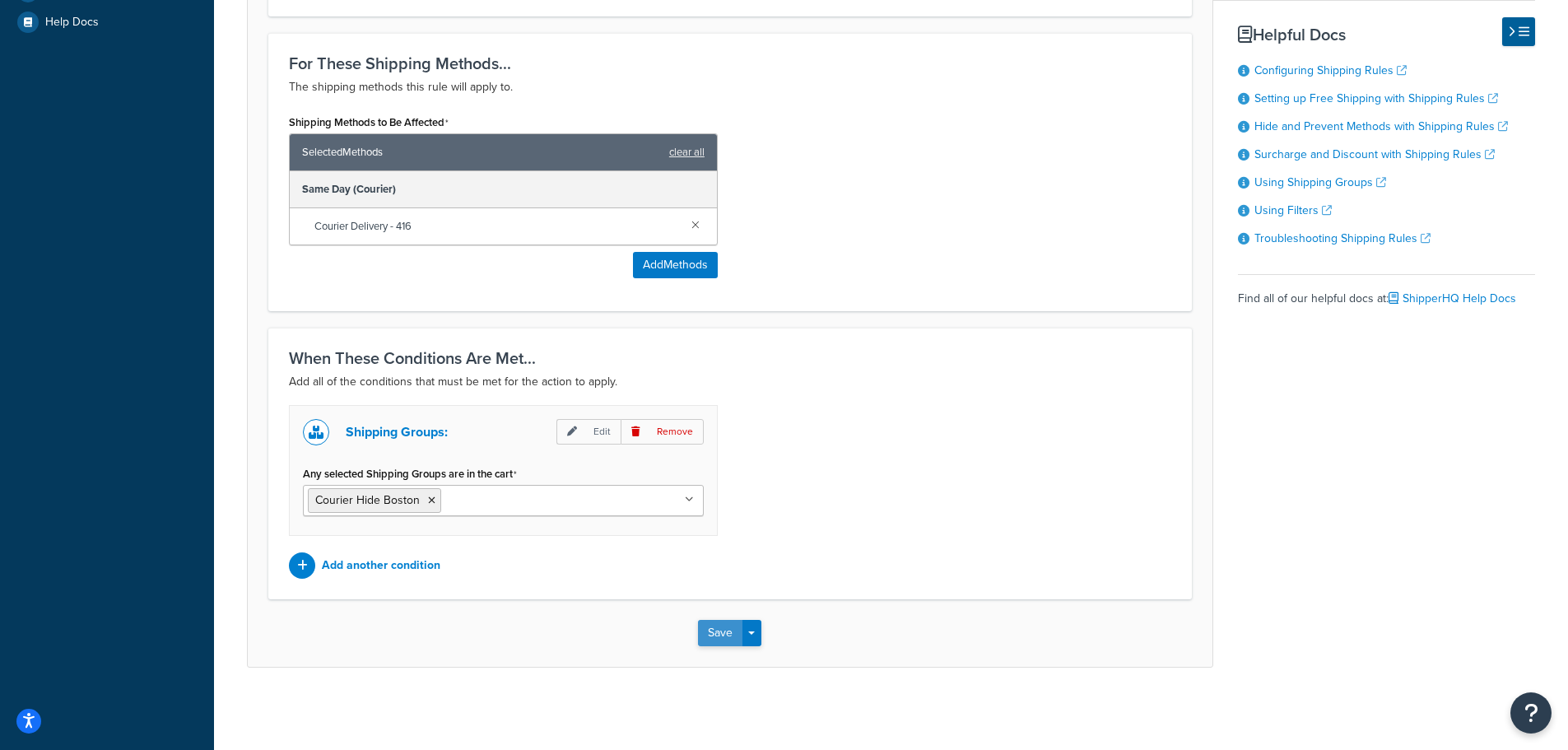
click at [716, 639] on button "Save" at bounding box center [721, 633] width 45 height 27
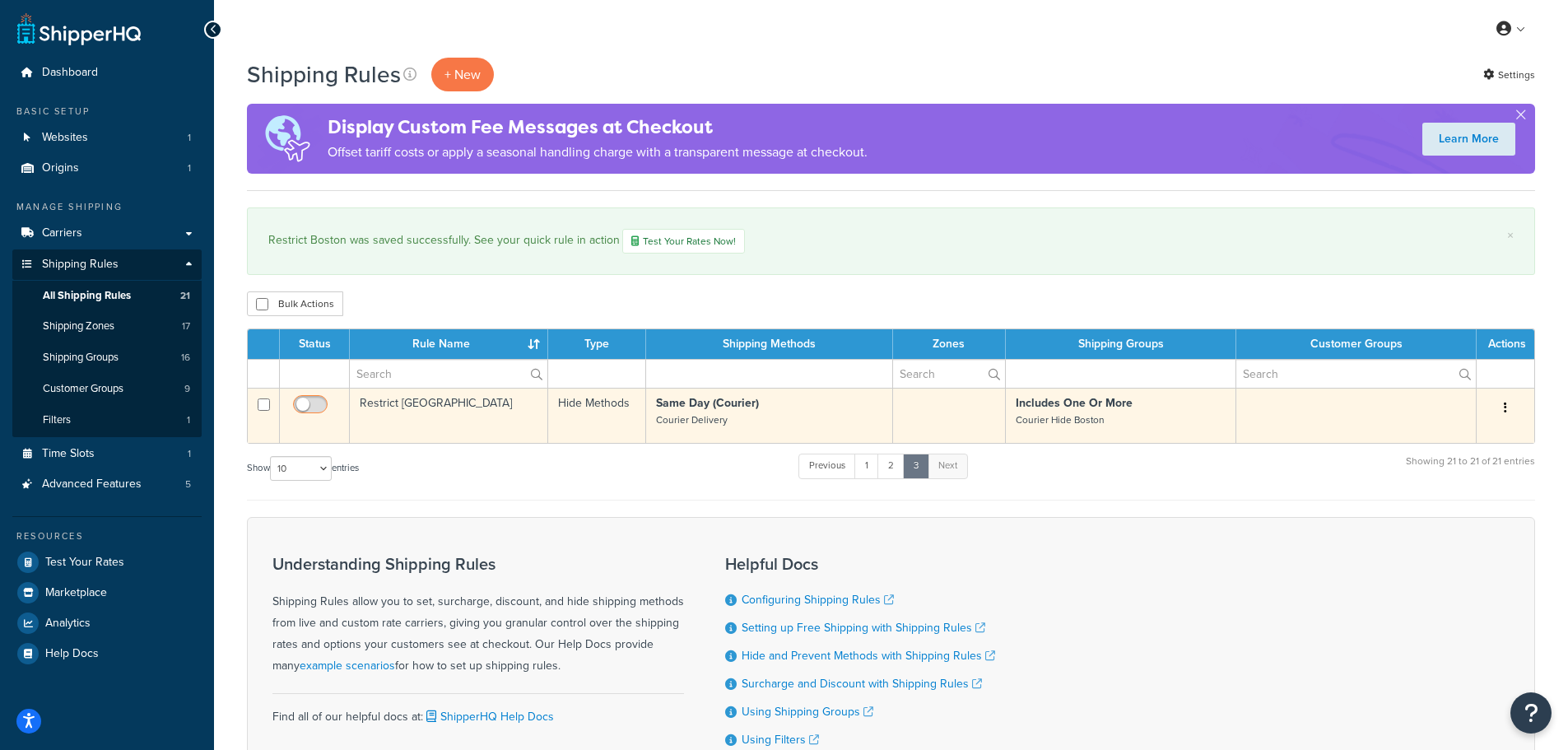
click at [312, 405] on input "checkbox" at bounding box center [313, 408] width 46 height 21
checkbox input "true"
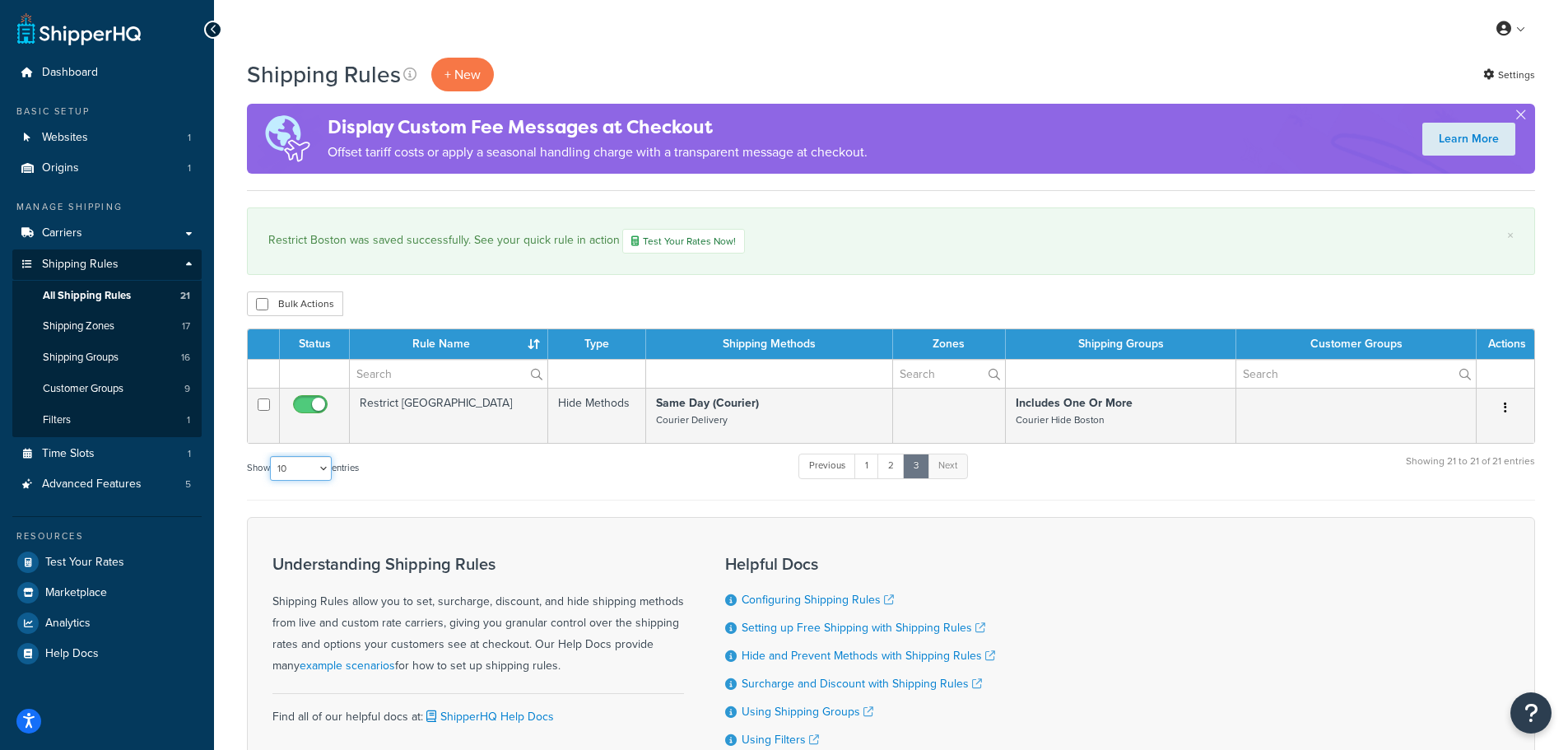
click at [321, 467] on select "10 15 25 50 100 1000" at bounding box center [300, 469] width 62 height 25
select select "25"
click at [271, 456] on select "10 15 25 50 100 1000" at bounding box center [300, 469] width 62 height 25
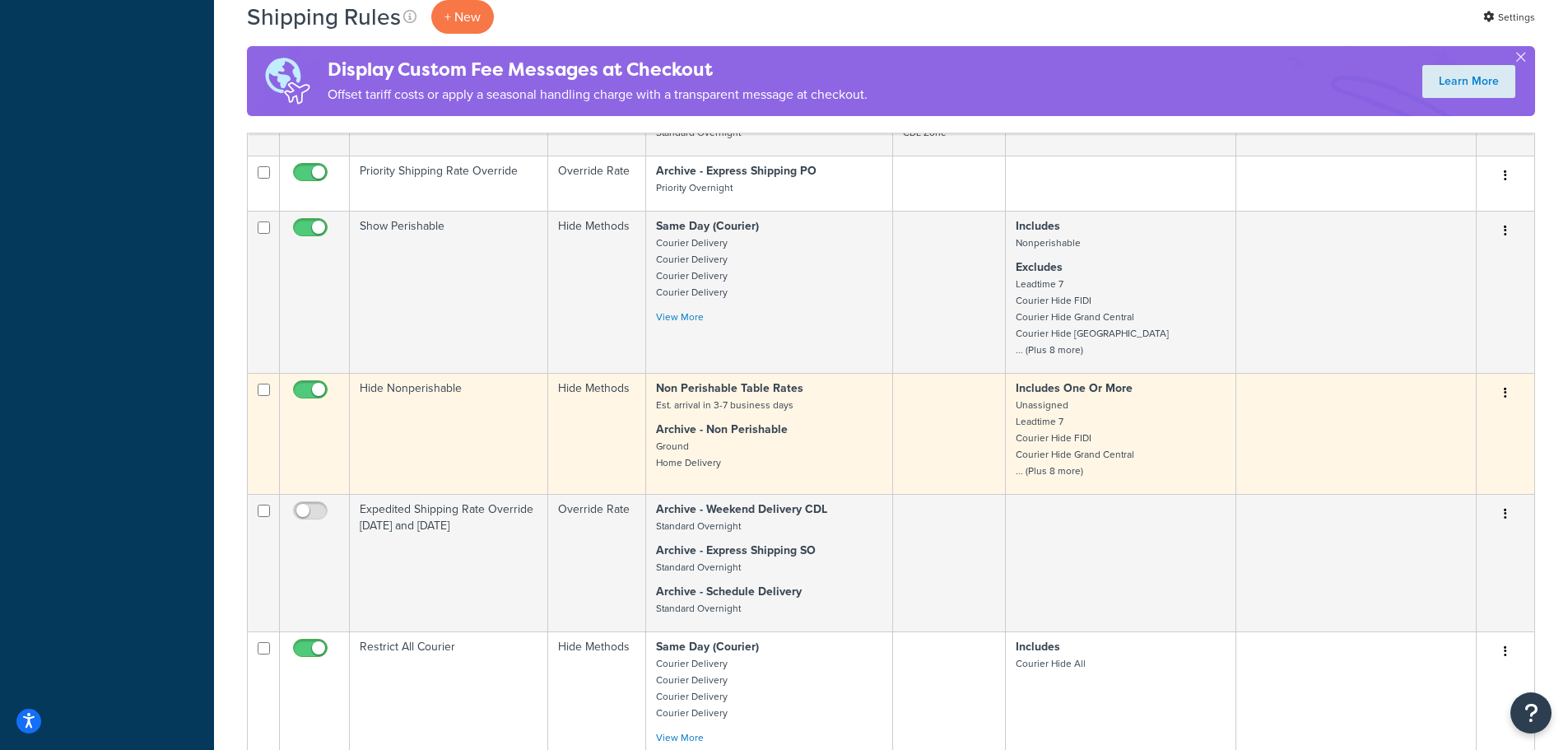
scroll to position [905, 0]
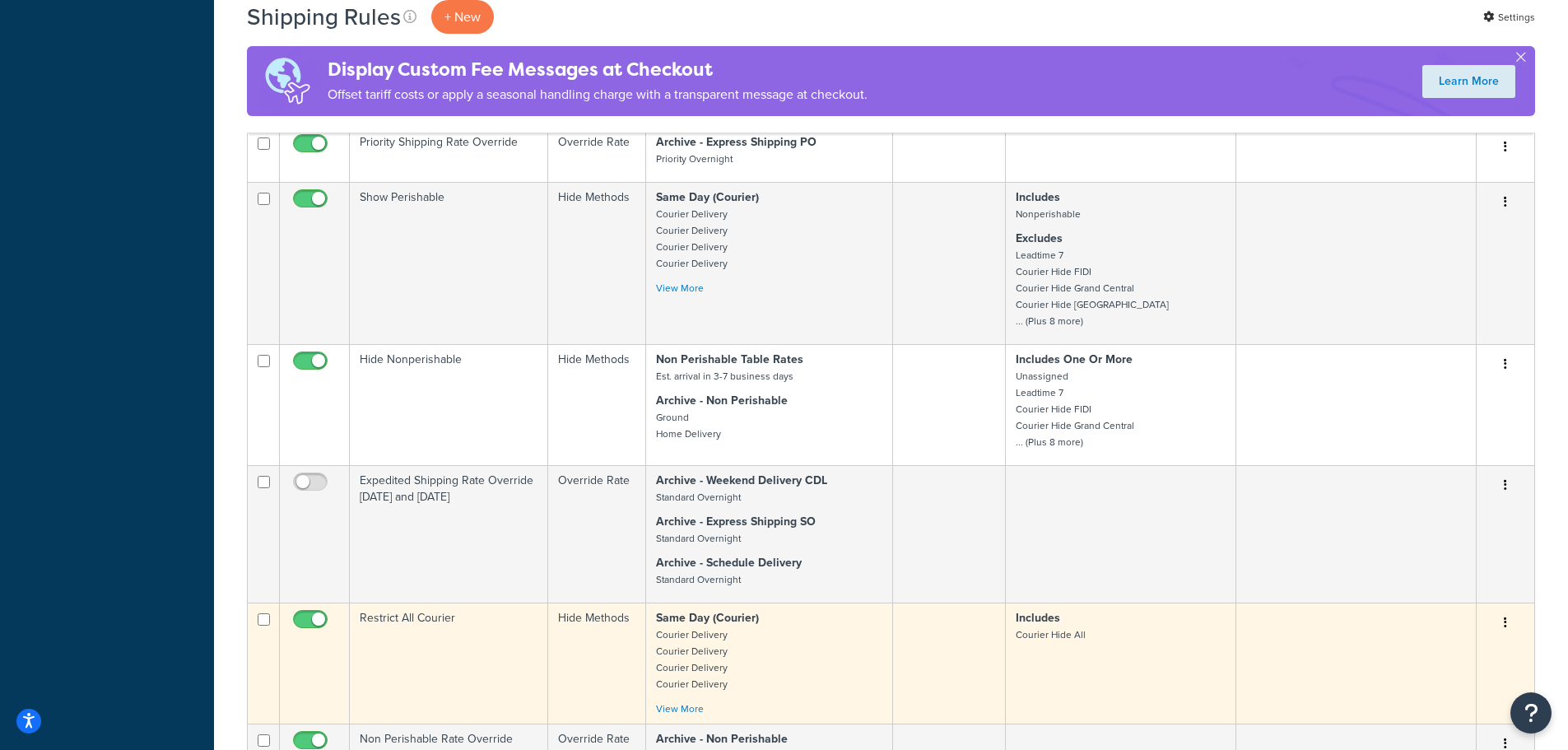
click at [399, 619] on td "Restrict All Courier" at bounding box center [449, 663] width 198 height 121
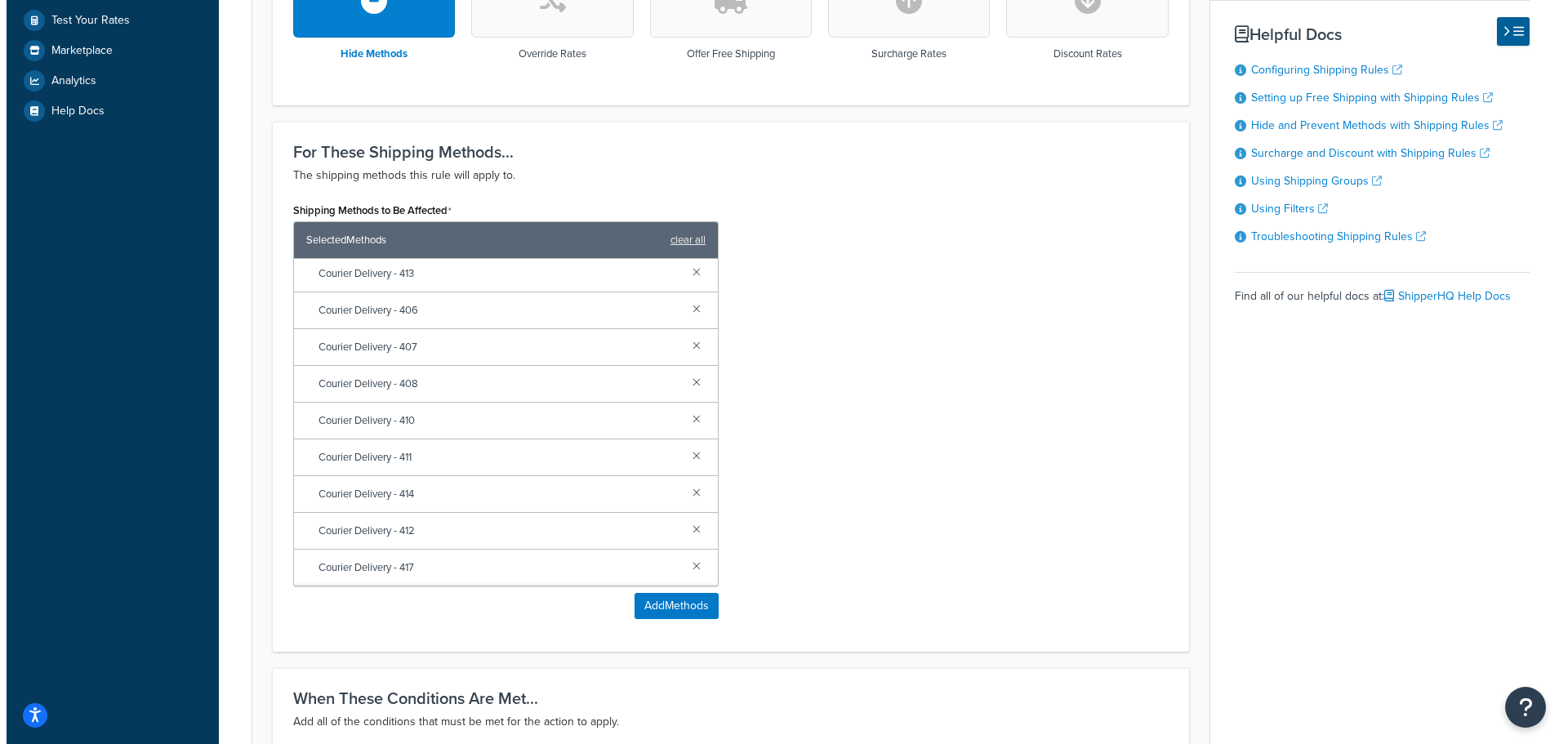
scroll to position [571, 0]
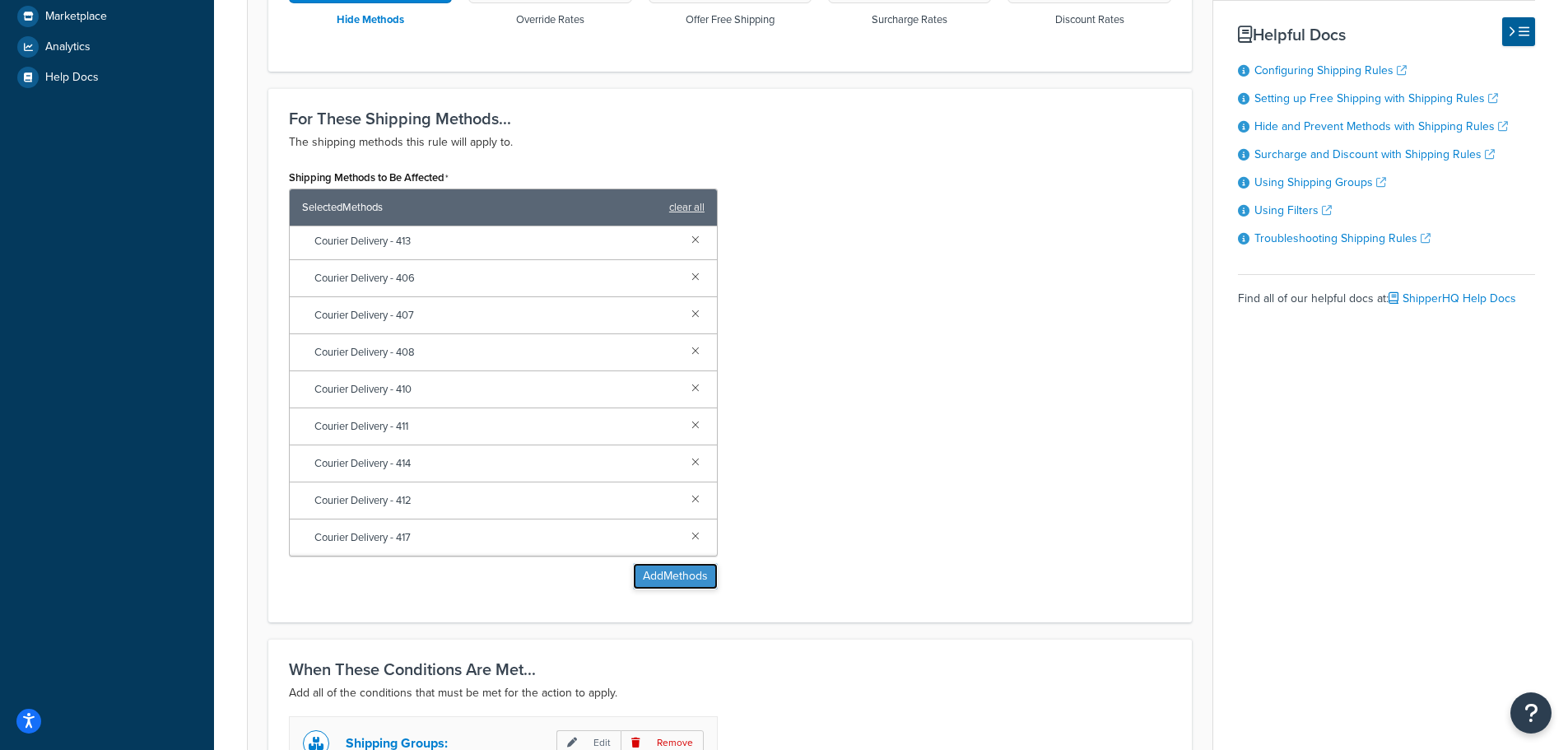
click at [689, 575] on button "Add Methods" at bounding box center [675, 577] width 85 height 27
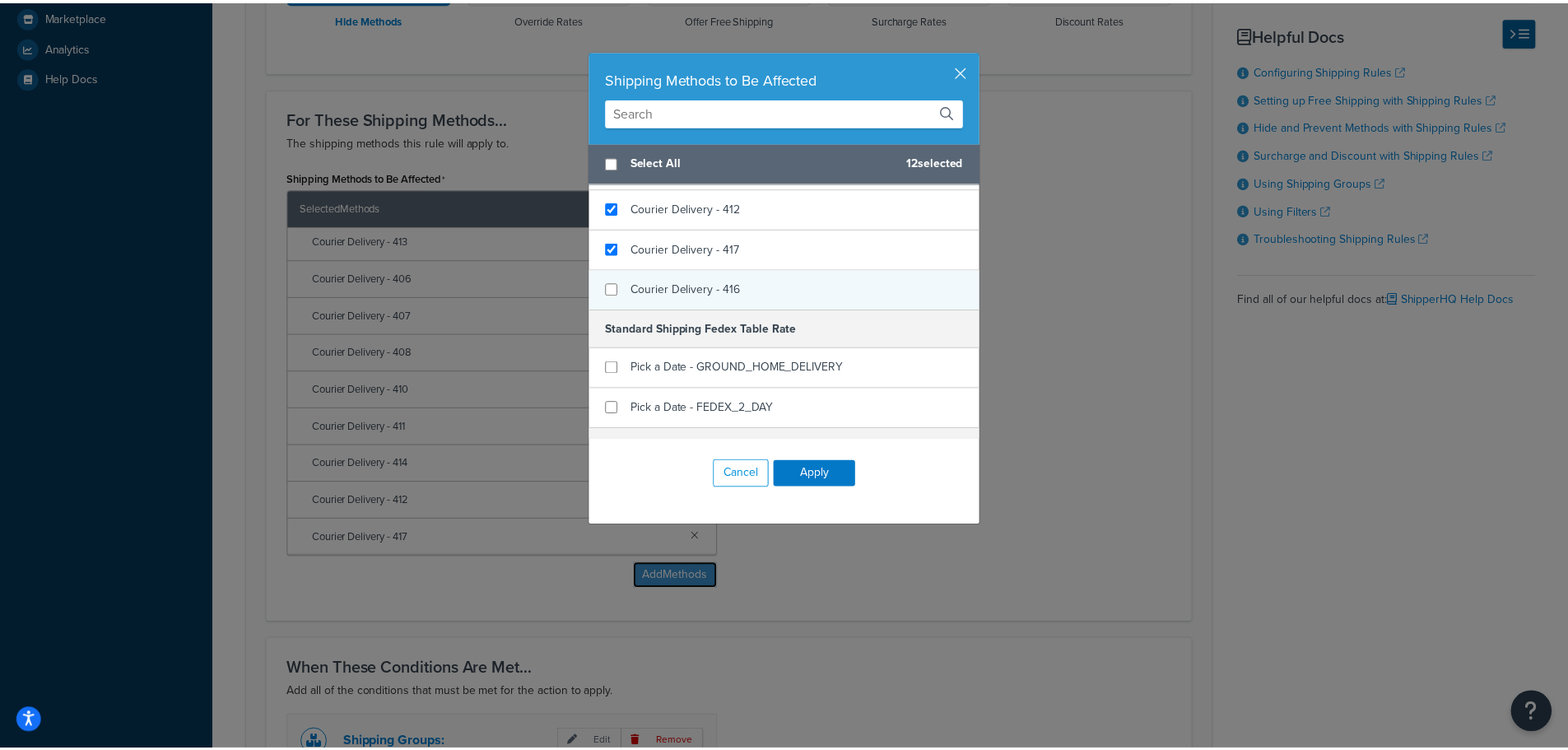
scroll to position [1317, 0]
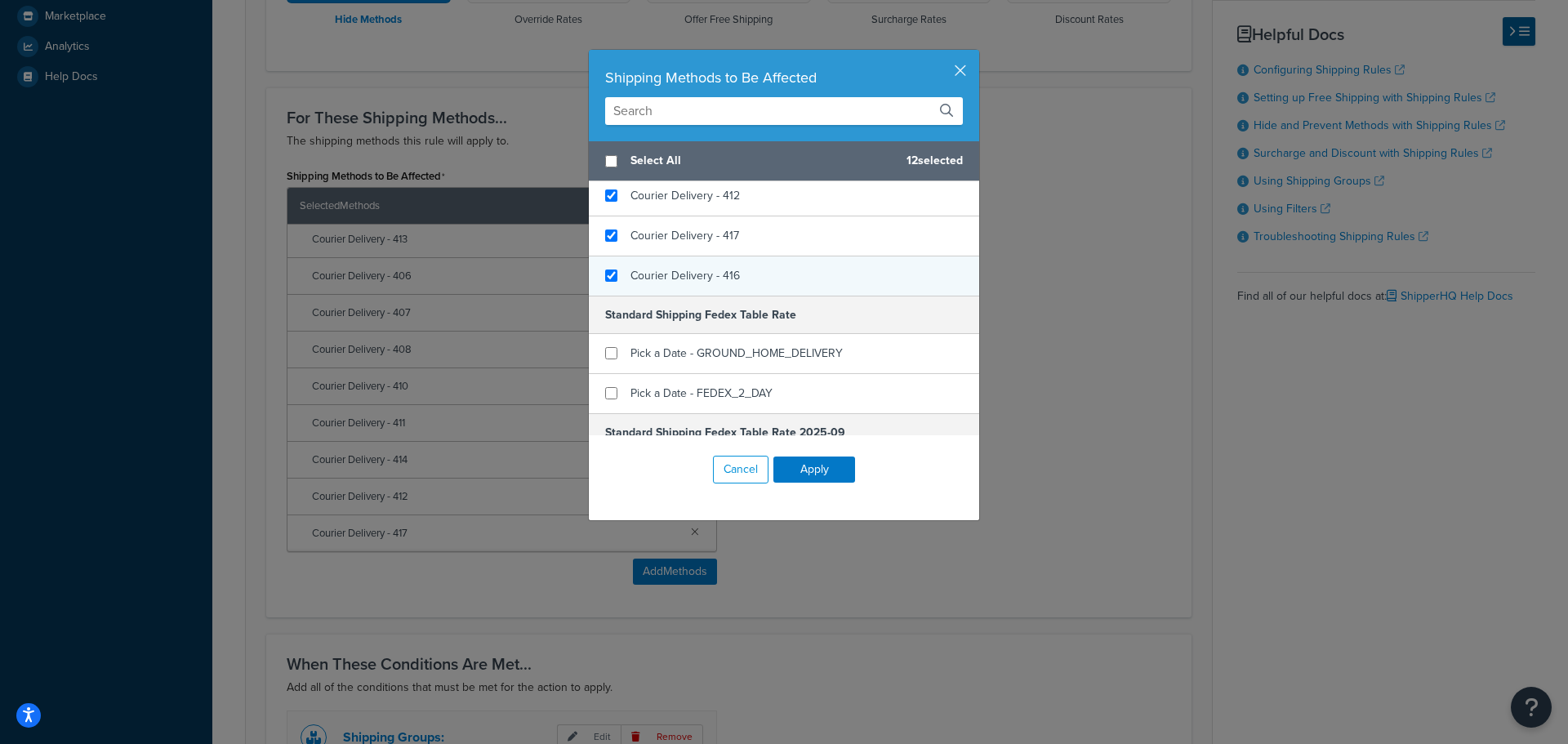
checkbox input "true"
click at [612, 276] on div "Courier Delivery - 416" at bounding box center [784, 275] width 391 height 39
click at [821, 464] on button "Apply" at bounding box center [814, 469] width 82 height 27
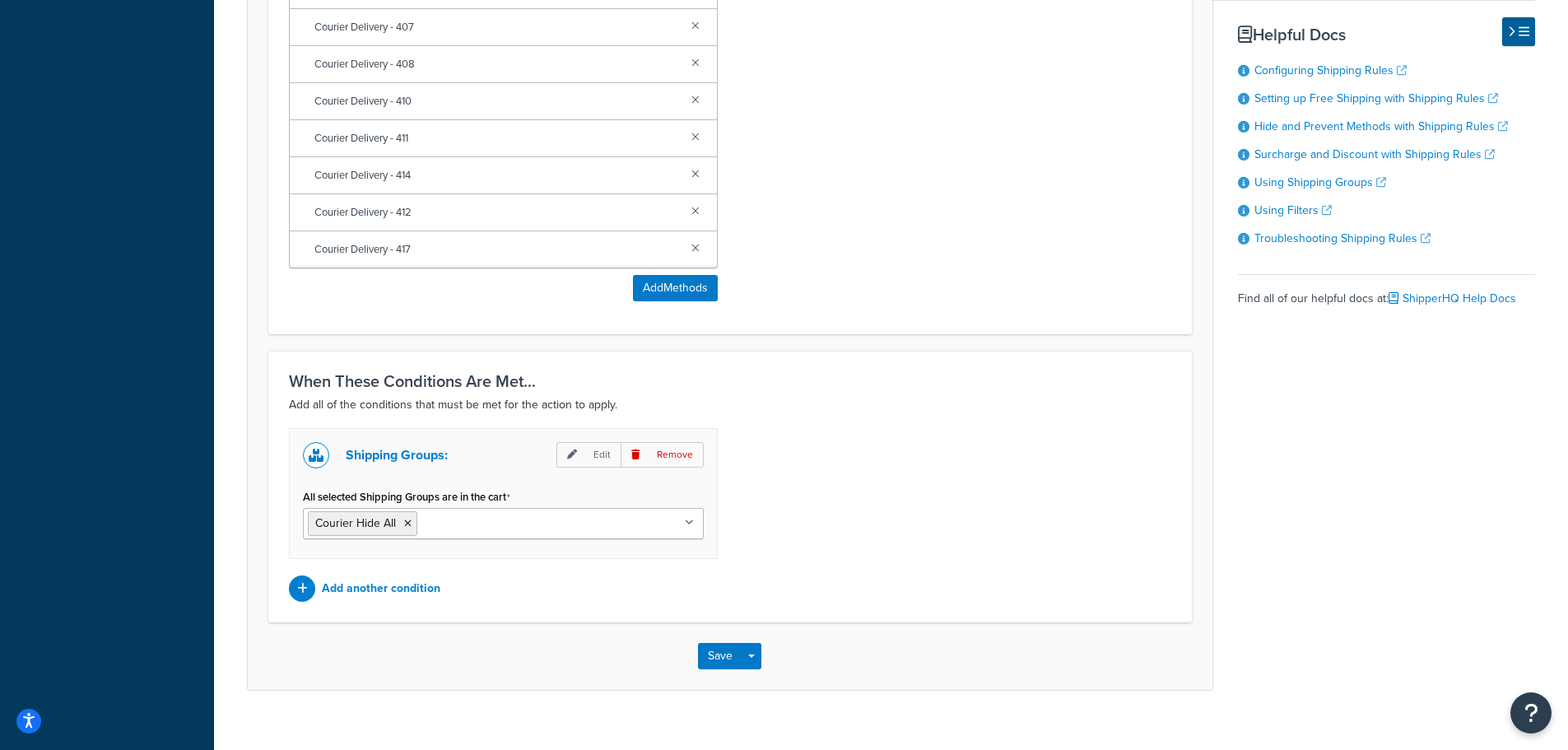
scroll to position [888, 0]
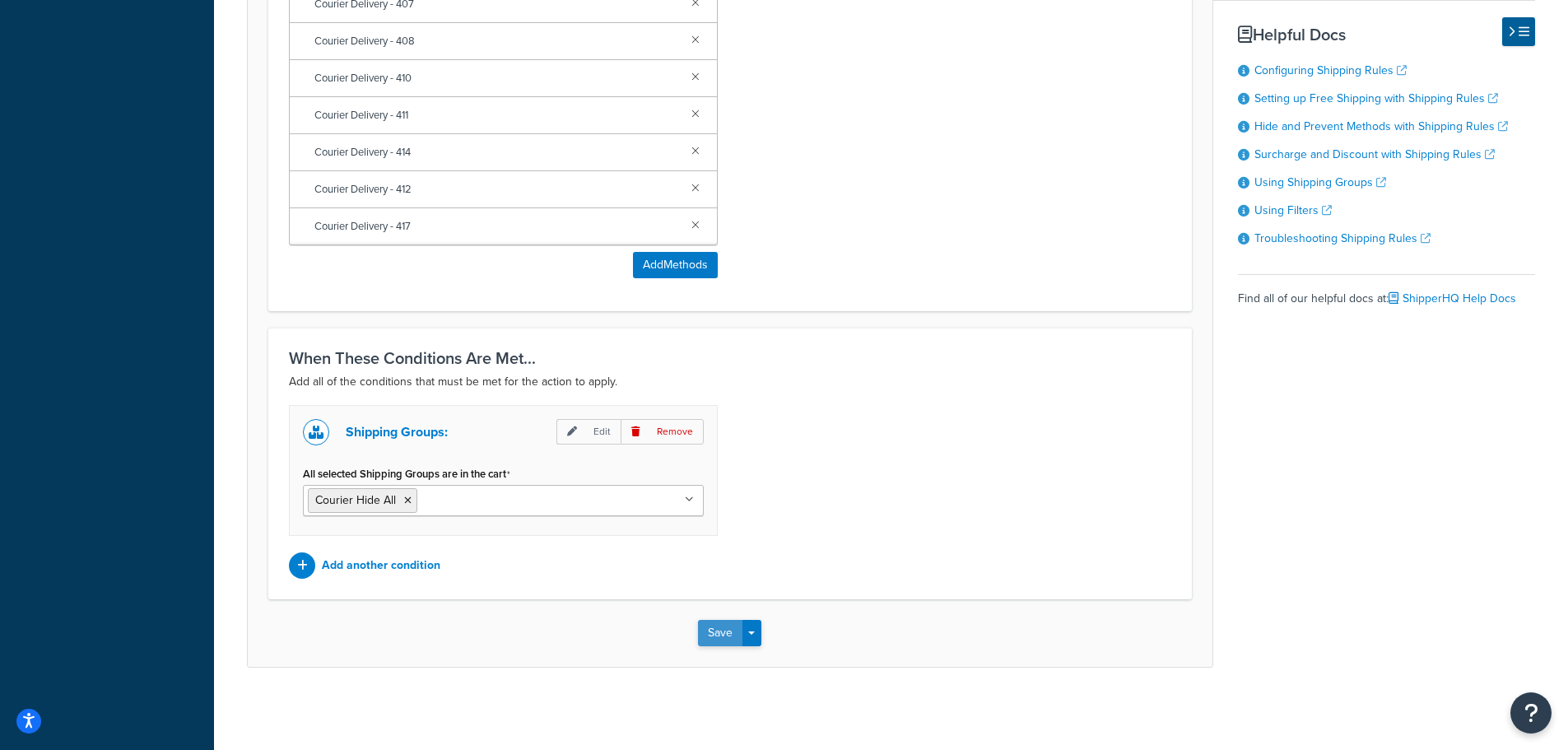
click at [721, 637] on button "Save" at bounding box center [721, 633] width 45 height 27
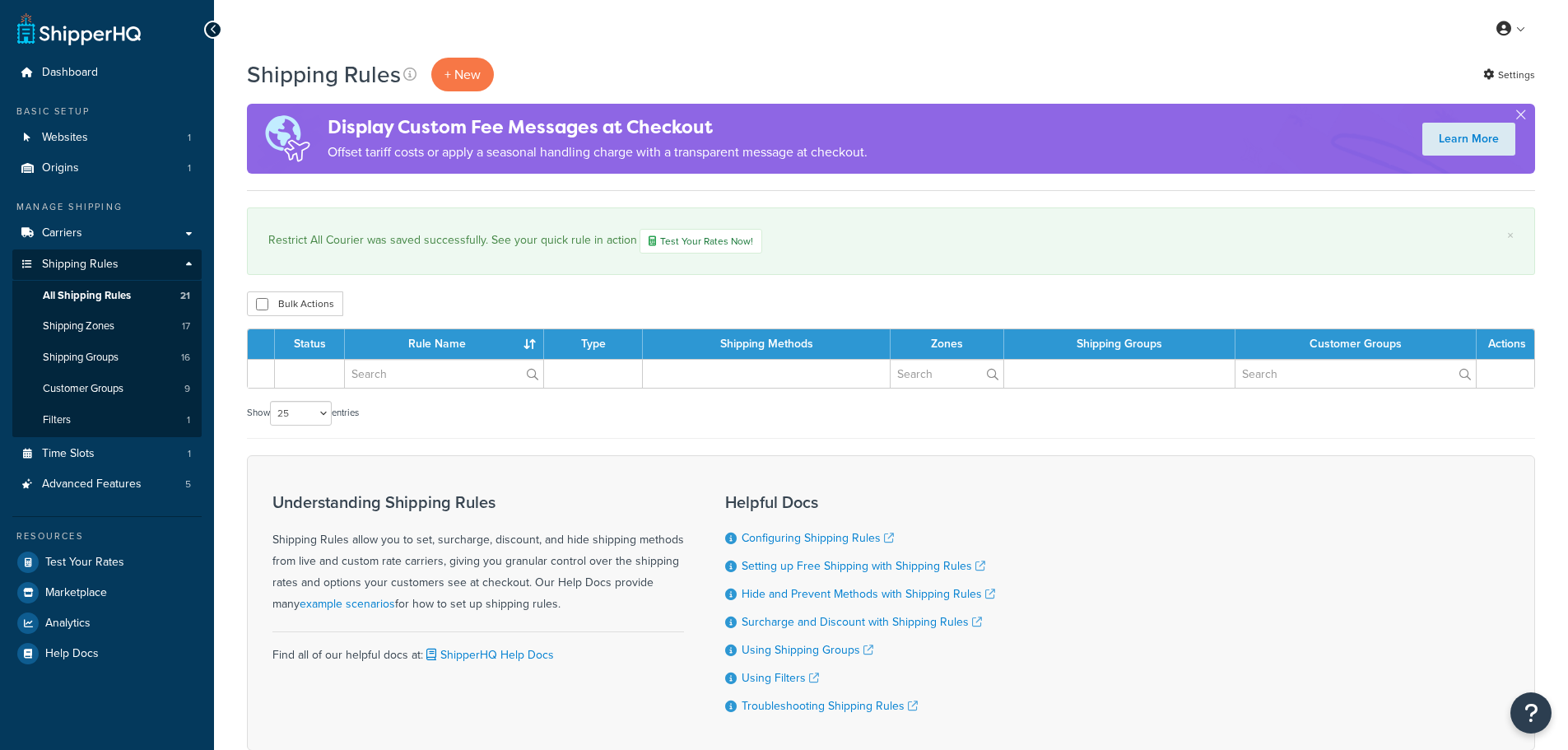
select select "25"
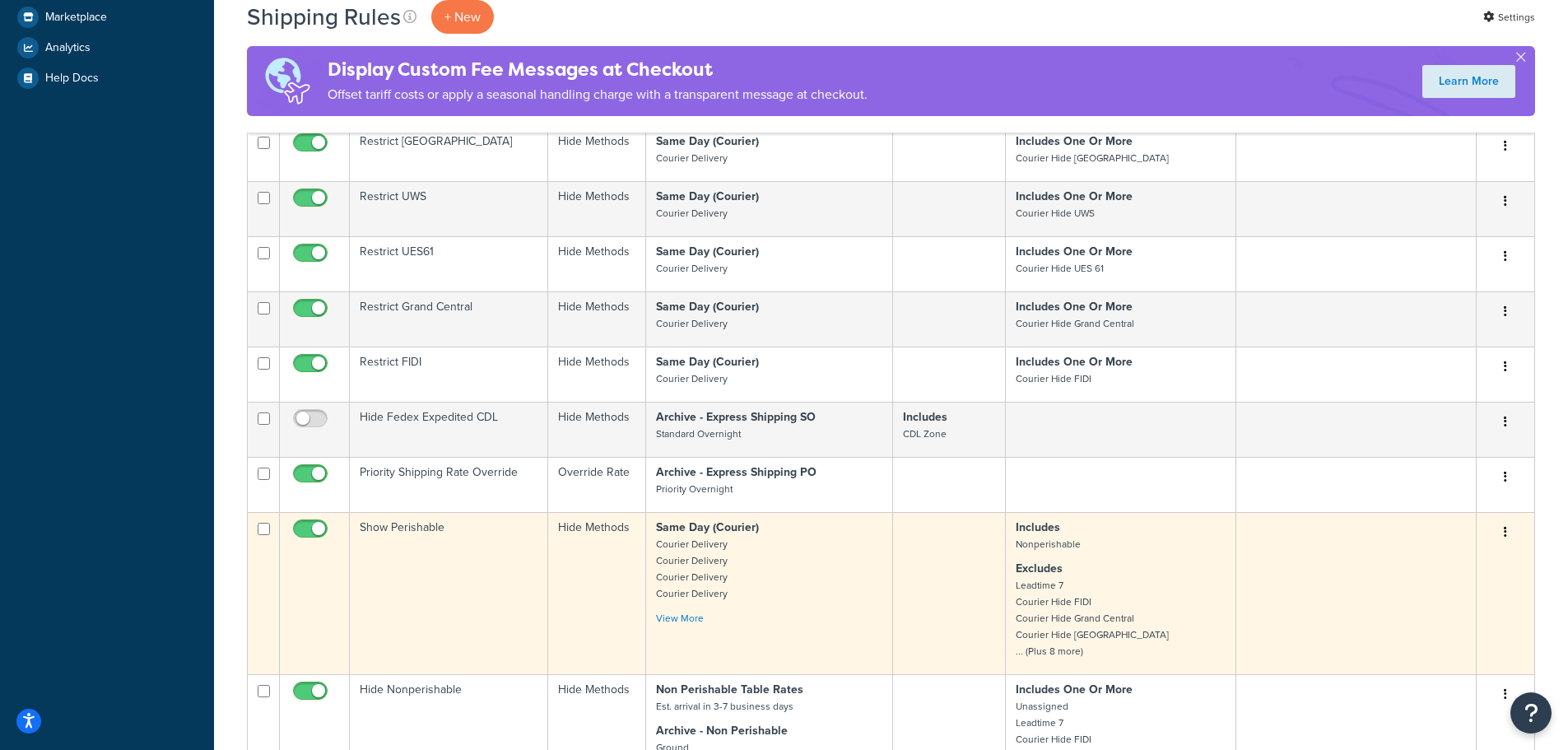
scroll to position [576, 0]
click at [416, 543] on td "Show Perishable" at bounding box center [449, 592] width 198 height 162
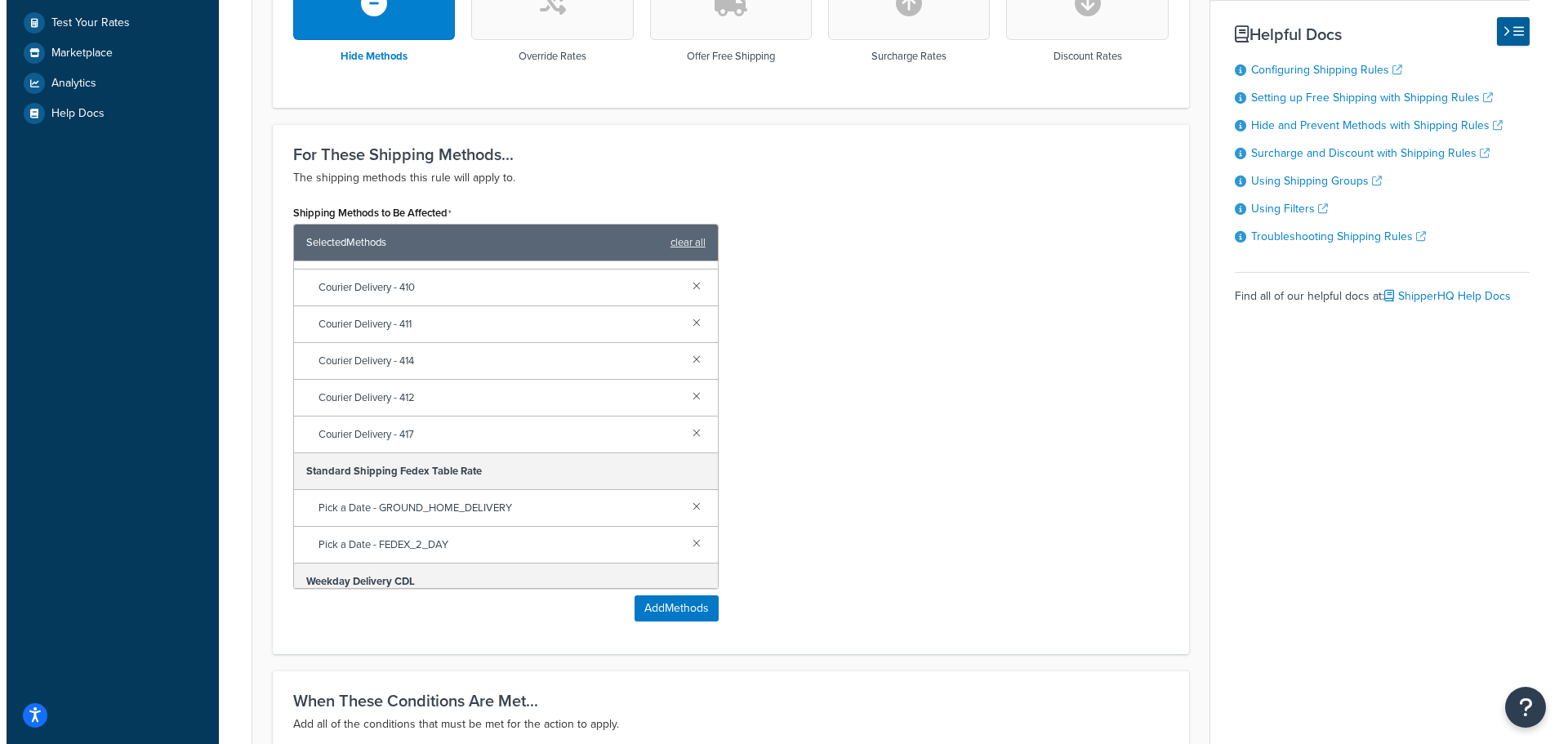
scroll to position [571, 0]
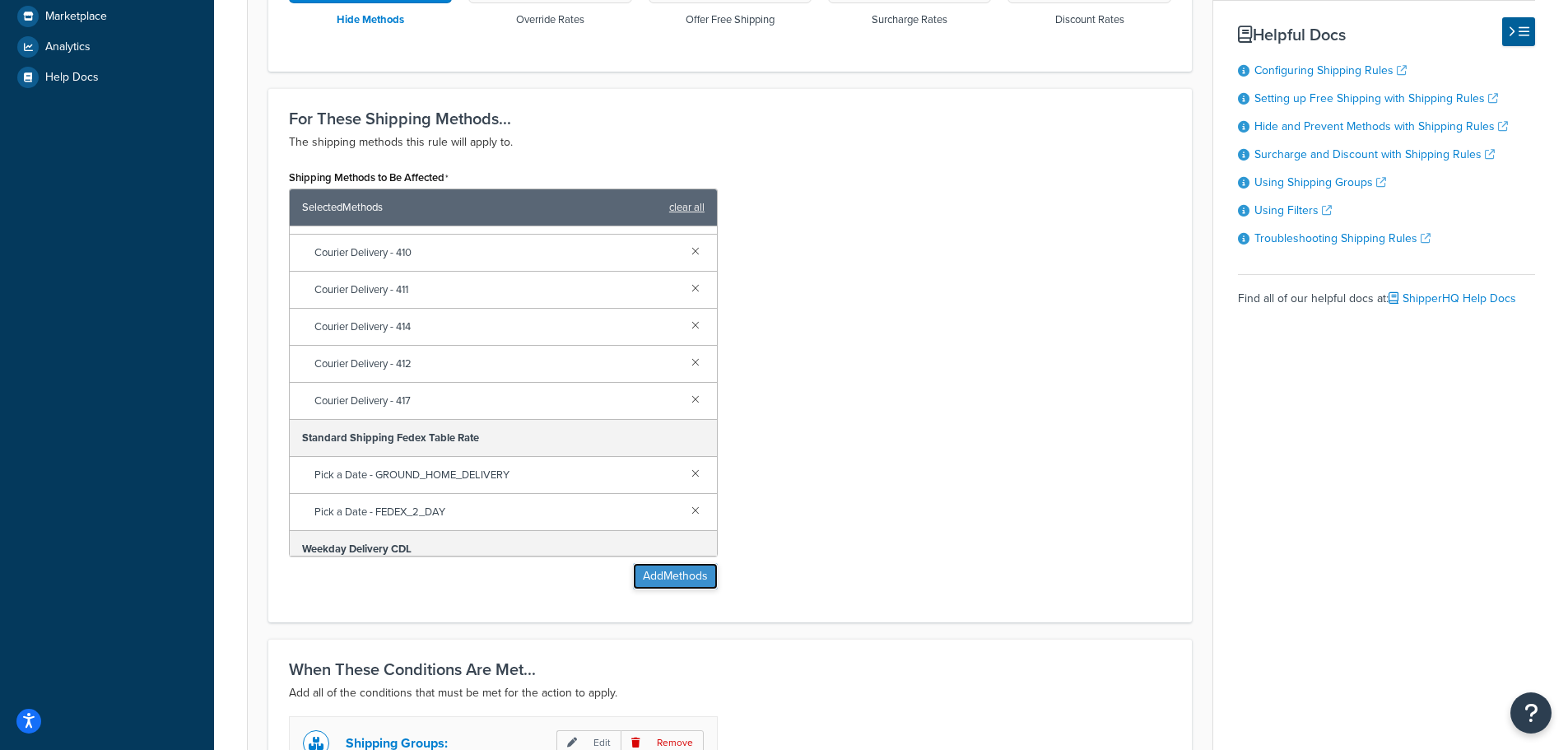
click at [671, 581] on button "Add Methods" at bounding box center [675, 577] width 85 height 27
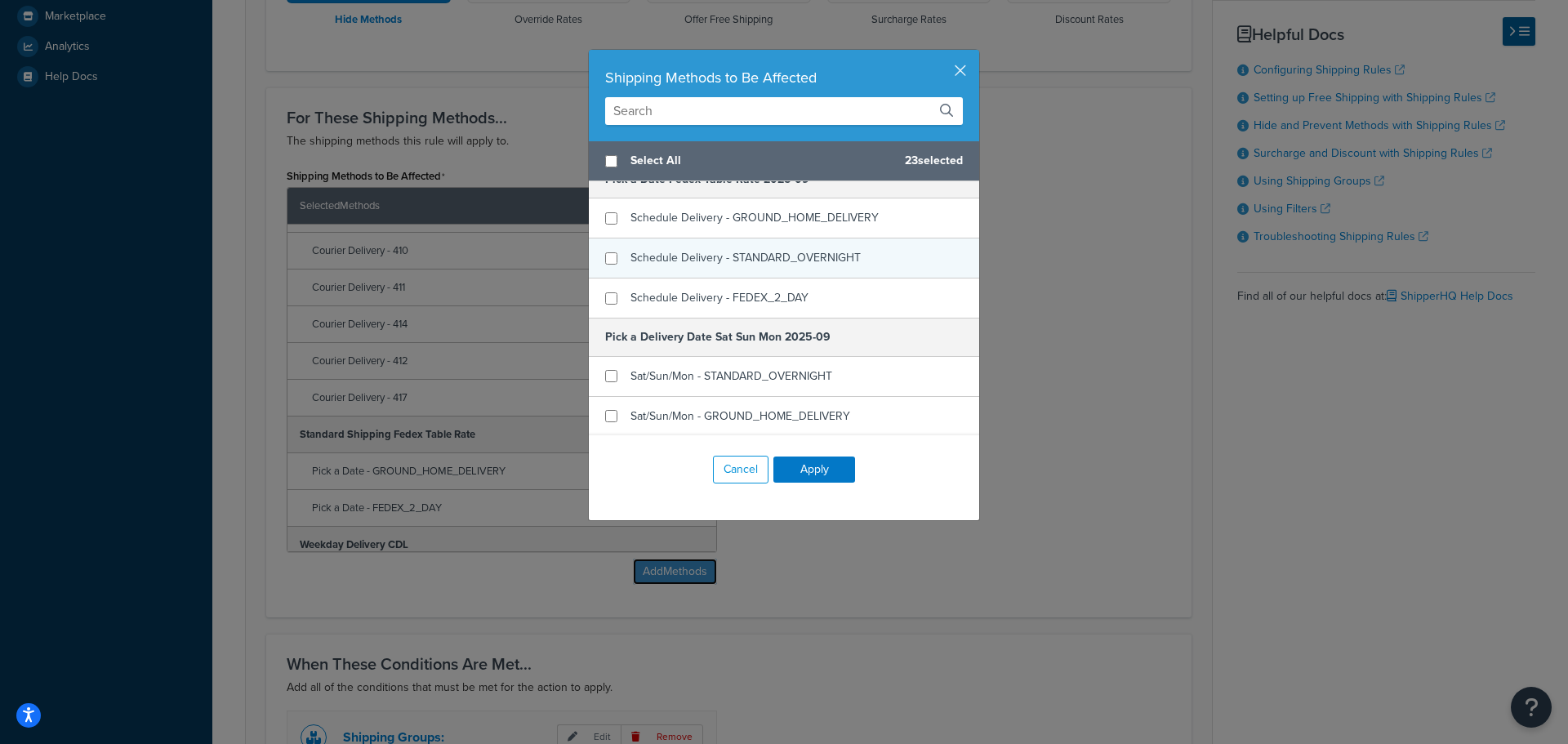
scroll to position [408, 0]
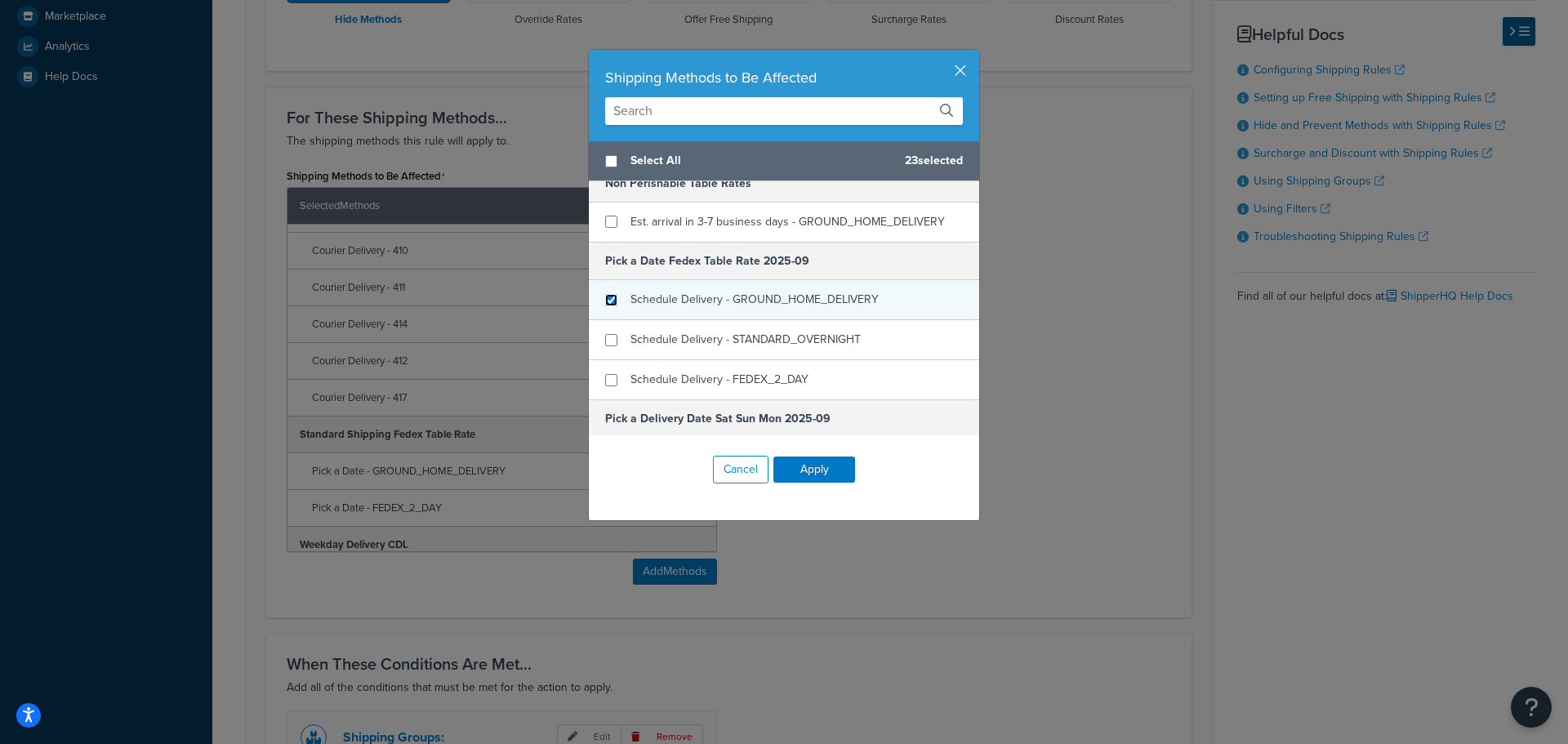
click at [609, 302] on input "checkbox" at bounding box center [611, 300] width 12 height 12
checkbox input "true"
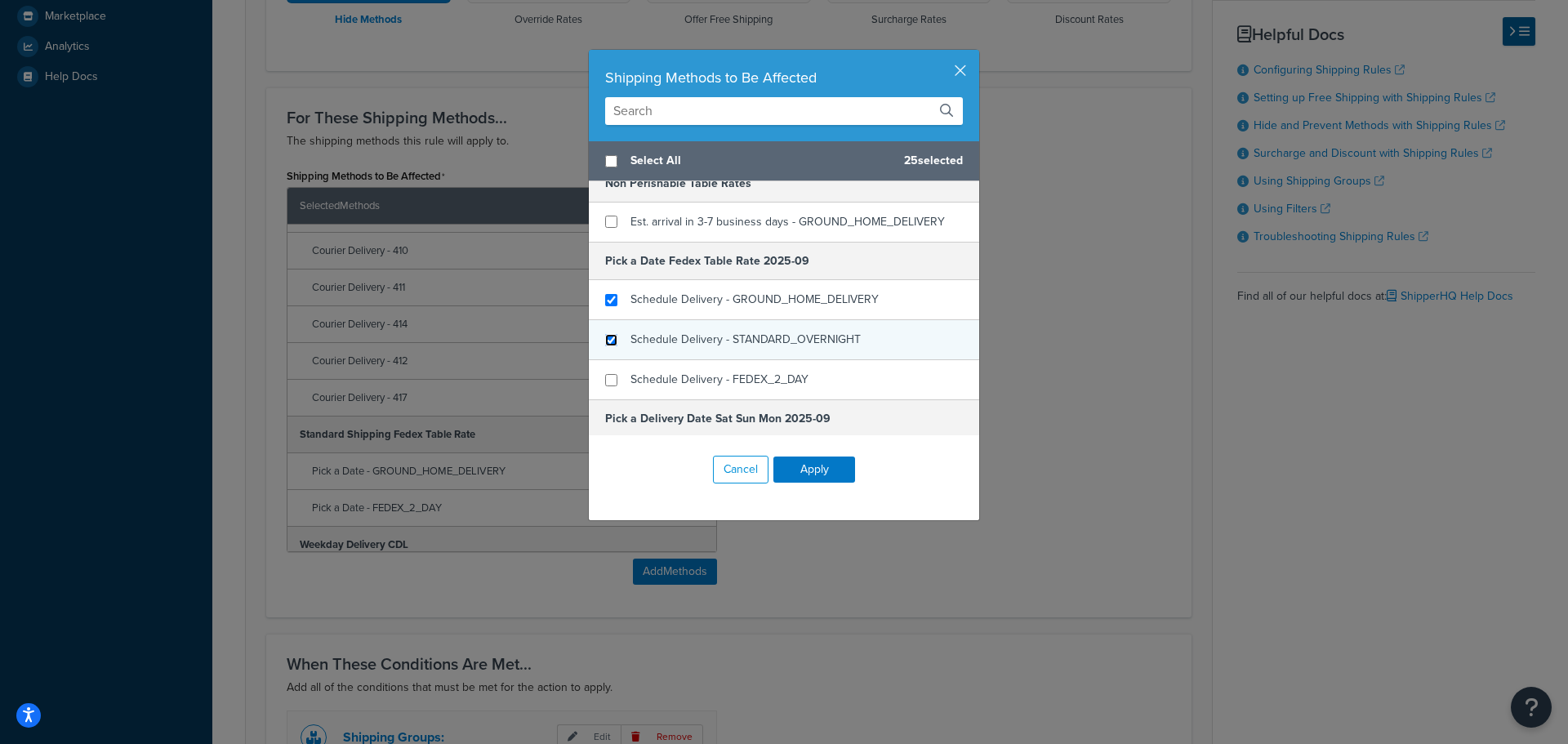
click at [611, 339] on input "checkbox" at bounding box center [611, 340] width 12 height 12
checkbox input "true"
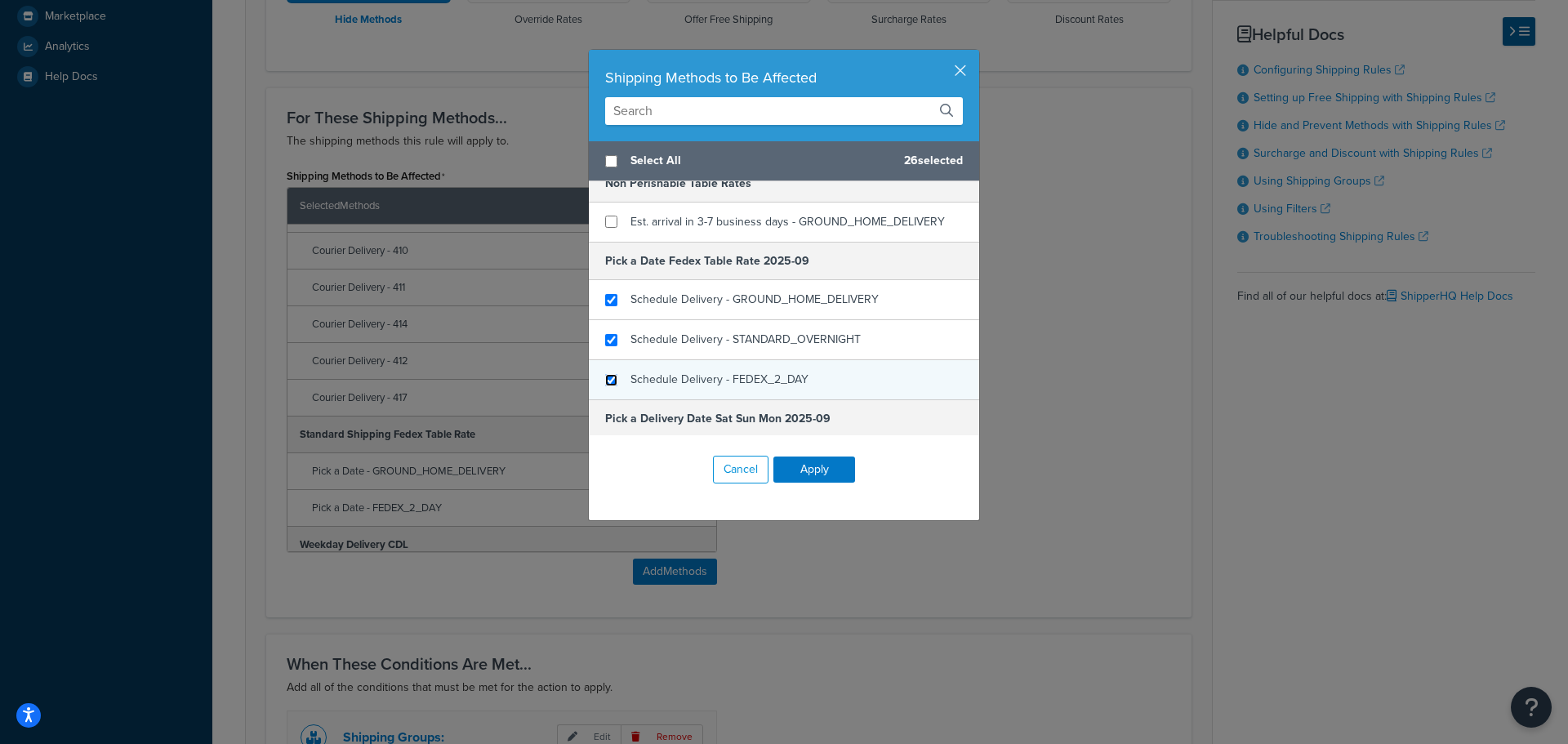
drag, startPoint x: 609, startPoint y: 380, endPoint x: 621, endPoint y: 381, distance: 12.0
click at [610, 381] on input "checkbox" at bounding box center [611, 380] width 12 height 12
checkbox input "true"
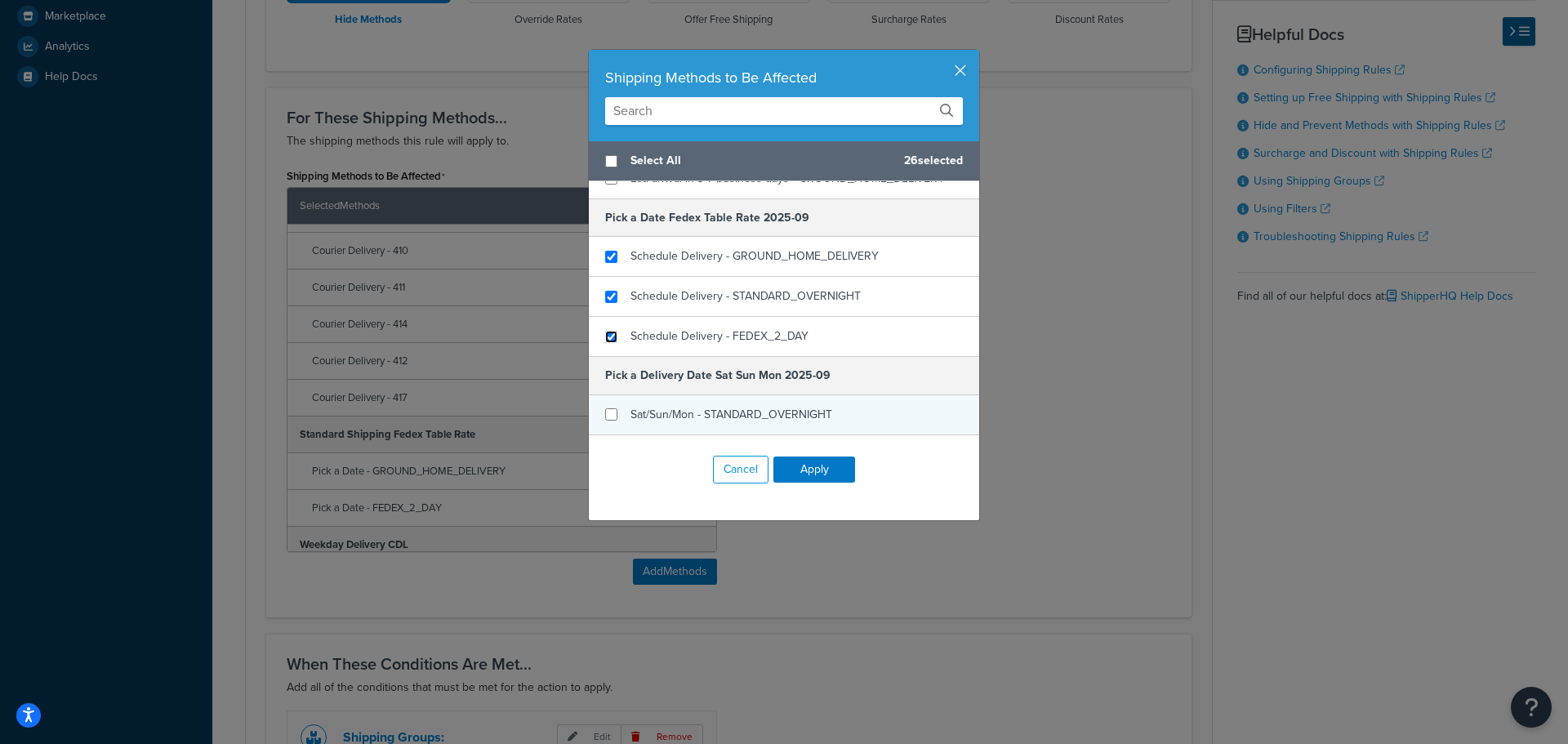
scroll to position [490, 0]
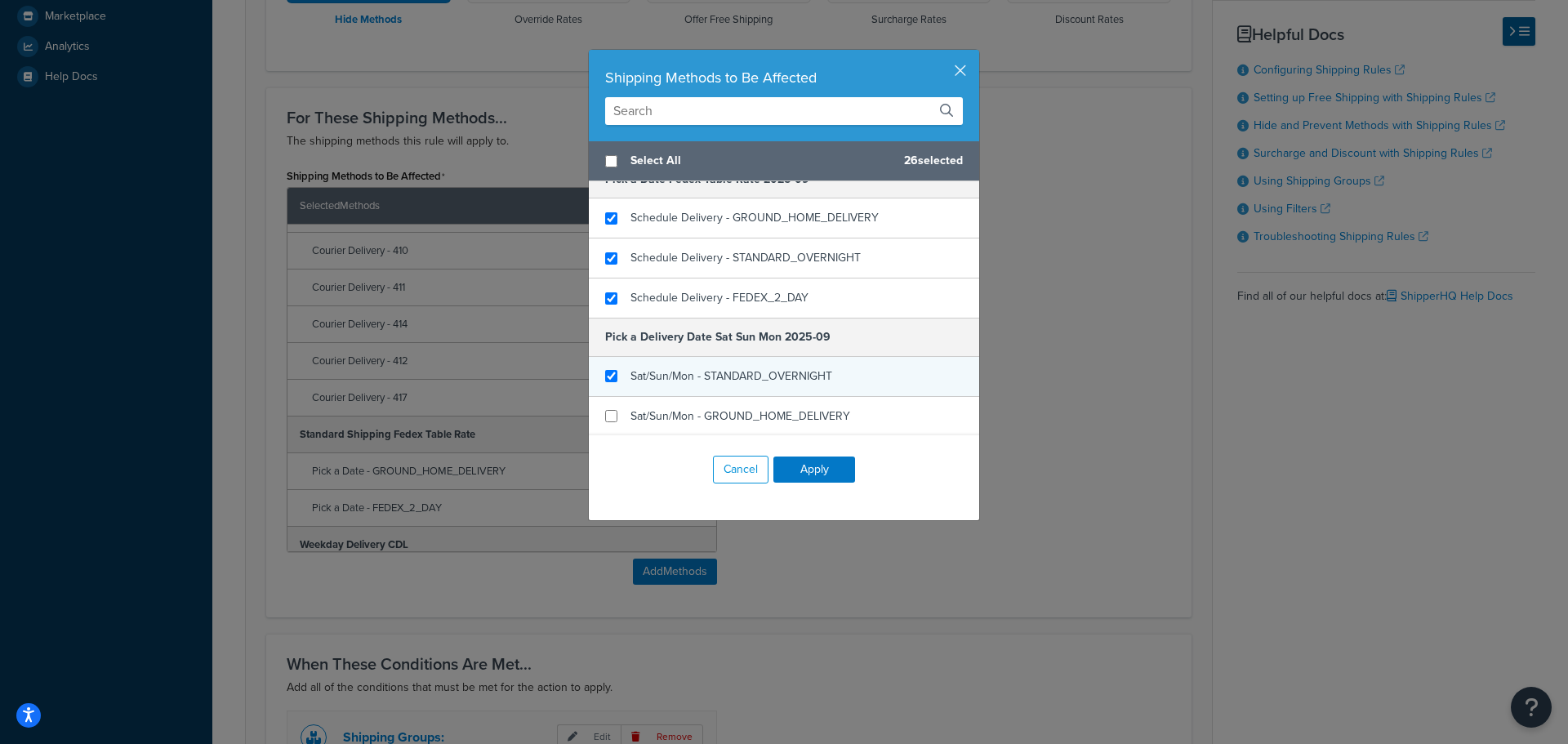
checkbox input "true"
click at [633, 371] on span "Sat/Sun/Mon - STANDARD_OVERNIGHT" at bounding box center [732, 376] width 202 height 17
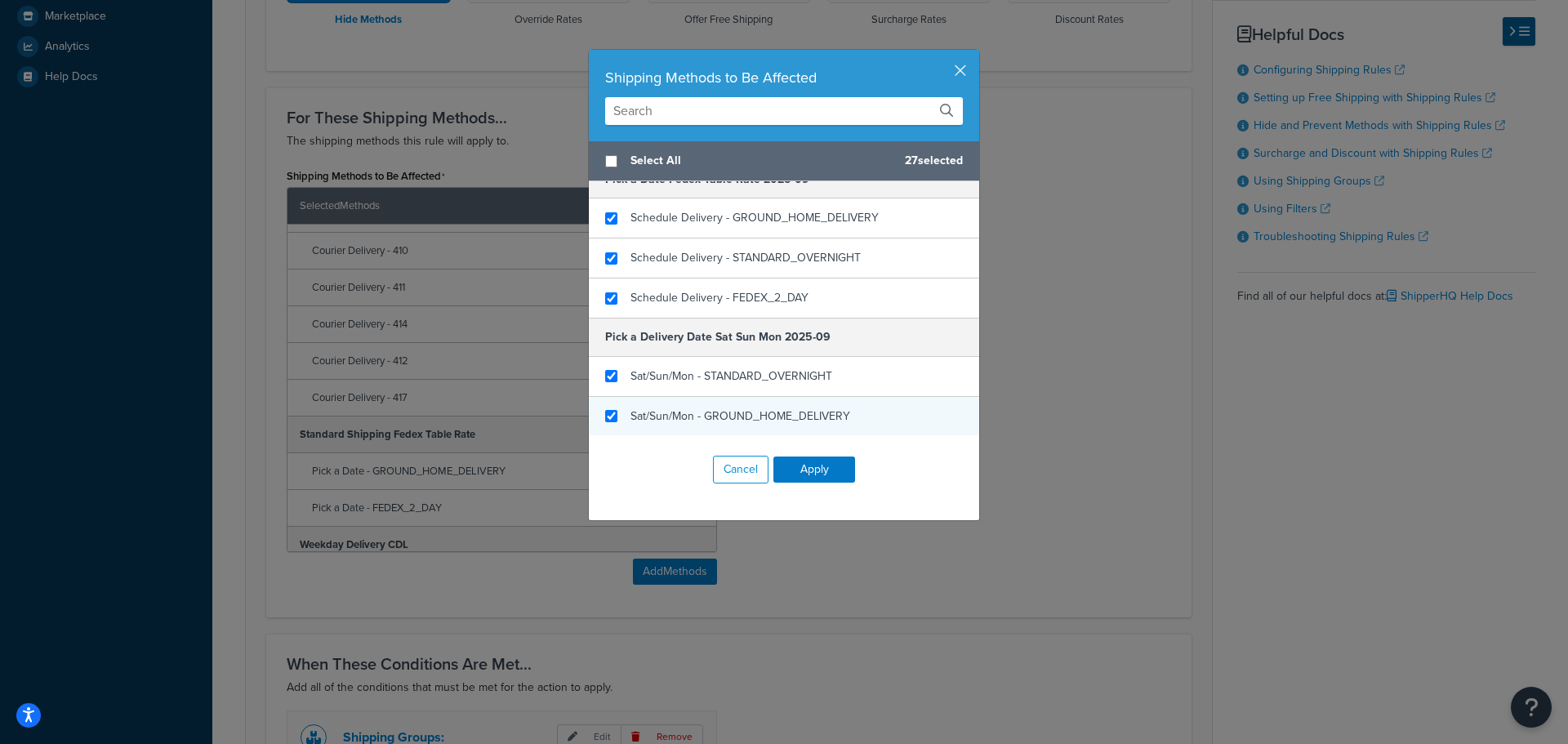
checkbox input "true"
click at [631, 407] on div "Sat/Sun/Mon - GROUND_HOME_DELIVERY" at bounding box center [741, 416] width 220 height 23
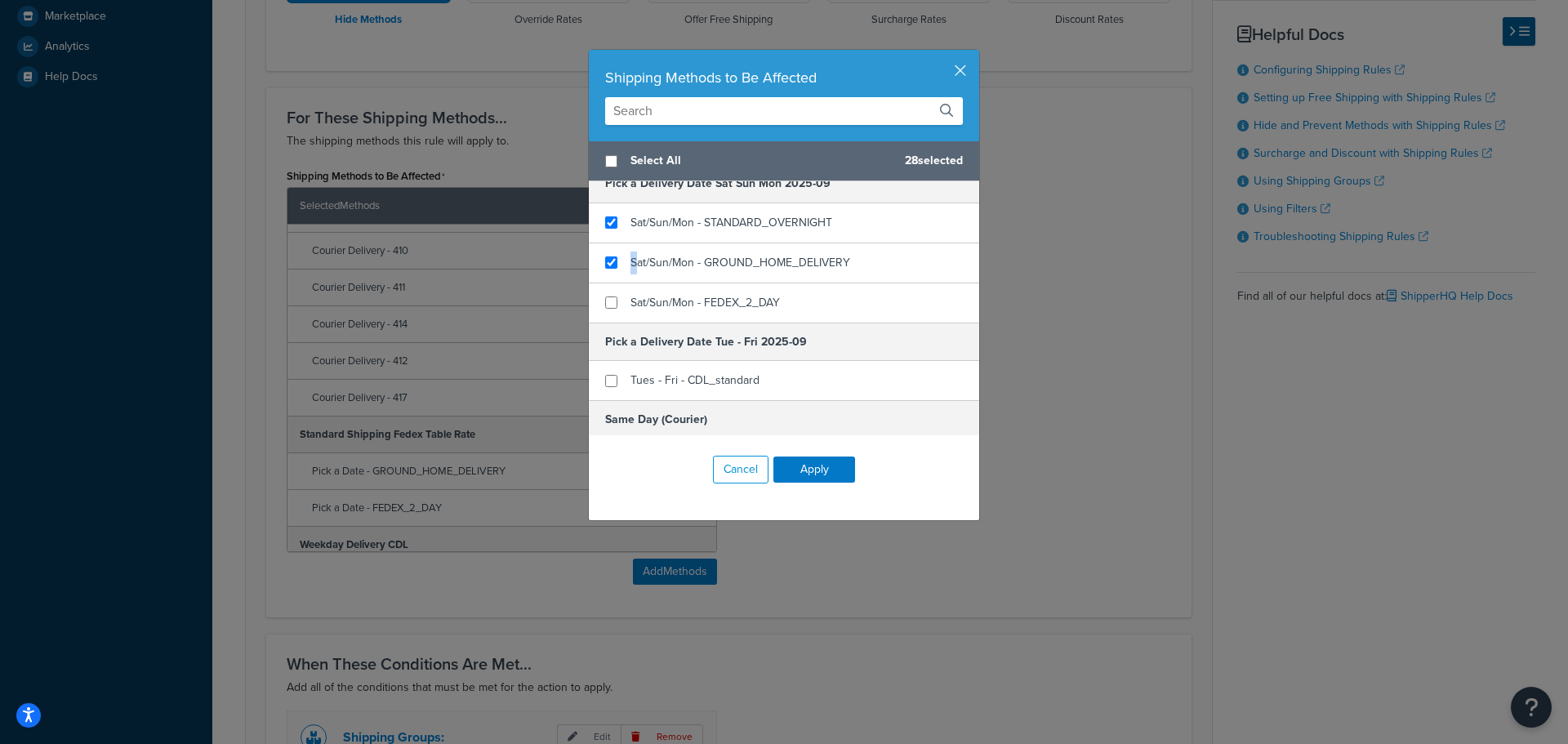
scroll to position [654, 0]
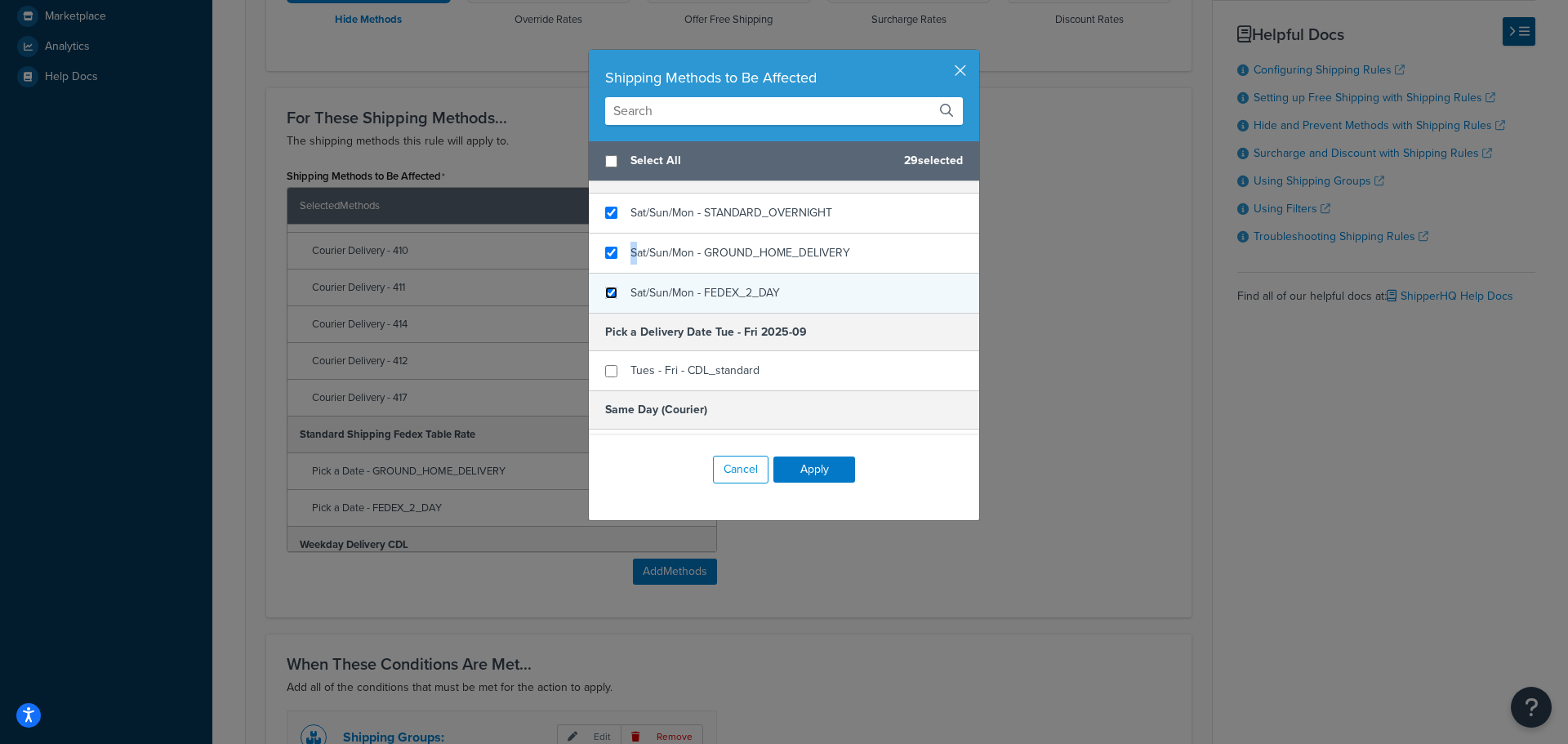
click at [605, 293] on input "checkbox" at bounding box center [611, 293] width 12 height 12
checkbox input "true"
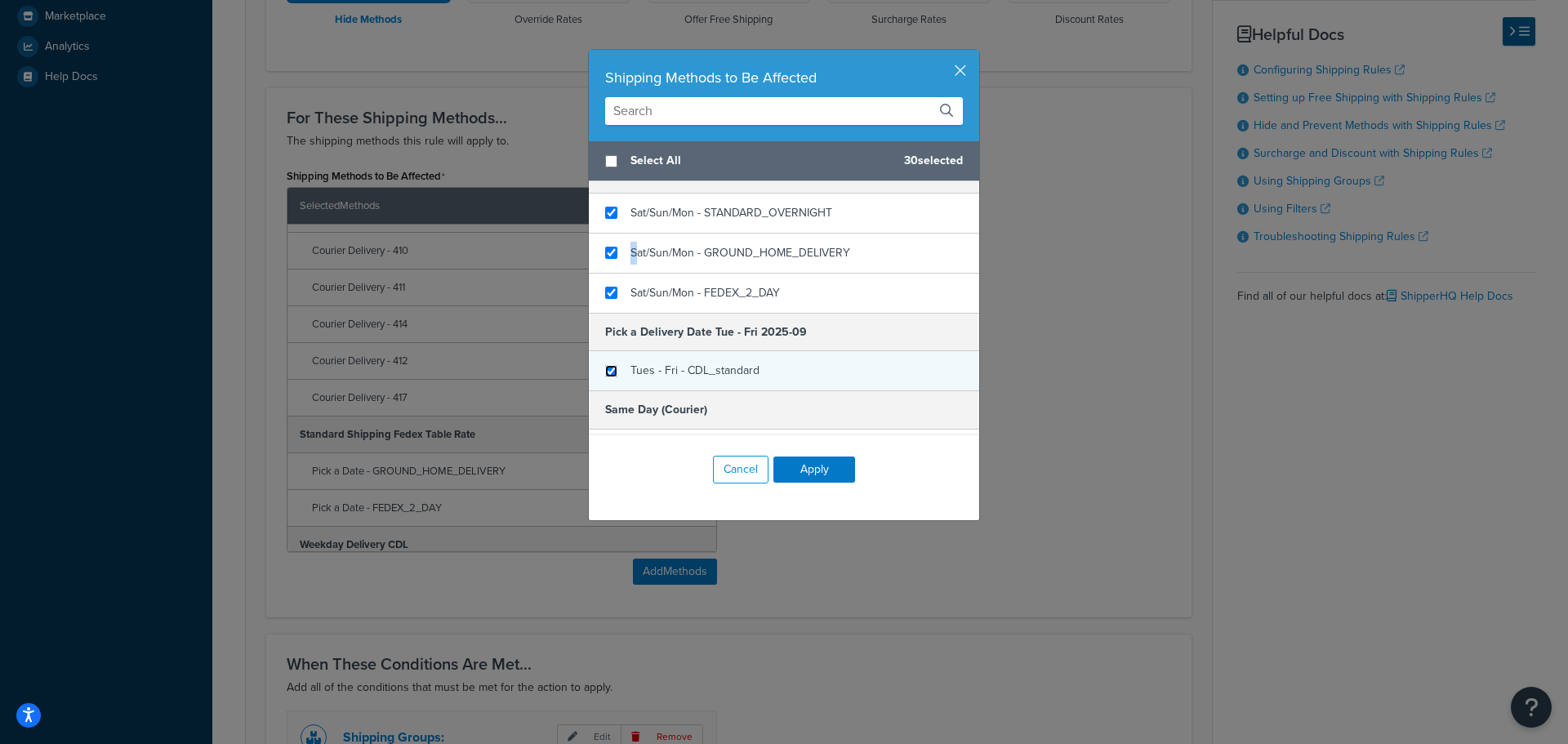
click at [605, 369] on input "checkbox" at bounding box center [611, 371] width 12 height 12
checkbox input "true"
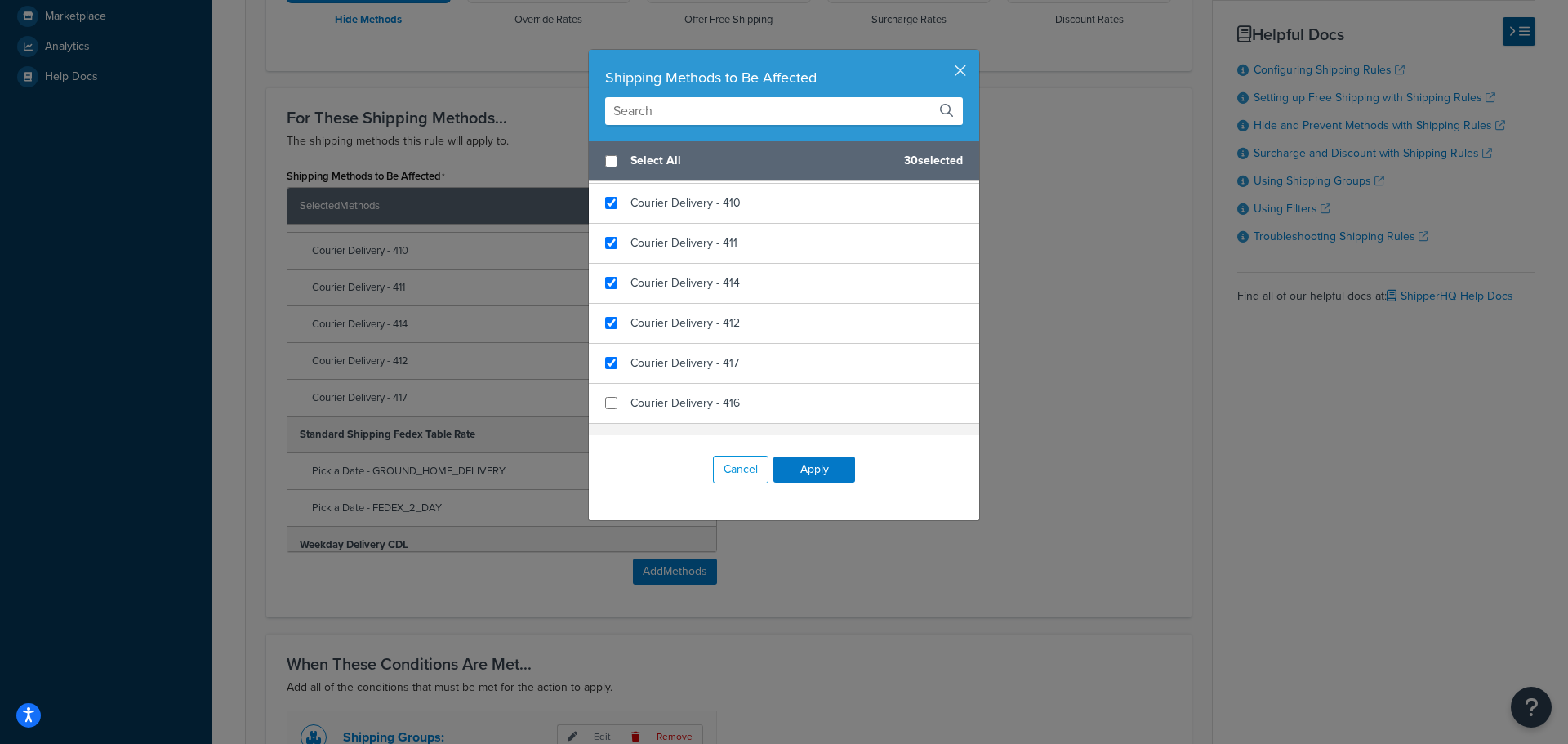
scroll to position [1225, 0]
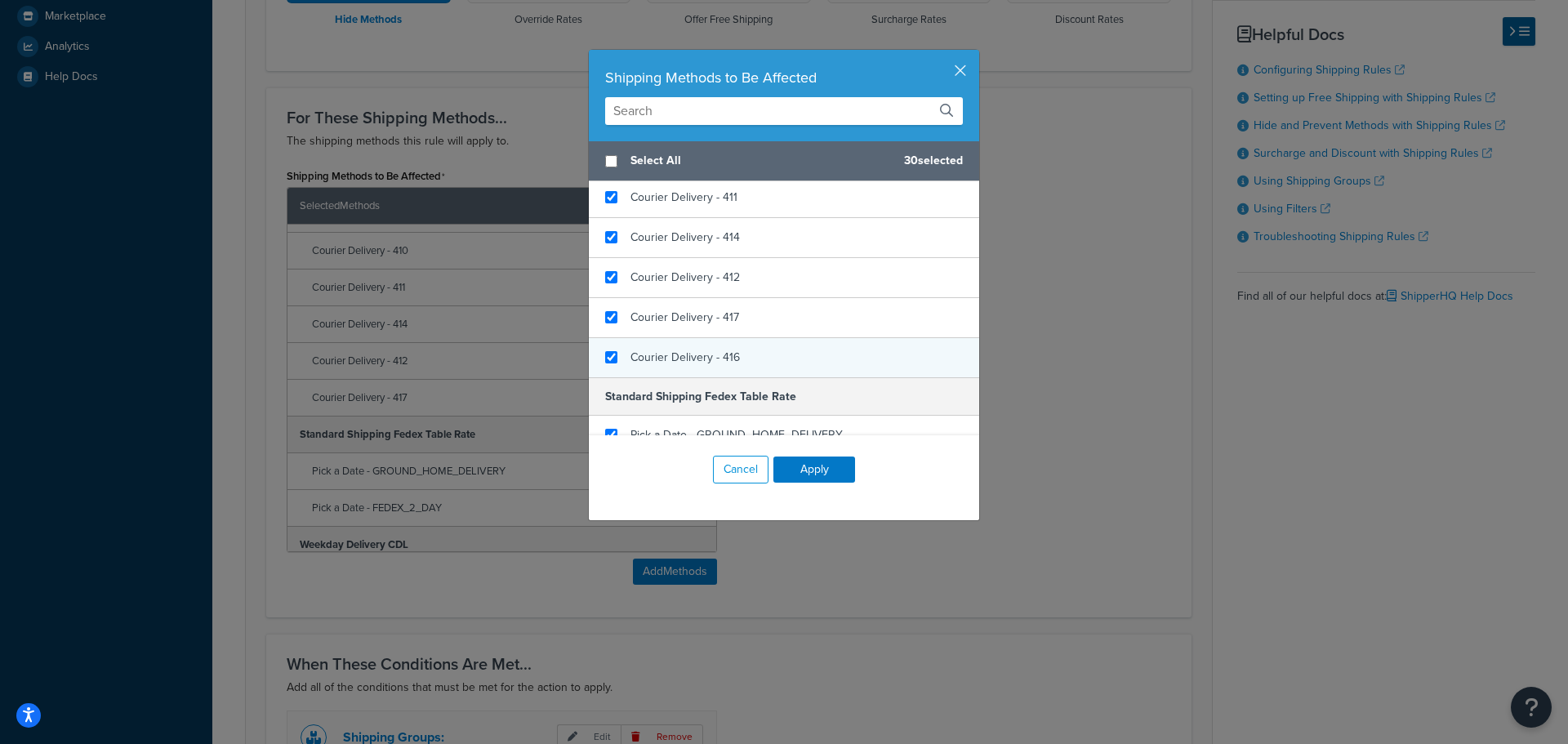
checkbox input "true"
click at [664, 359] on span "Courier Delivery - 416" at bounding box center [686, 357] width 110 height 17
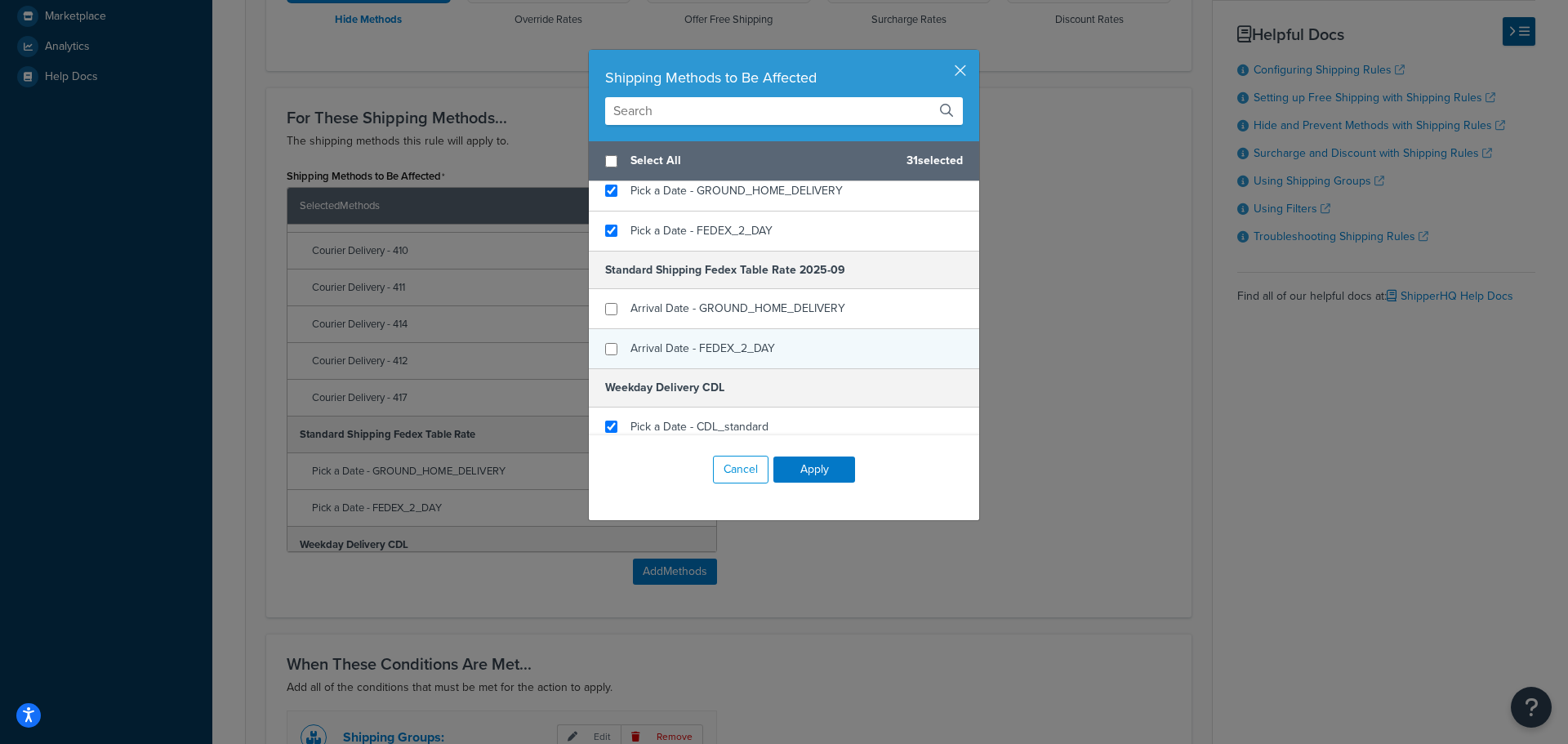
scroll to position [1469, 0]
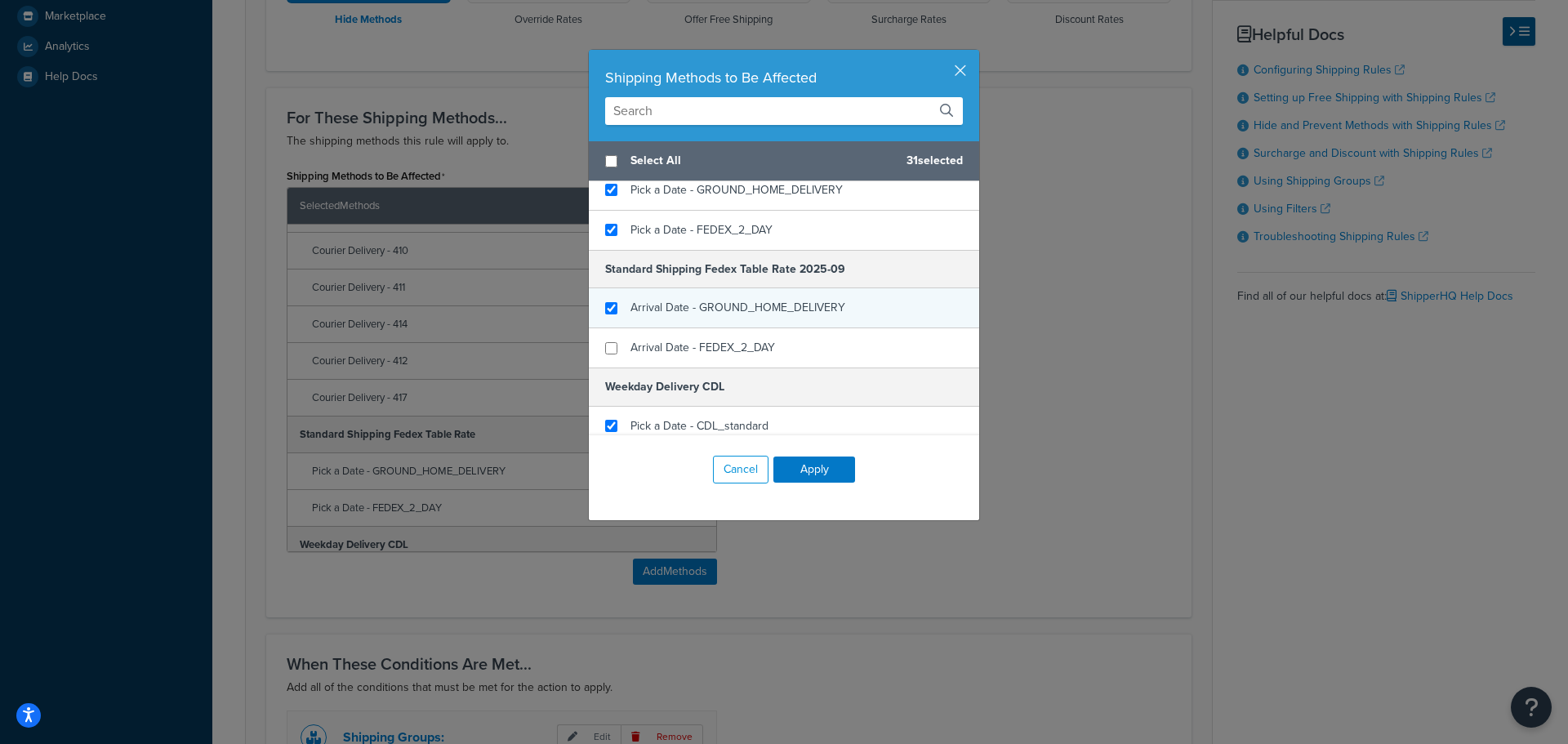
checkbox input "true"
click at [650, 314] on span "Arrival Date - GROUND_HOME_DELIVERY" at bounding box center [738, 306] width 214 height 17
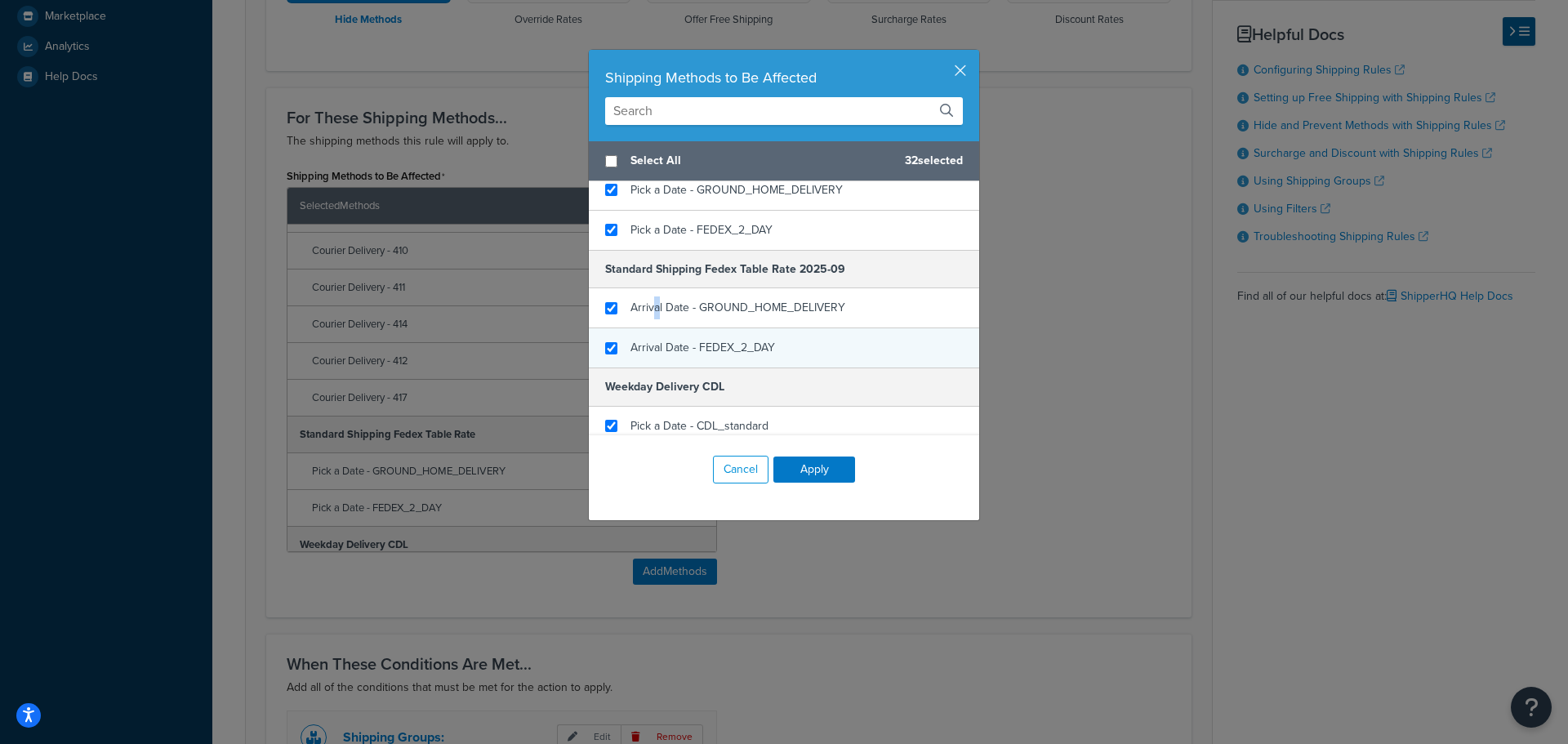
checkbox input "true"
click at [636, 346] on span "Arrival Date - FEDEX_2_DAY" at bounding box center [702, 347] width 144 height 17
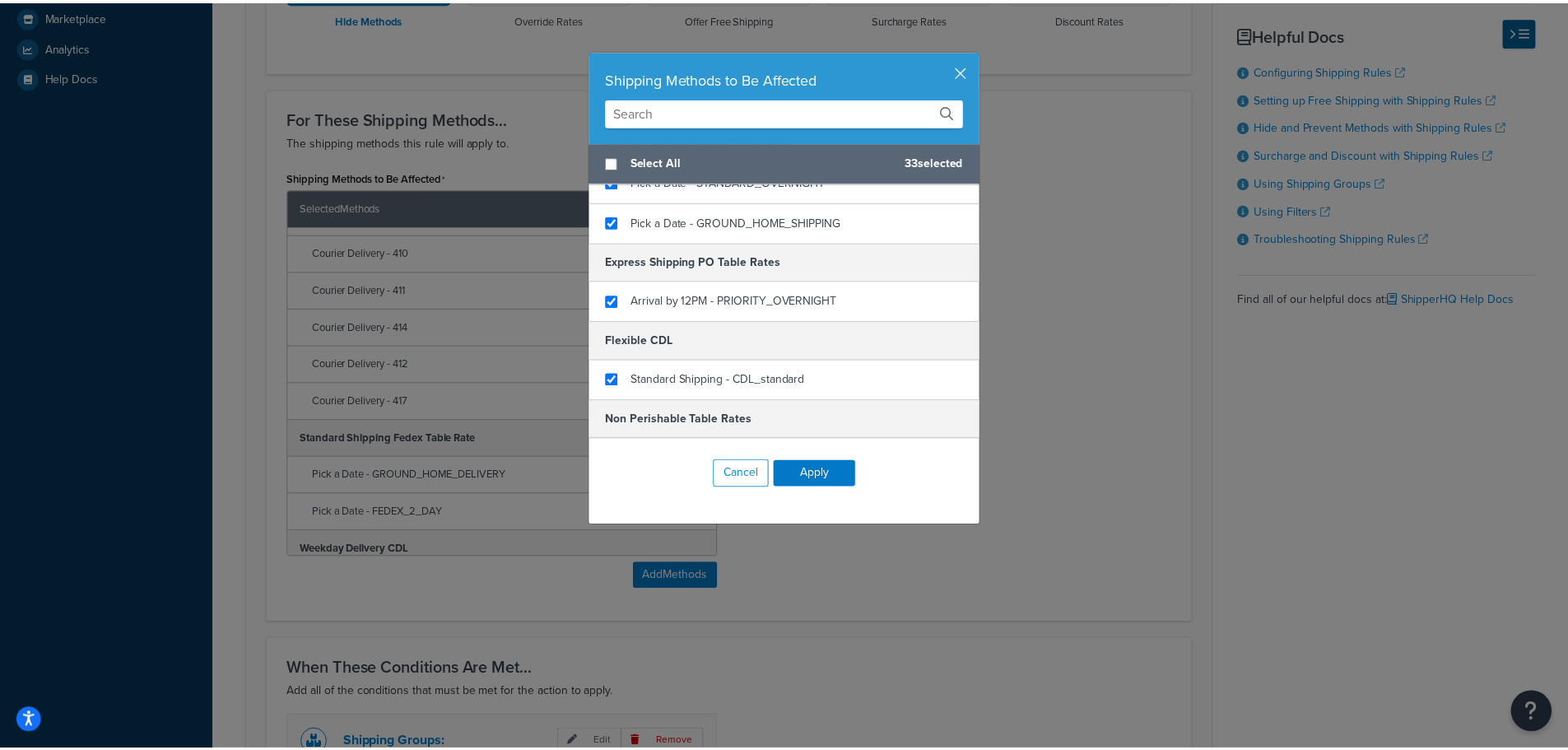
scroll to position [0, 0]
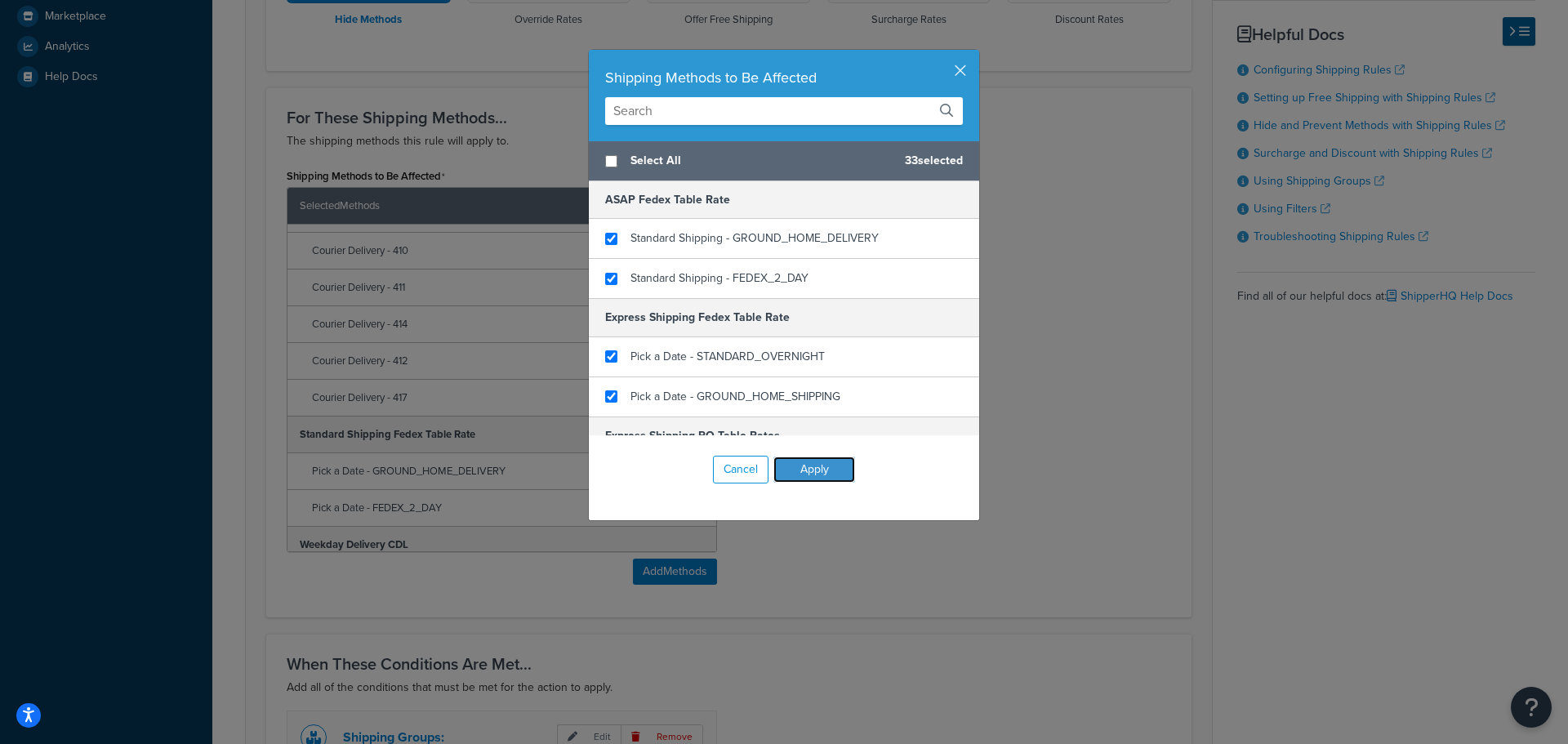
click at [811, 465] on button "Apply" at bounding box center [814, 469] width 82 height 27
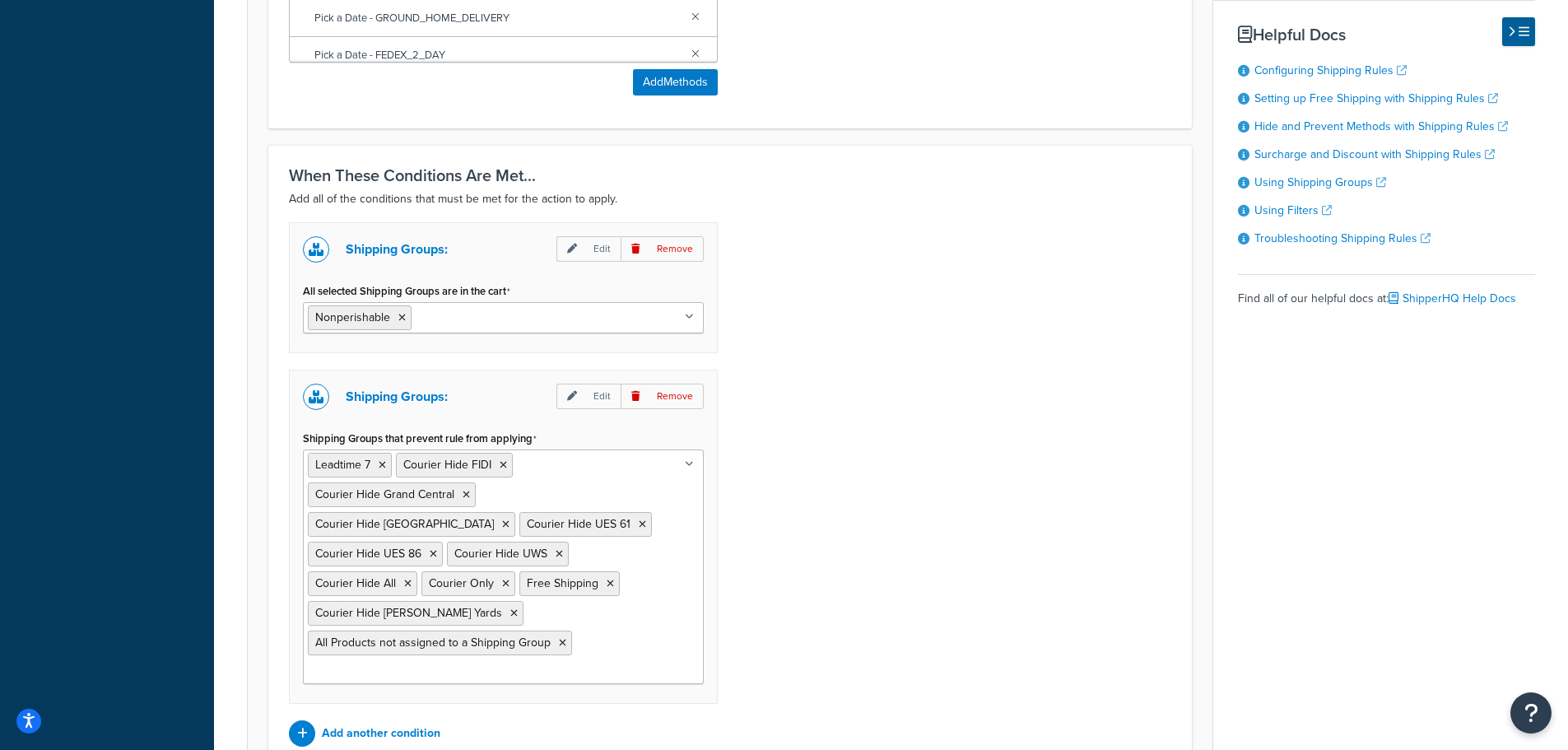
scroll to position [1153, 0]
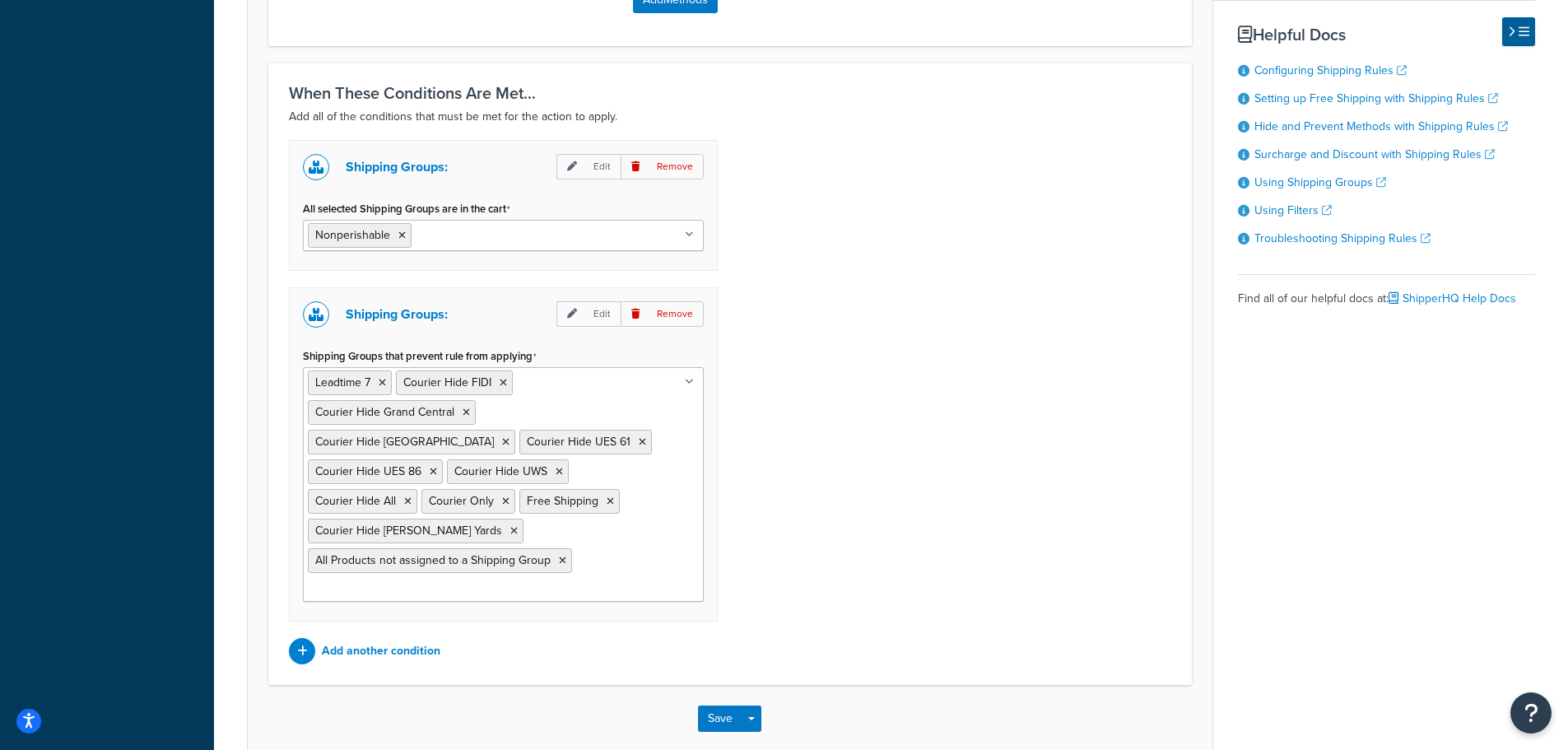
click at [663, 535] on ul "Leadtime 7 Courier Hide FIDI Courier Hide Grand Central Courier Hide Union Squa…" at bounding box center [503, 484] width 401 height 235
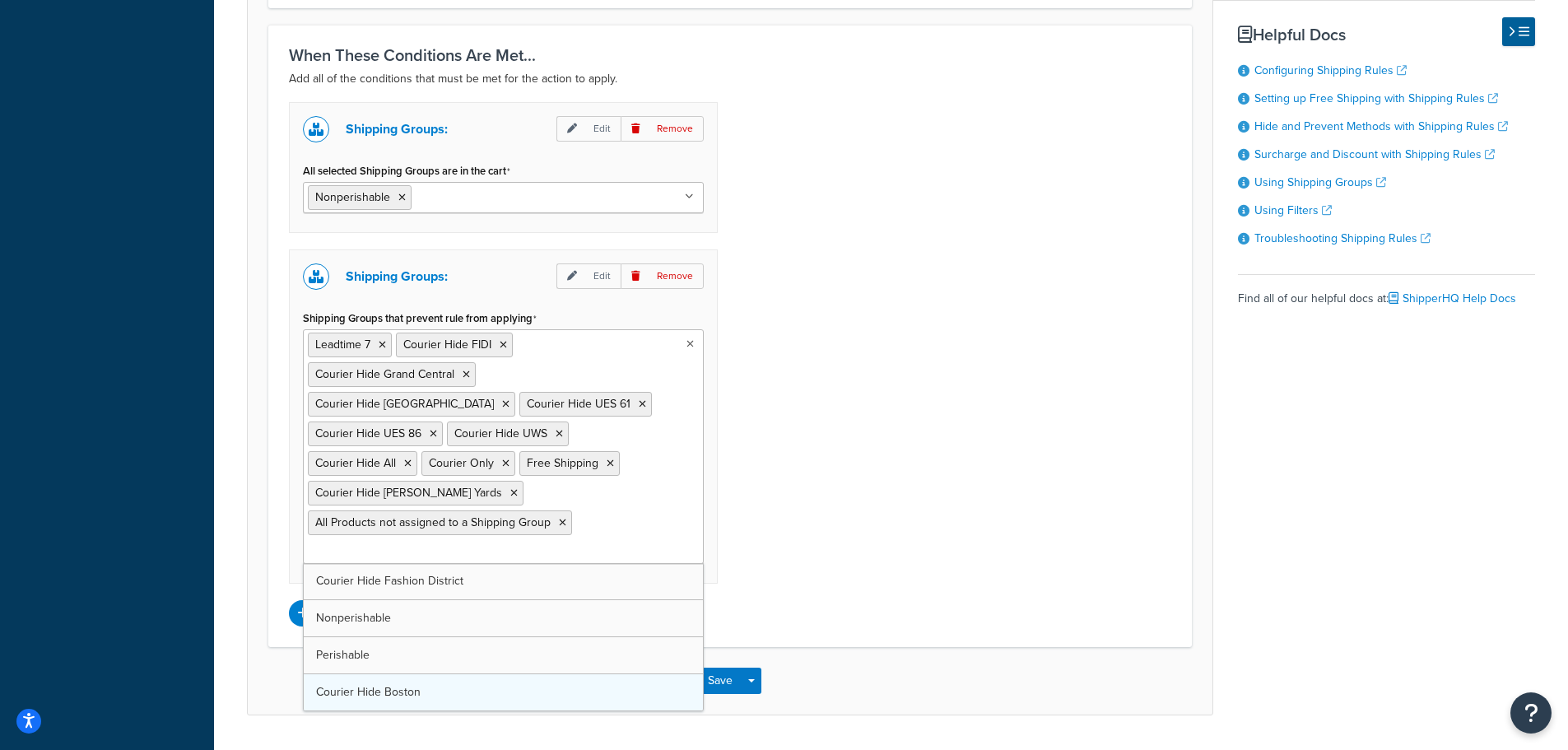
scroll to position [1208, 0]
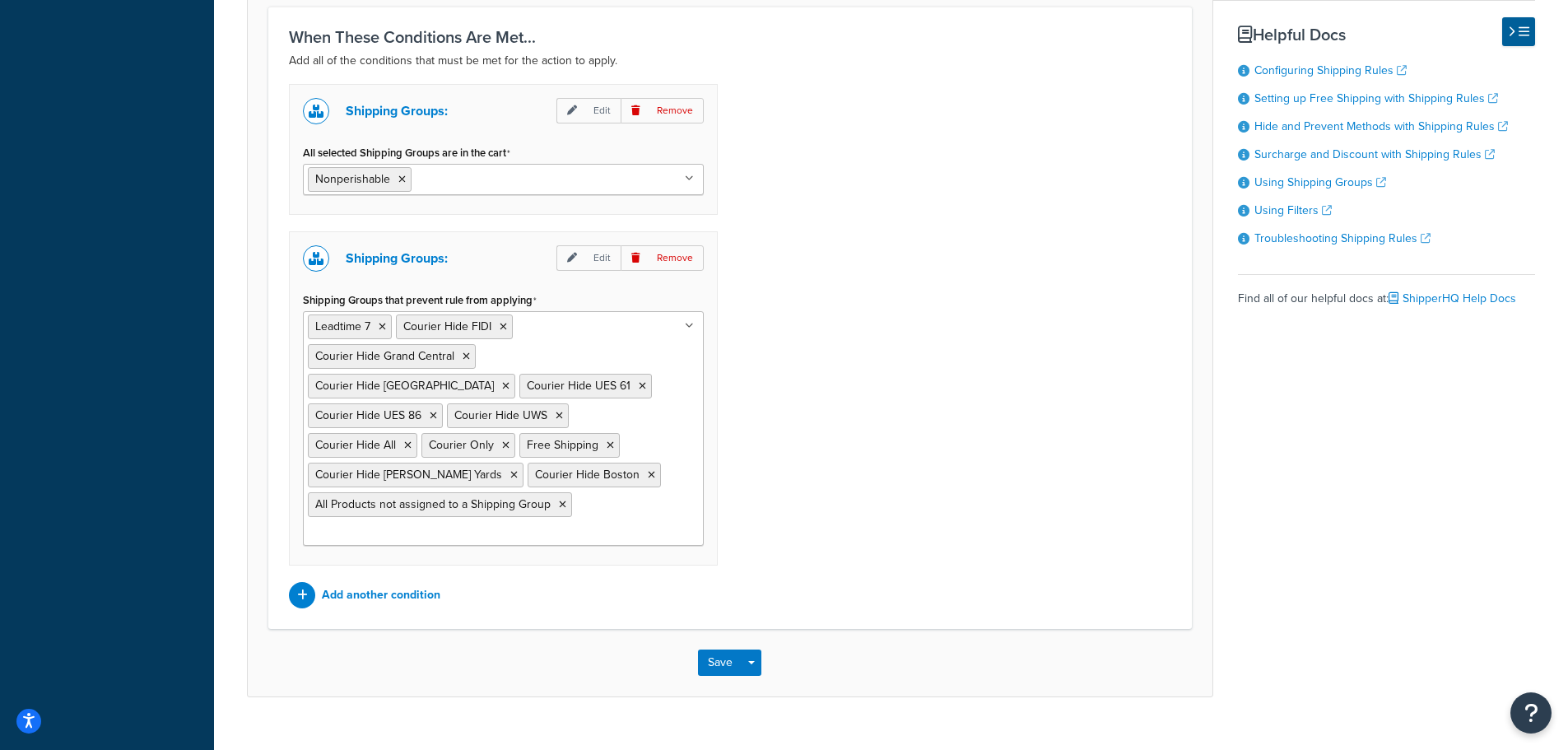
click at [916, 490] on div "Shipping Groups: Edit Remove All selected Shipping Groups are in the cart Nonpe…" at bounding box center [730, 346] width 907 height 524
click at [728, 657] on button "Save" at bounding box center [721, 662] width 45 height 27
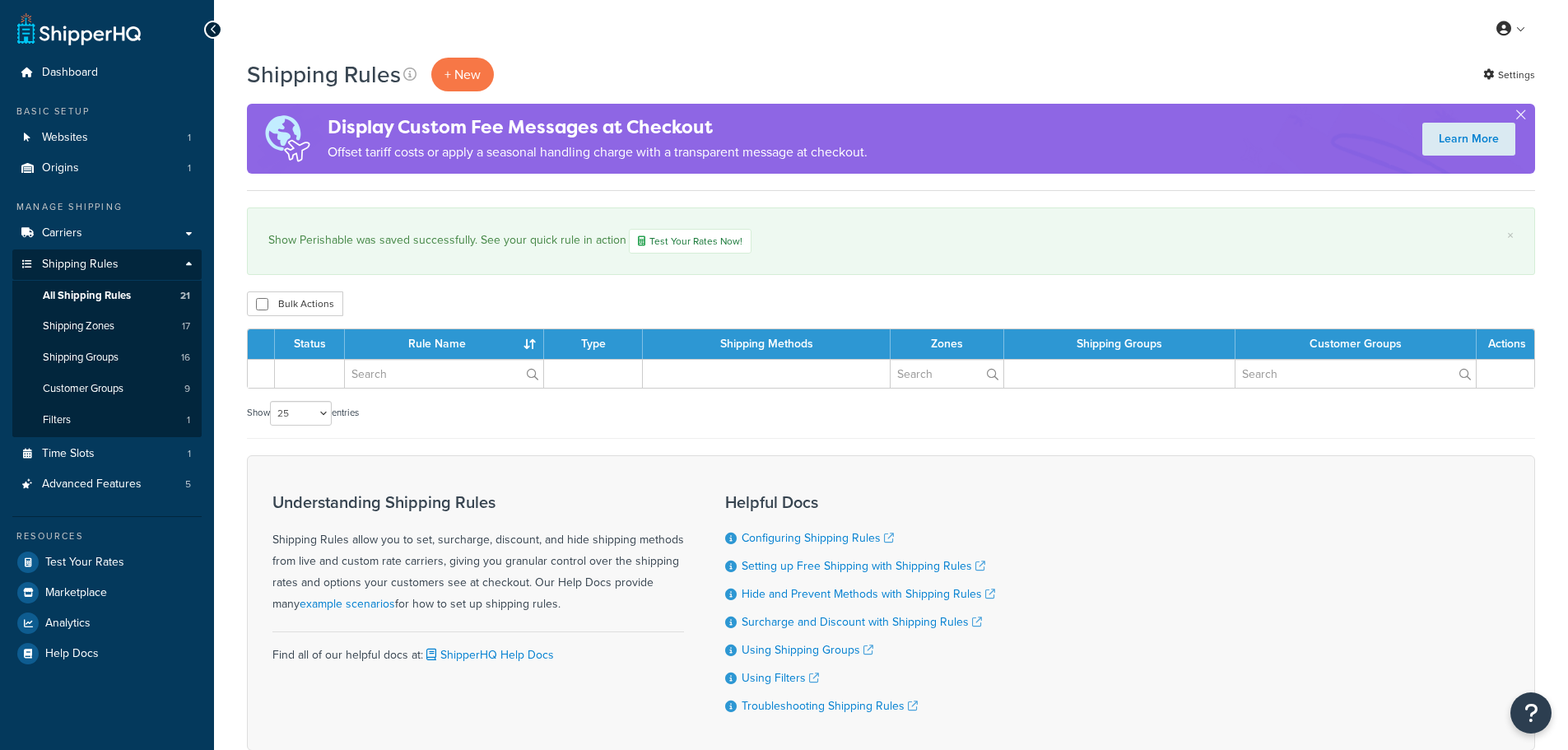
select select "25"
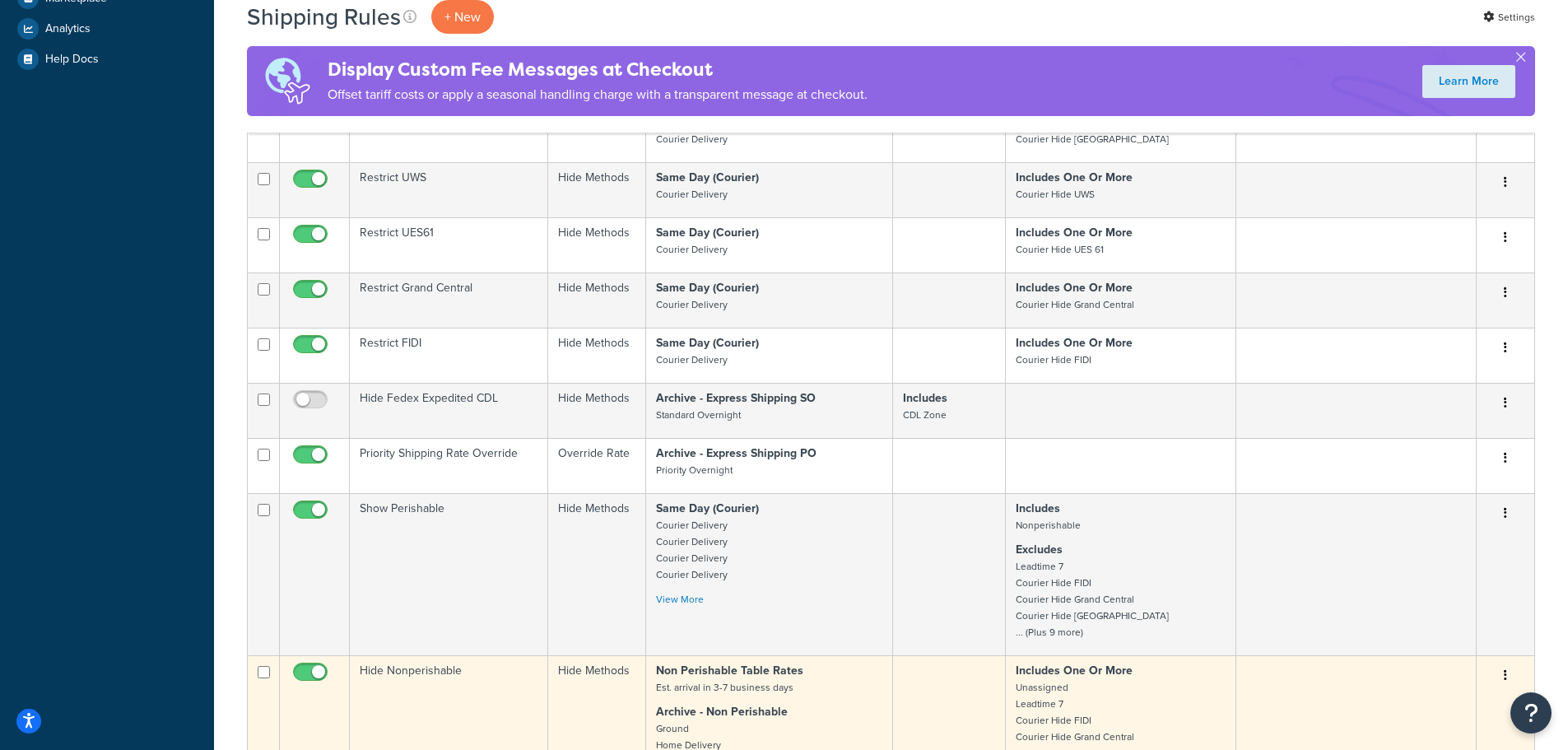
scroll to position [659, 0]
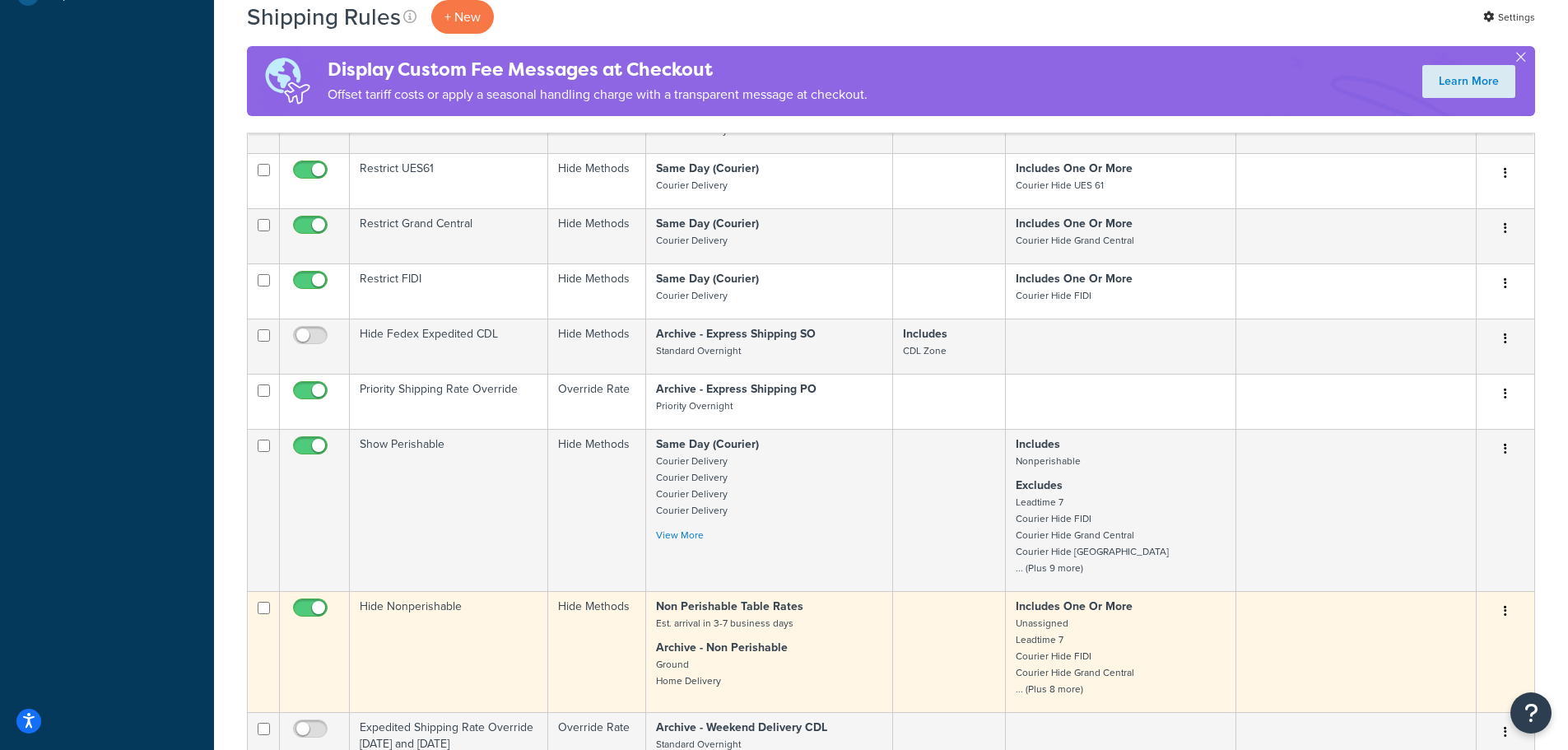
click at [464, 626] on td "Hide Nonperishable" at bounding box center [449, 652] width 198 height 121
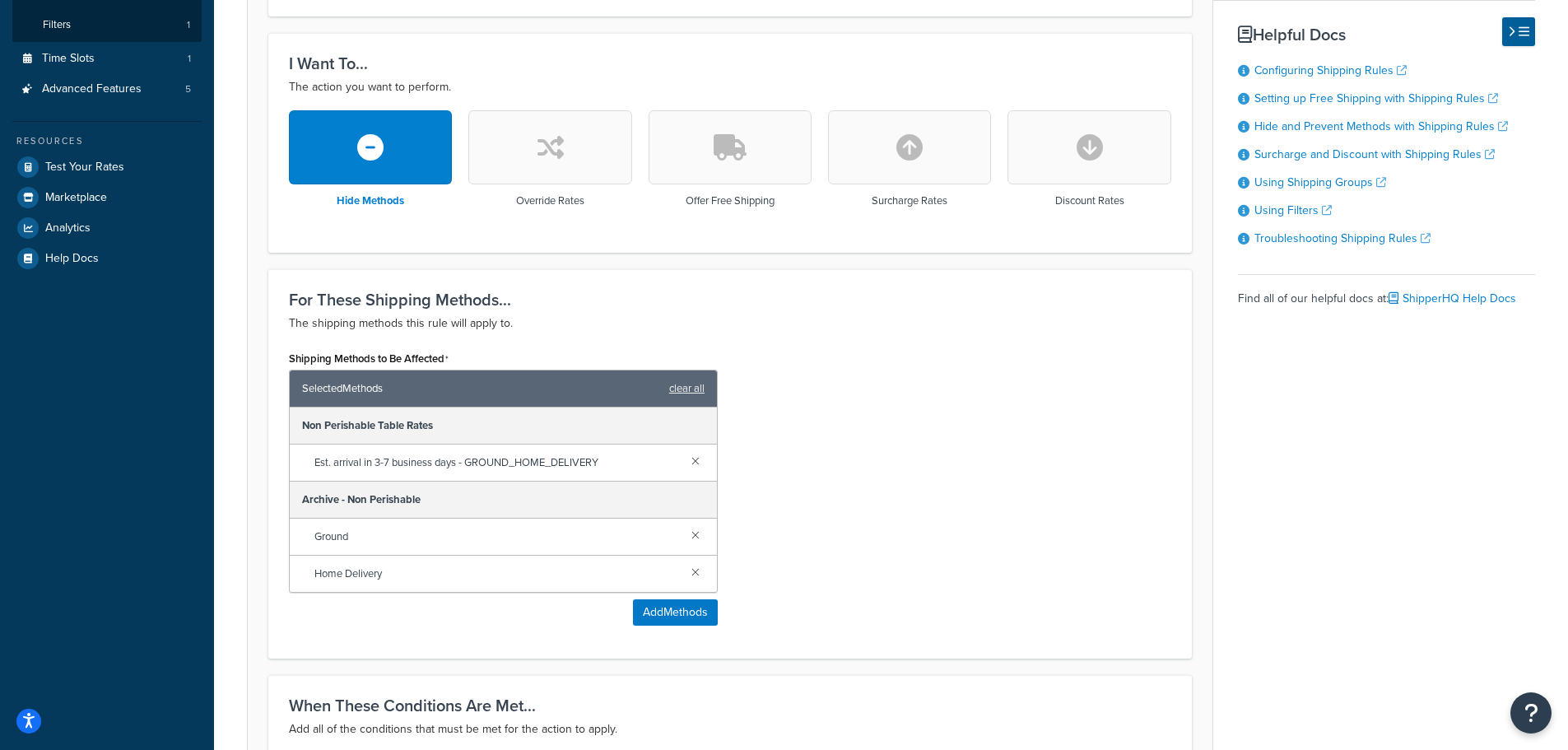
scroll to position [494, 0]
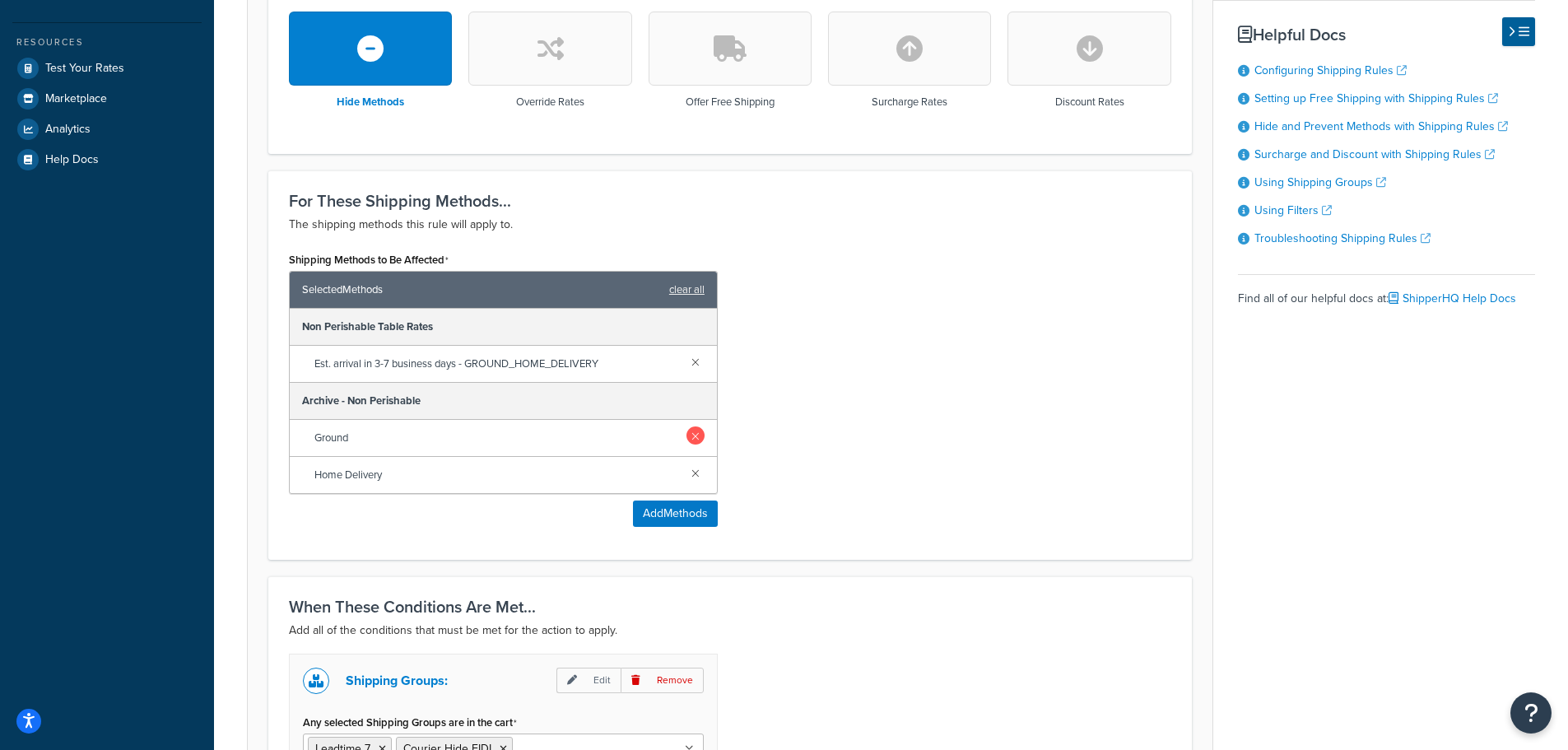
click at [696, 437] on link at bounding box center [696, 436] width 18 height 18
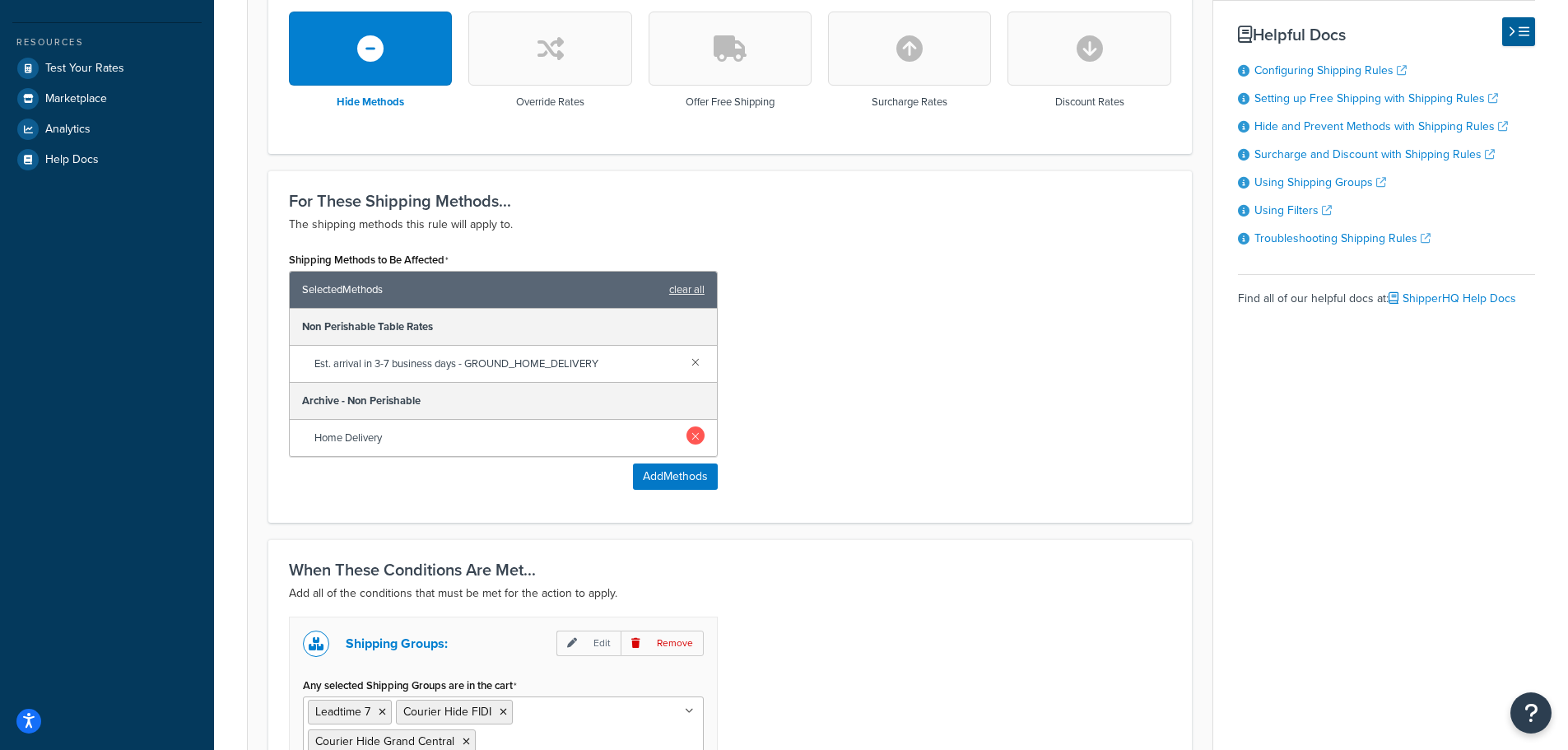
click at [696, 438] on link at bounding box center [696, 436] width 18 height 18
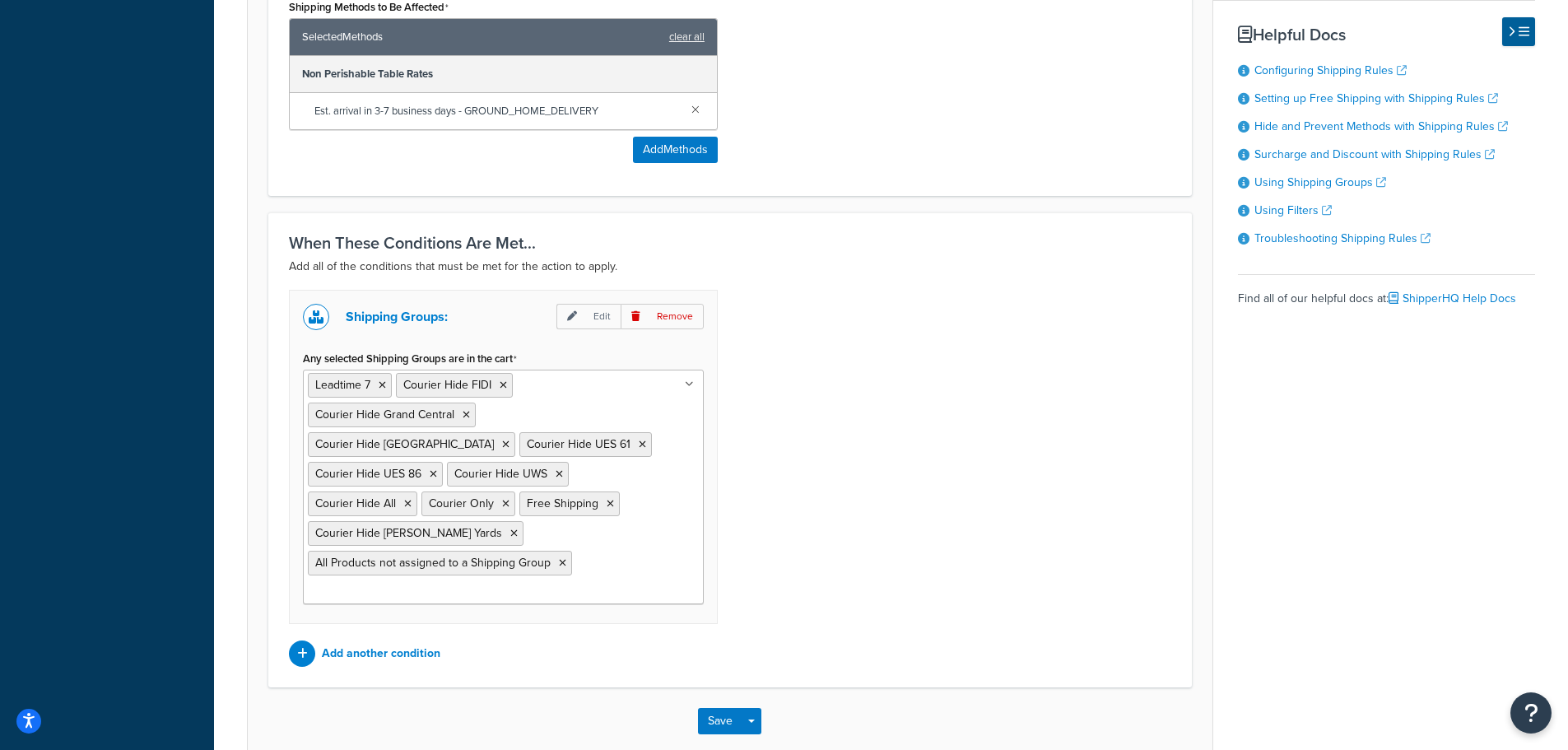
scroll to position [805, 0]
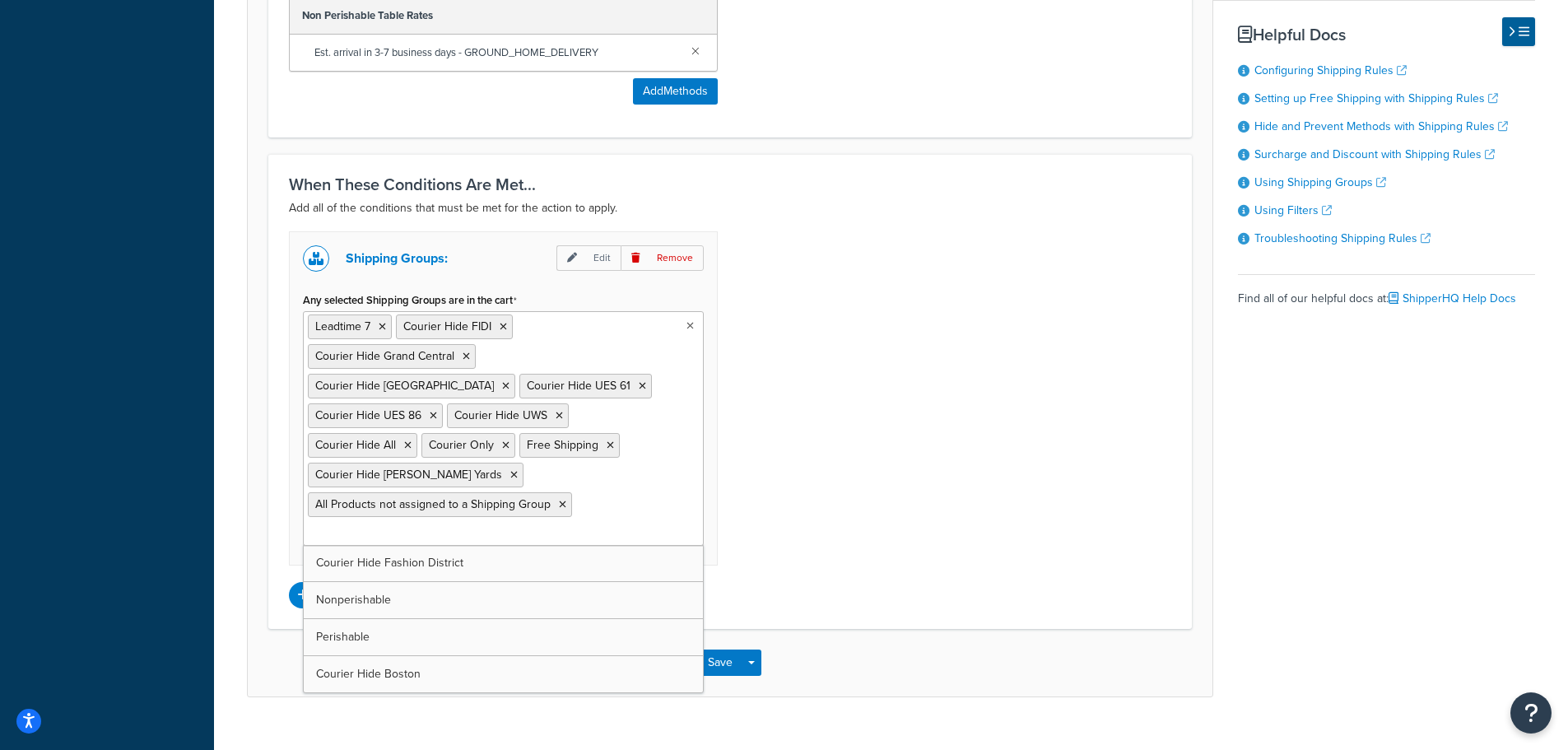
click at [675, 485] on ul "Leadtime 7 Courier Hide FIDI Courier Hide Grand Central Courier Hide Union Squa…" at bounding box center [503, 428] width 401 height 235
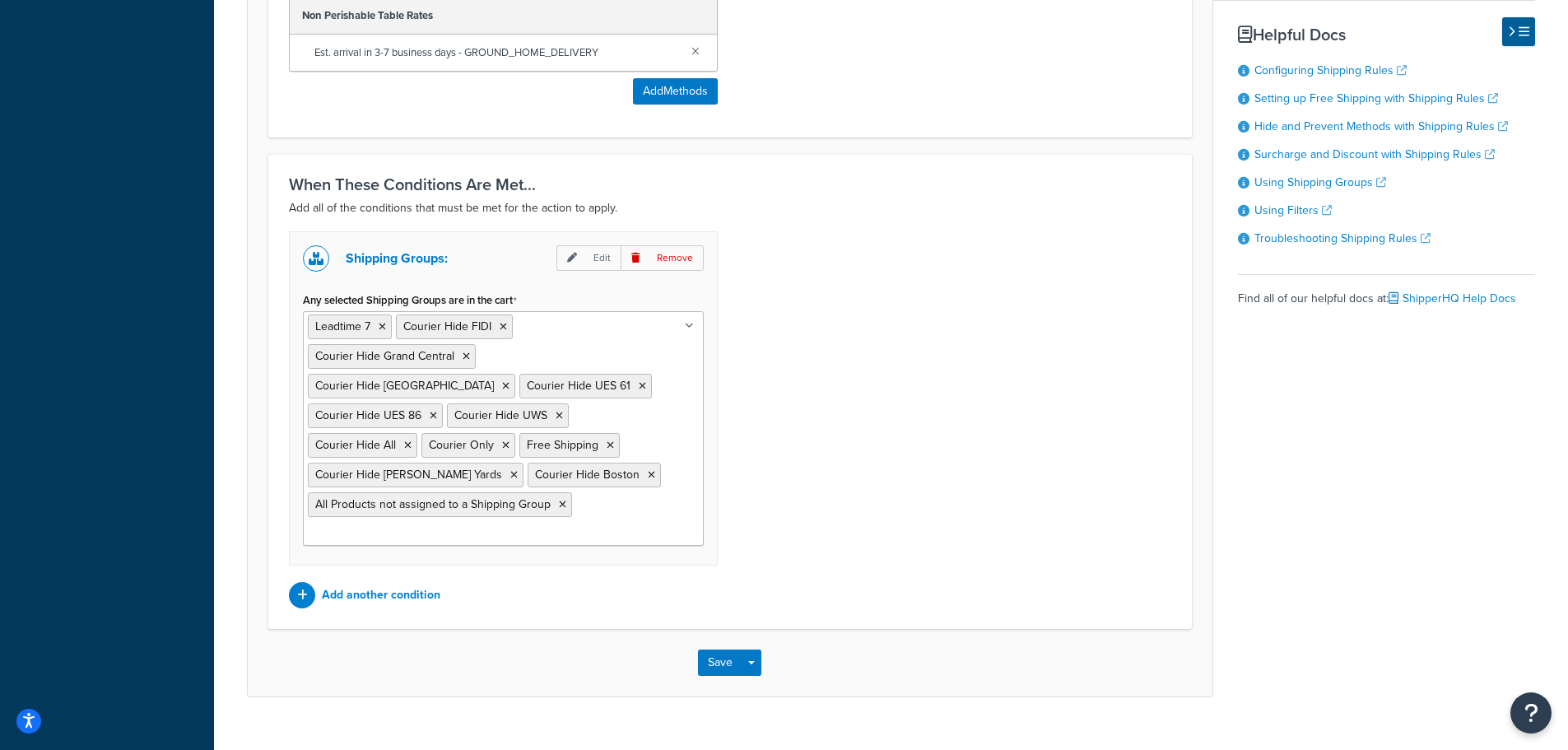
click at [893, 528] on div "Shipping Groups: Edit Remove Any selected Shipping Groups are in the cart Leadt…" at bounding box center [730, 420] width 907 height 377
click at [725, 660] on button "Save" at bounding box center [721, 662] width 45 height 27
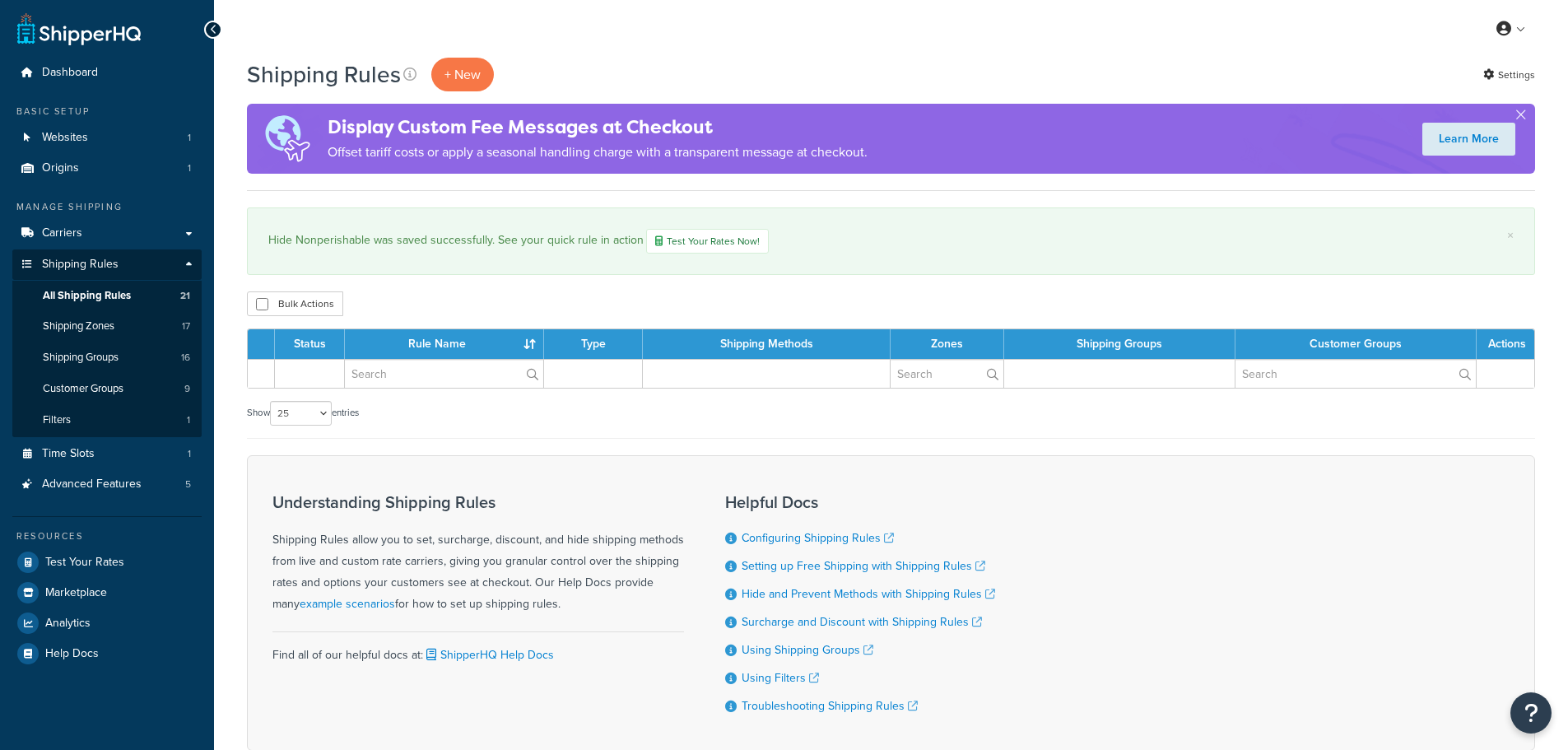
select select "25"
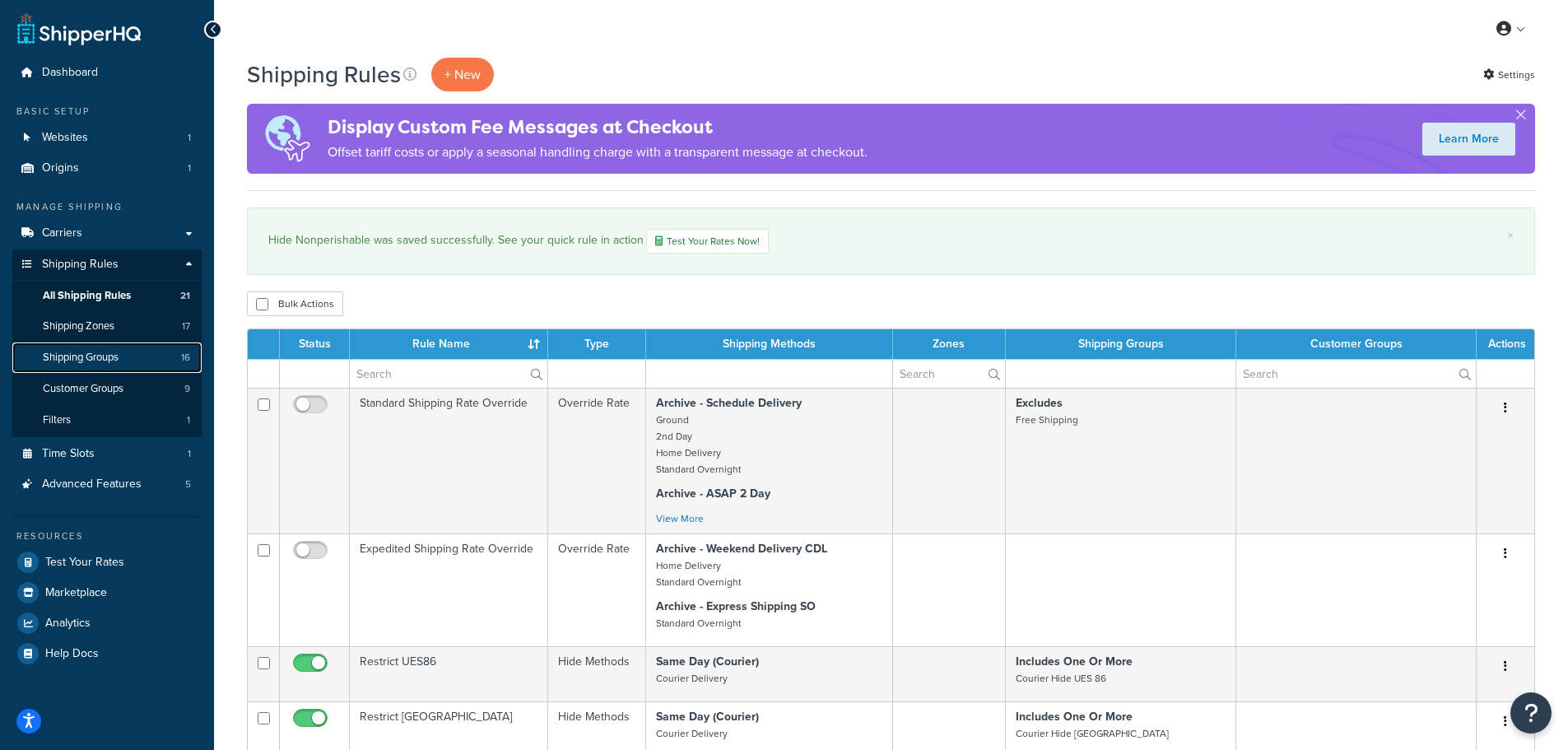
click at [113, 353] on span "Shipping Groups" at bounding box center [80, 358] width 76 height 14
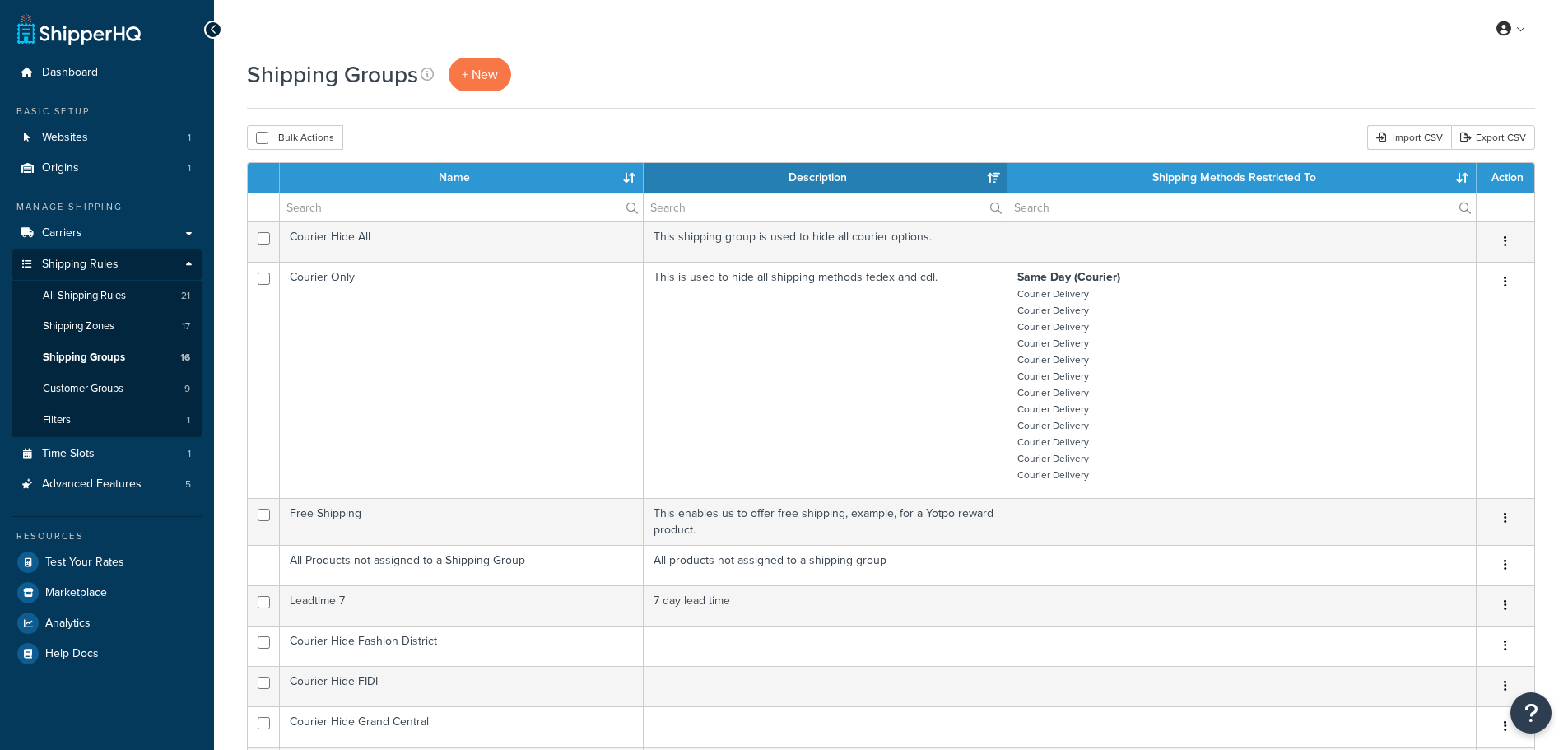
select select "15"
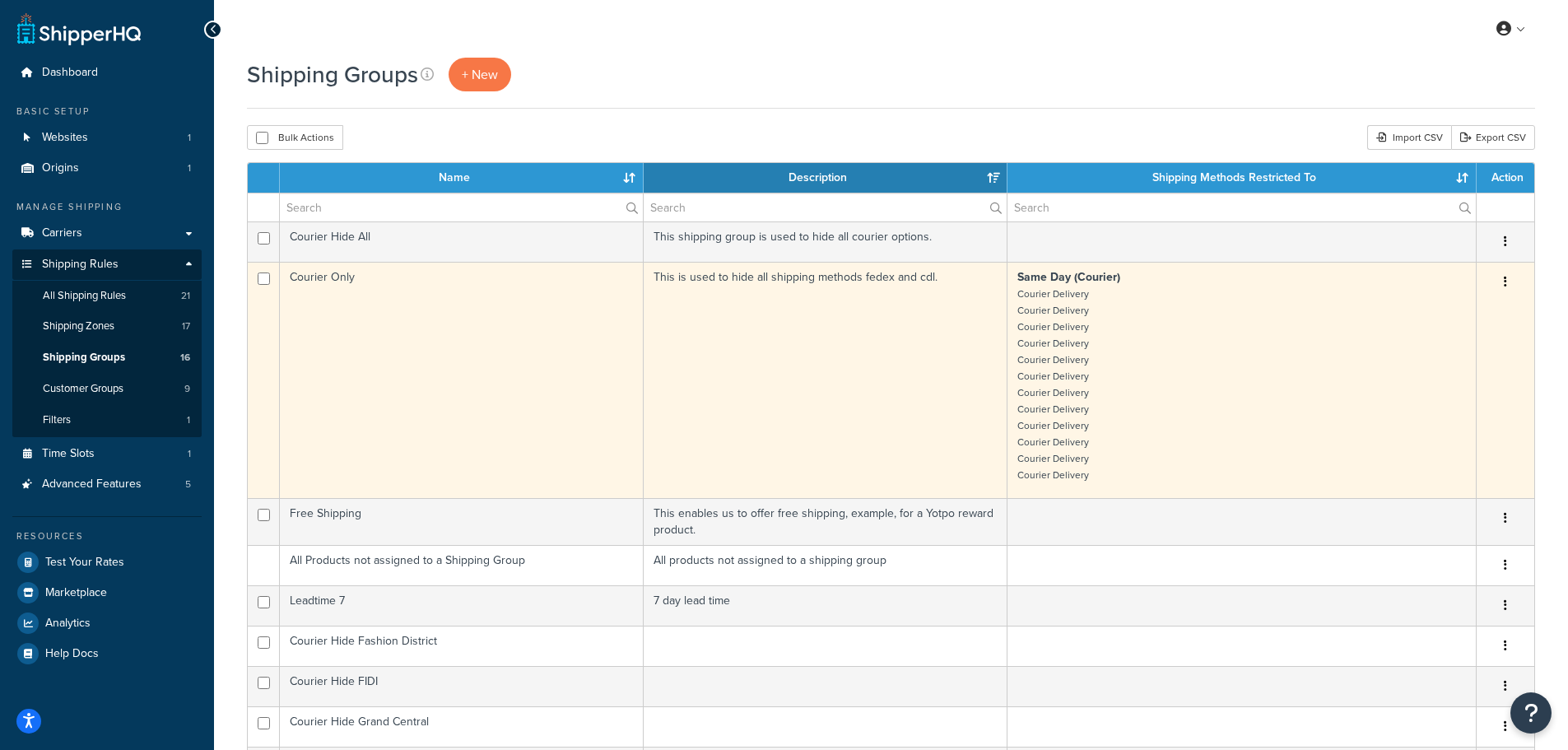
click at [366, 335] on td "Courier Only" at bounding box center [461, 379] width 363 height 237
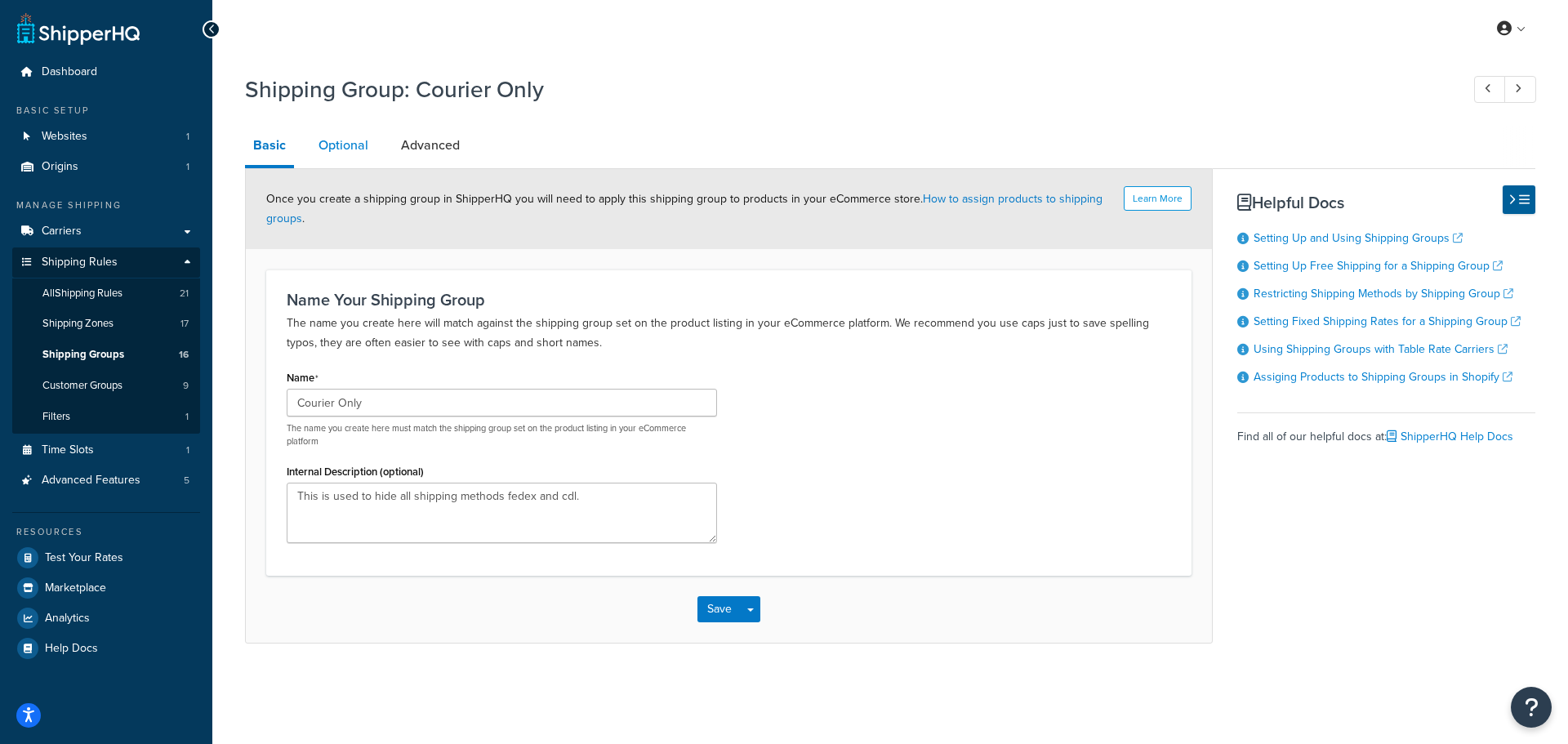
click at [359, 147] on link "Optional" at bounding box center [343, 145] width 66 height 39
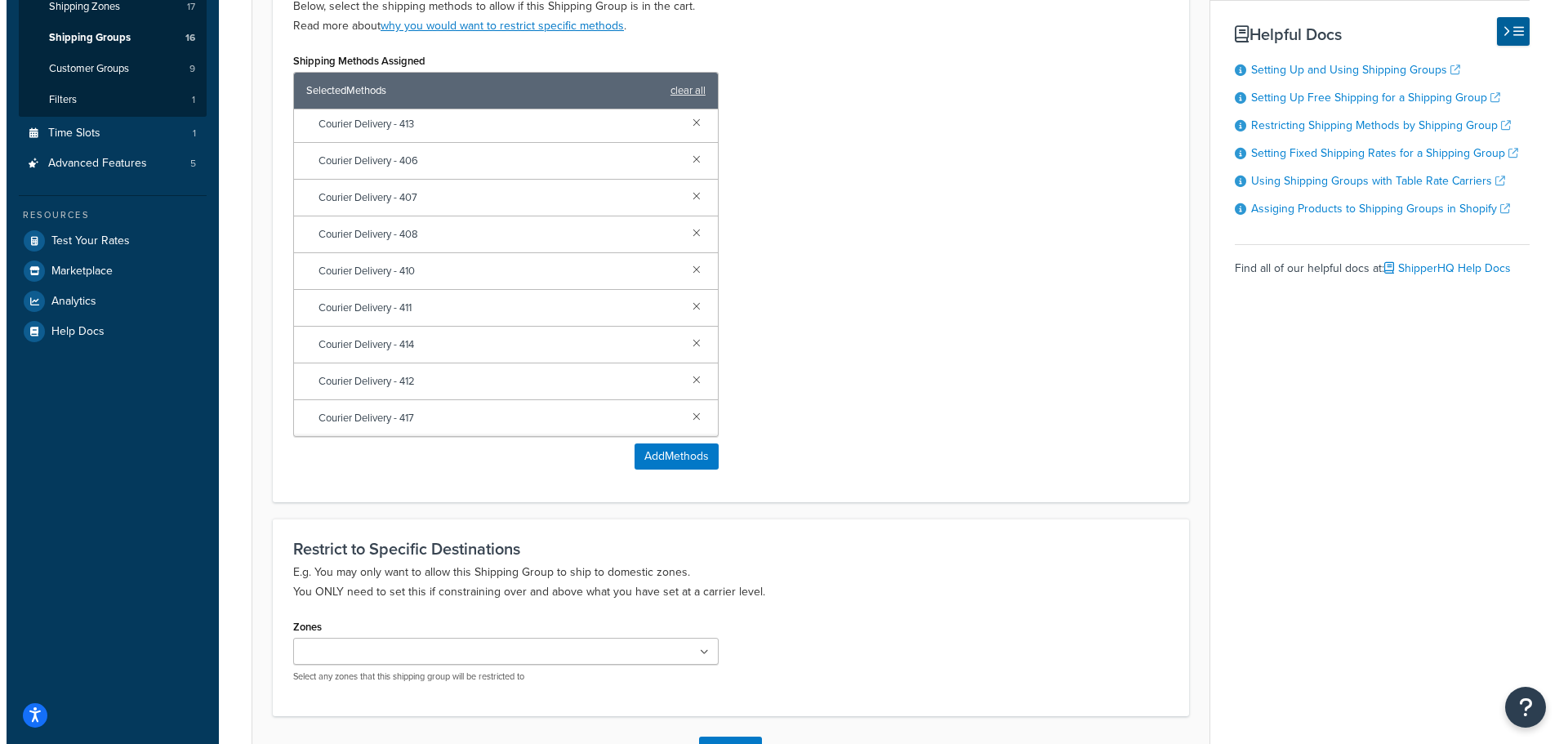
scroll to position [438, 0]
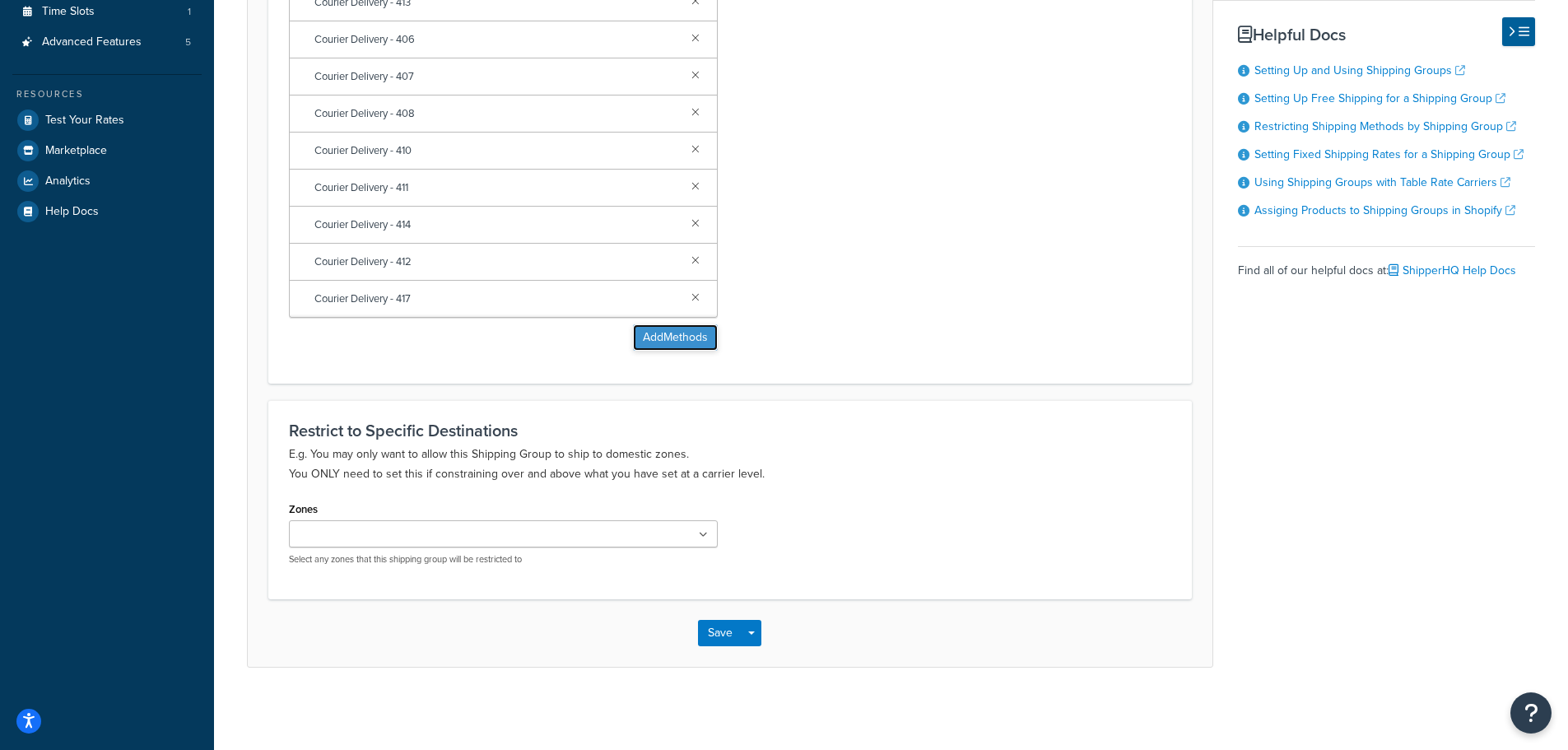
click at [679, 324] on button "Add Methods" at bounding box center [675, 338] width 85 height 27
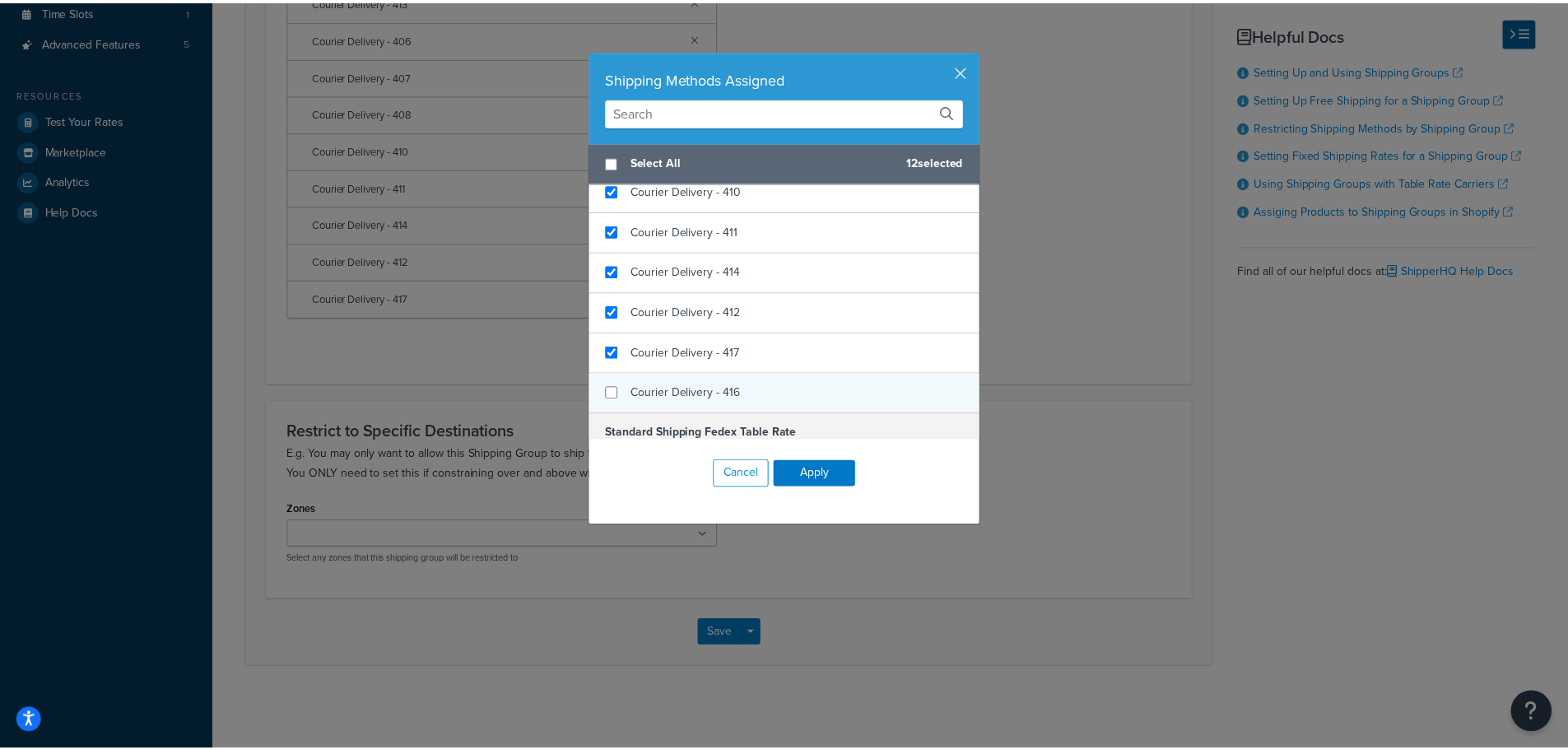
scroll to position [1235, 0]
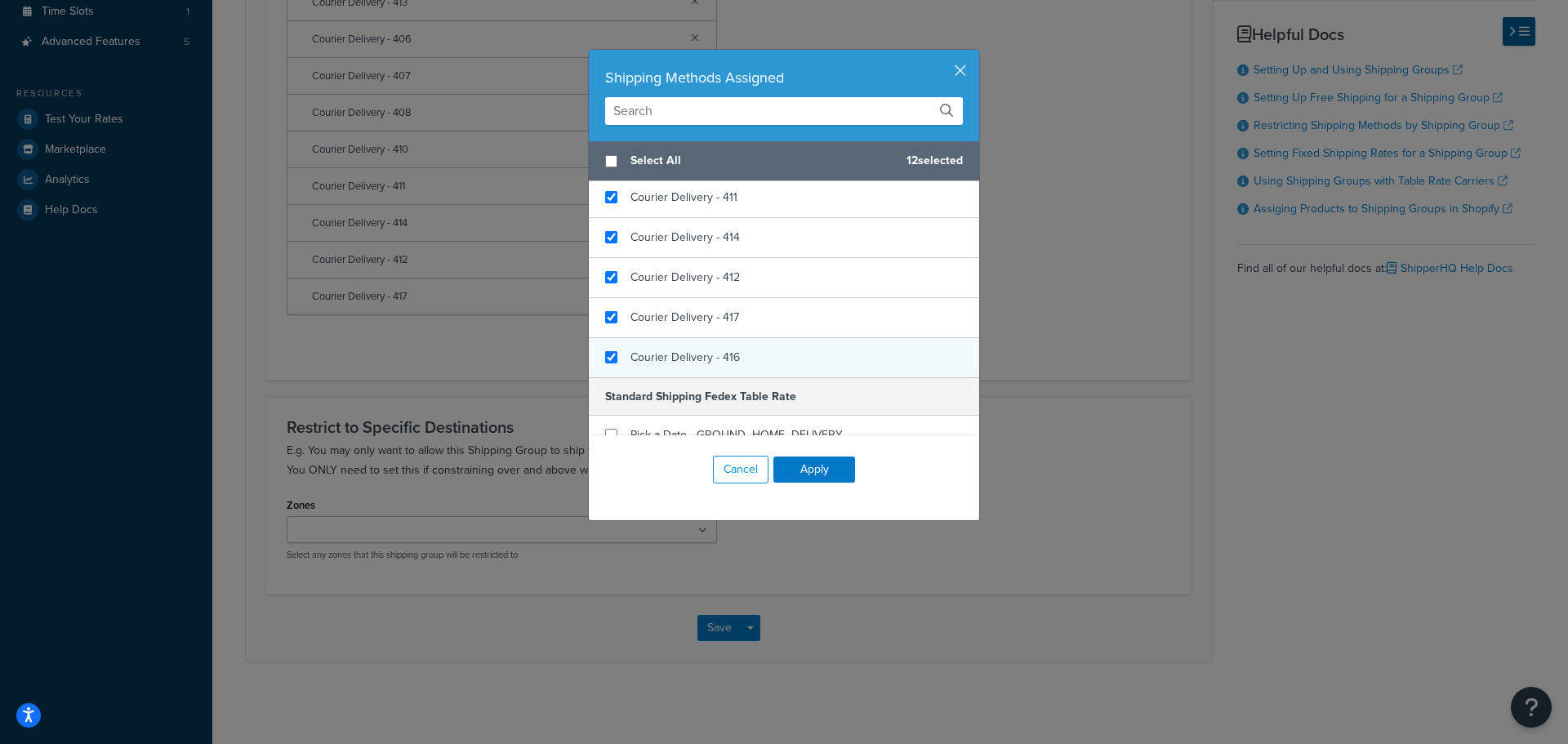
checkbox input "true"
click at [664, 359] on span "Courier Delivery - 416" at bounding box center [686, 357] width 110 height 17
click at [808, 459] on button "Apply" at bounding box center [814, 469] width 82 height 27
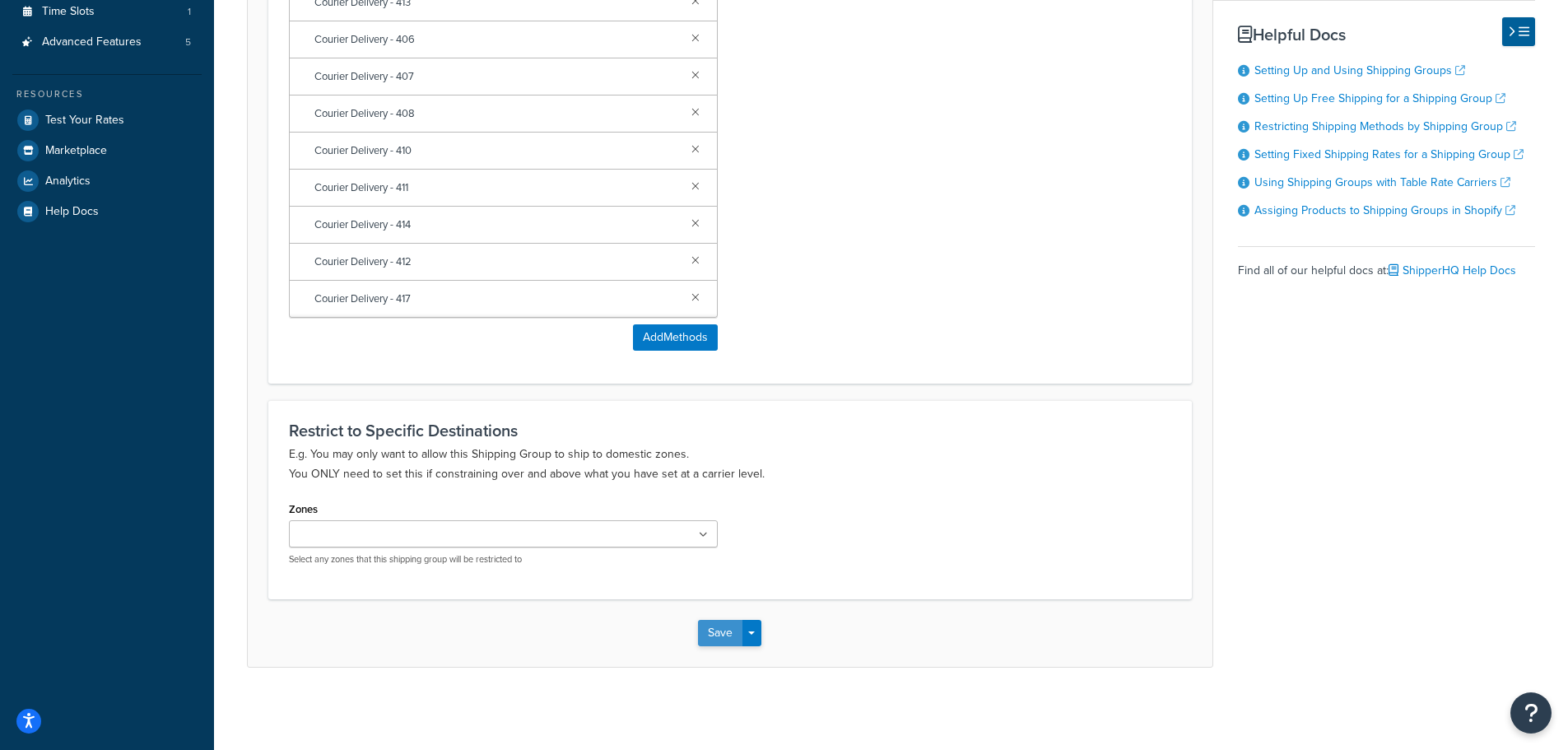
click at [736, 632] on button "Save" at bounding box center [721, 633] width 45 height 27
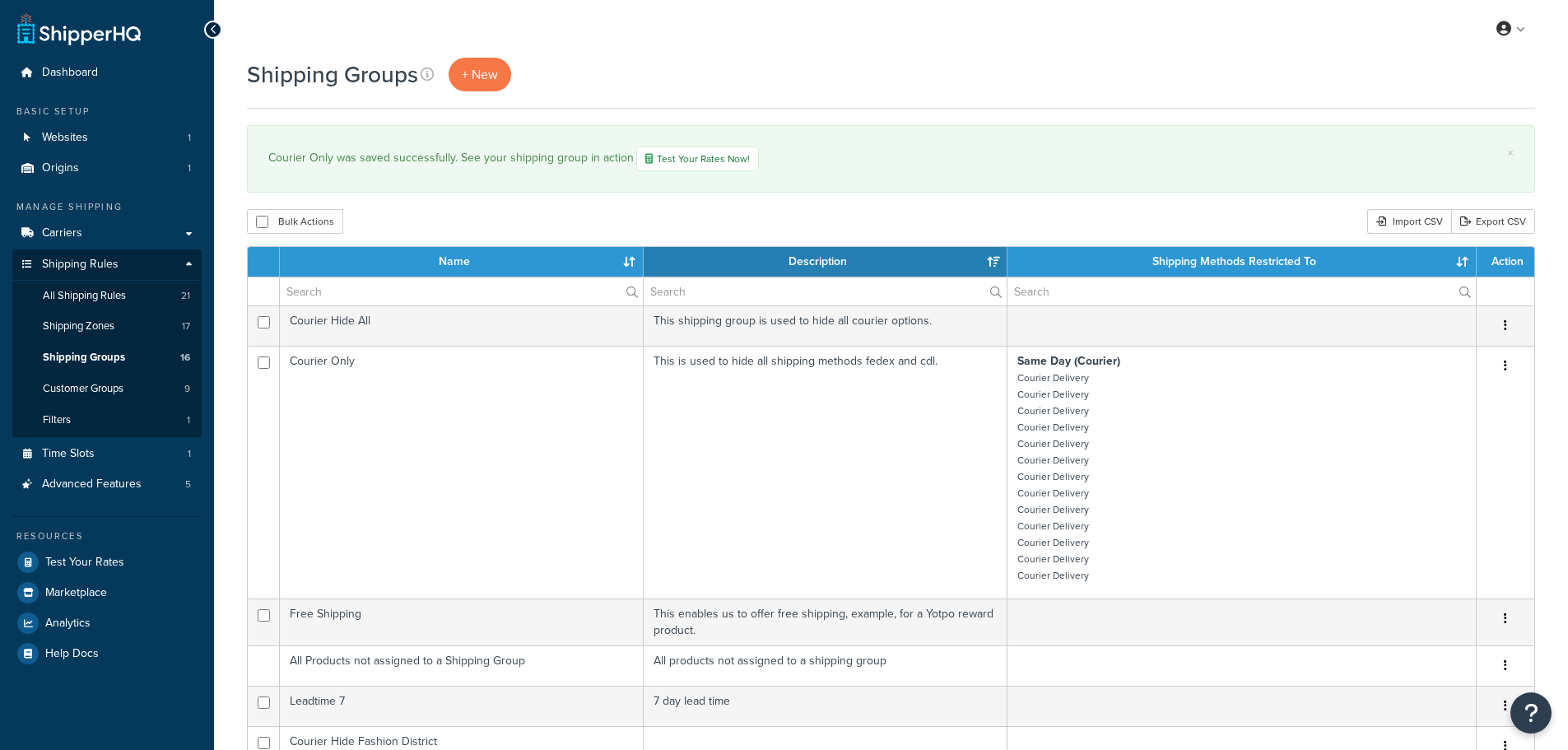
select select "15"
